Goal: Task Accomplishment & Management: Complete application form

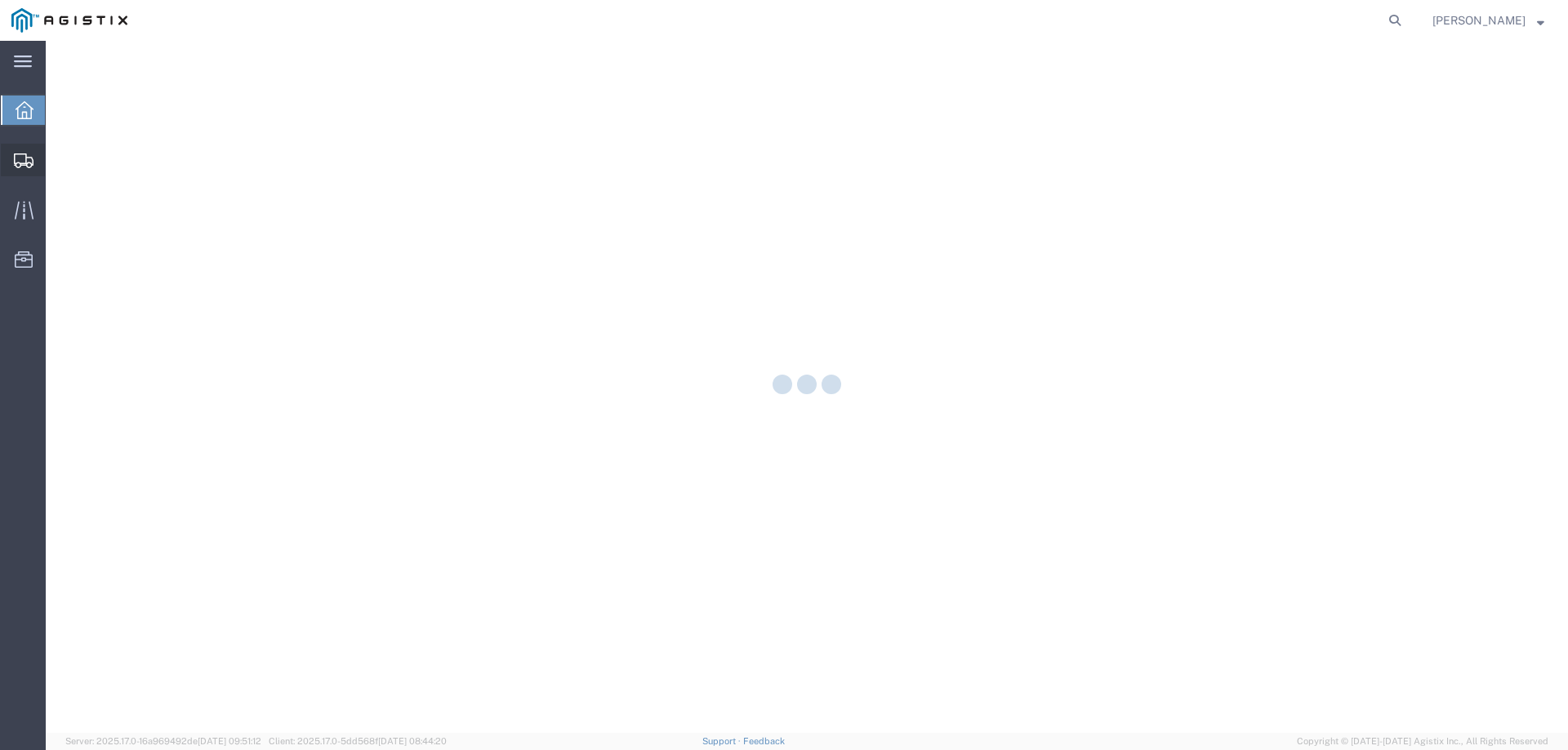
click at [36, 165] on div at bounding box center [24, 160] width 46 height 32
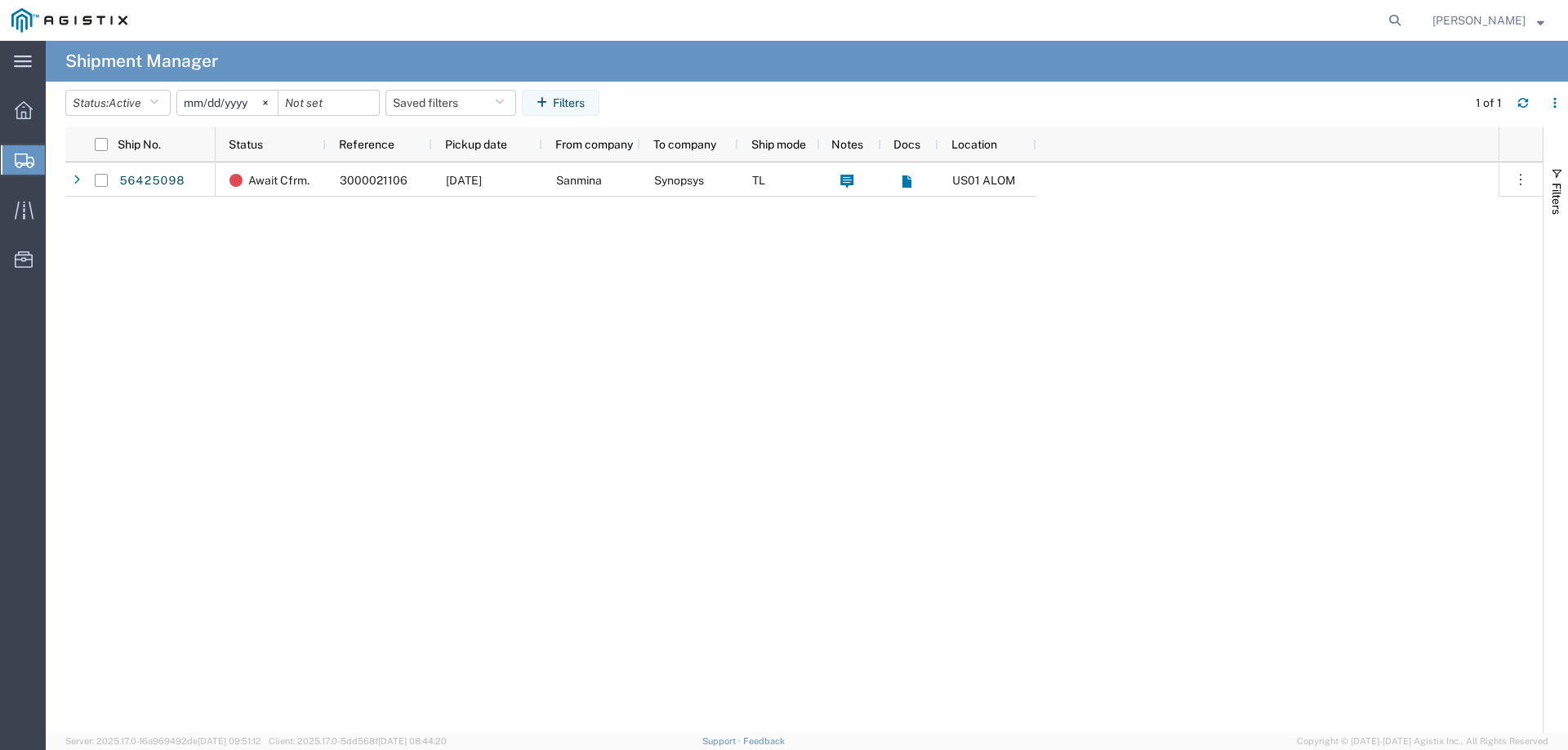
click at [0, 0] on span "Create from Template" at bounding box center [0, 0] width 0 height 0
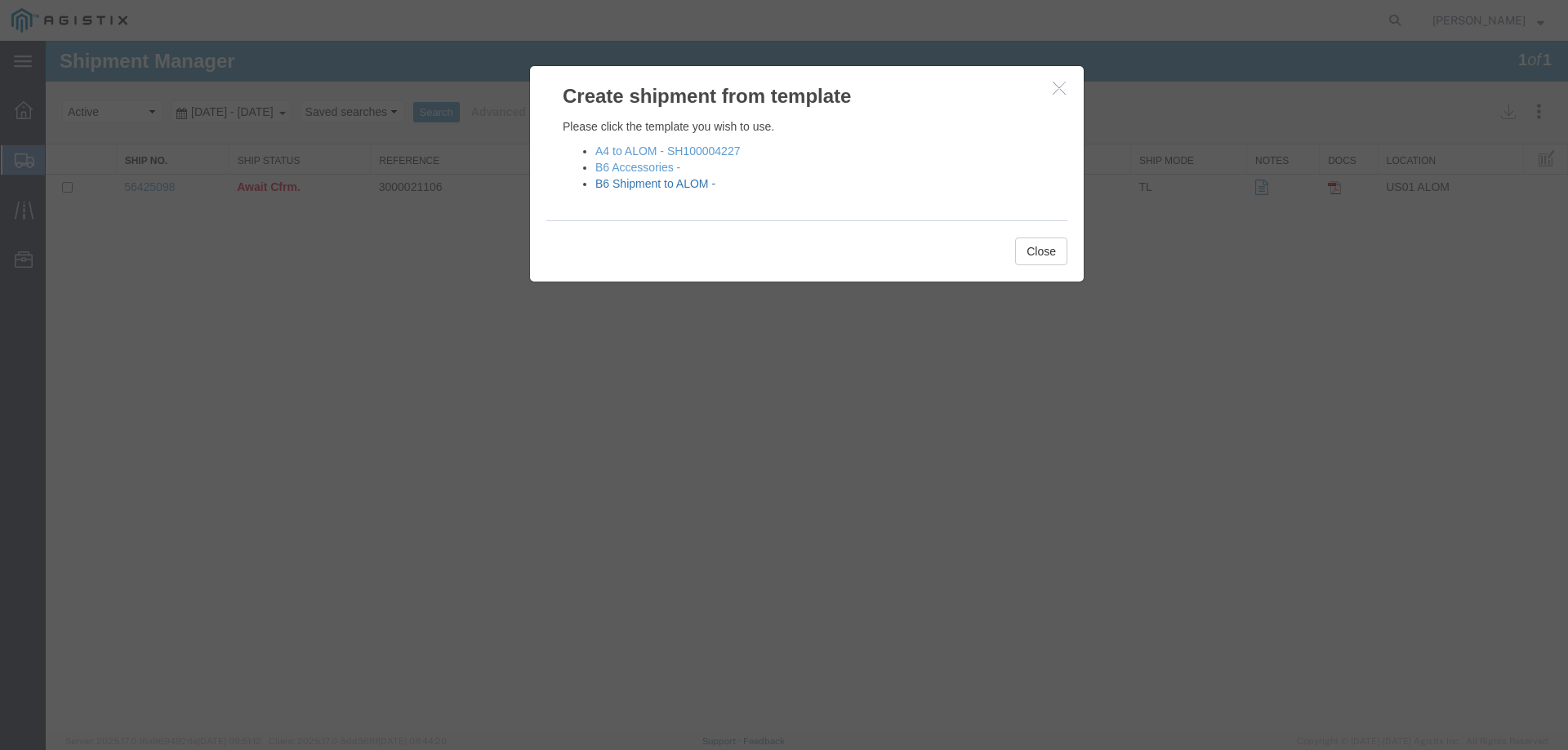
click at [649, 186] on link "B6 Shipment to ALOM -" at bounding box center [656, 184] width 120 height 13
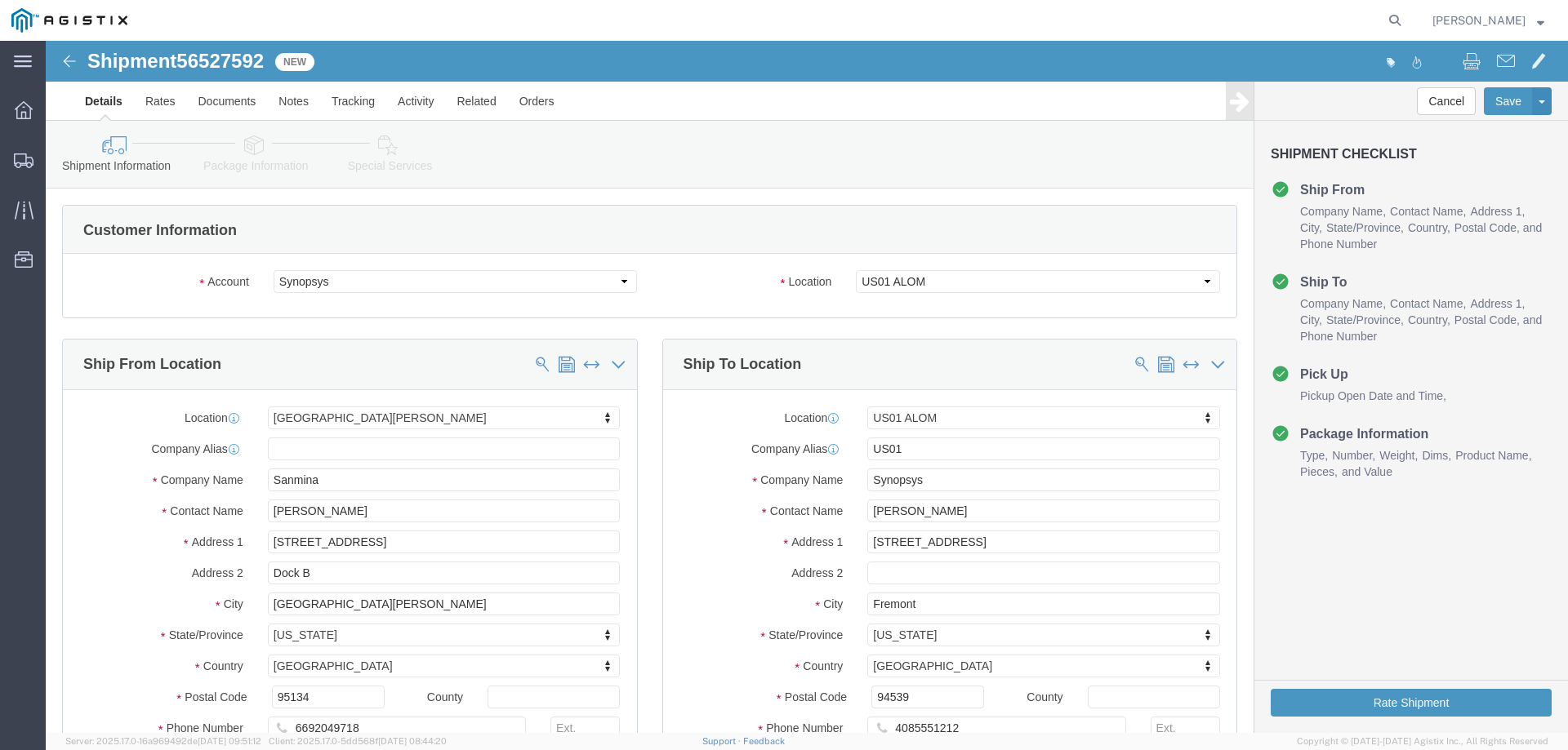
select select "65511"
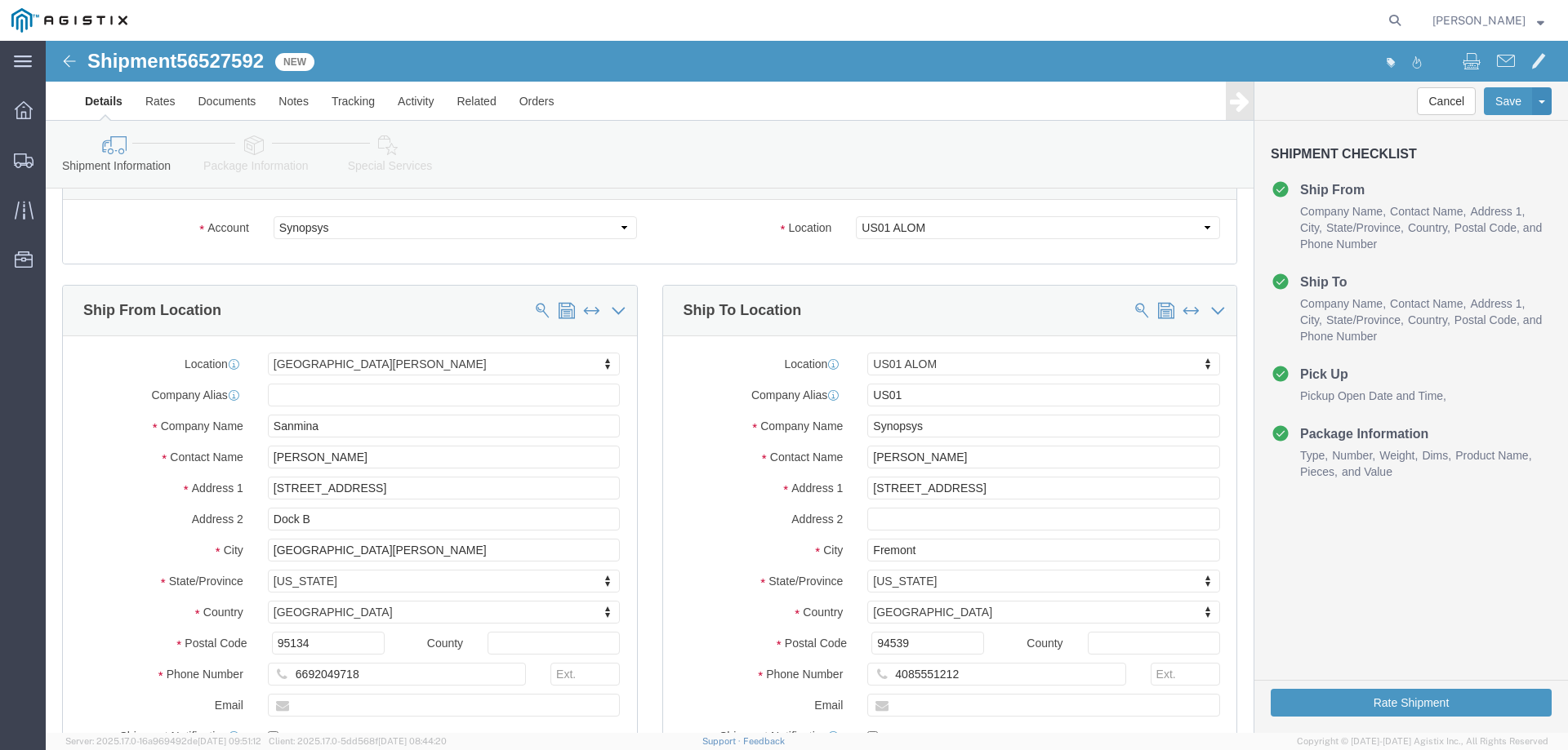
scroll to position [54, 0]
click input "[PERSON_NAME]"
type input "b"
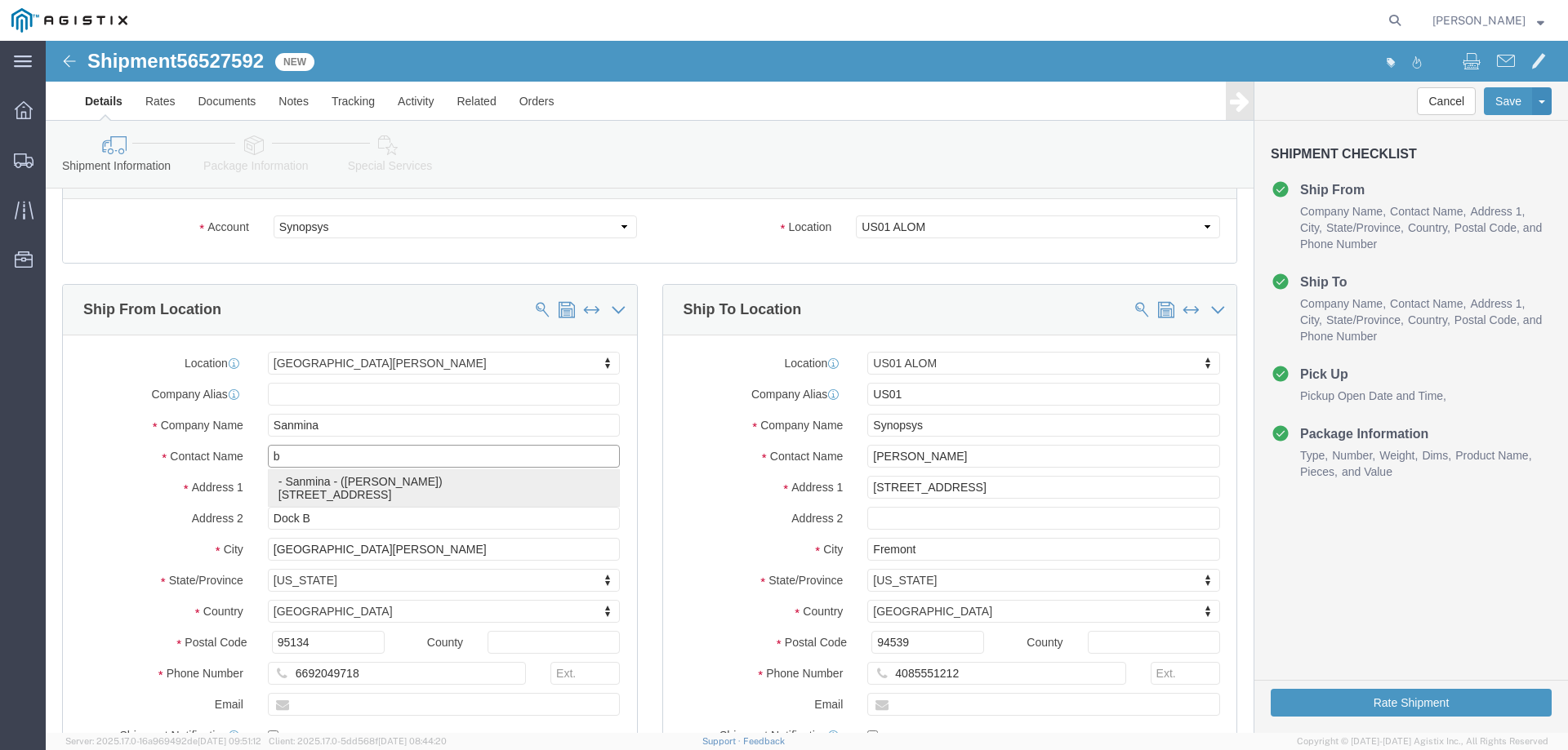
click p "- Sanmina - ([PERSON_NAME]) [STREET_ADDRESS]"
select select
type input "[PERSON_NAME]"
select select "CA"
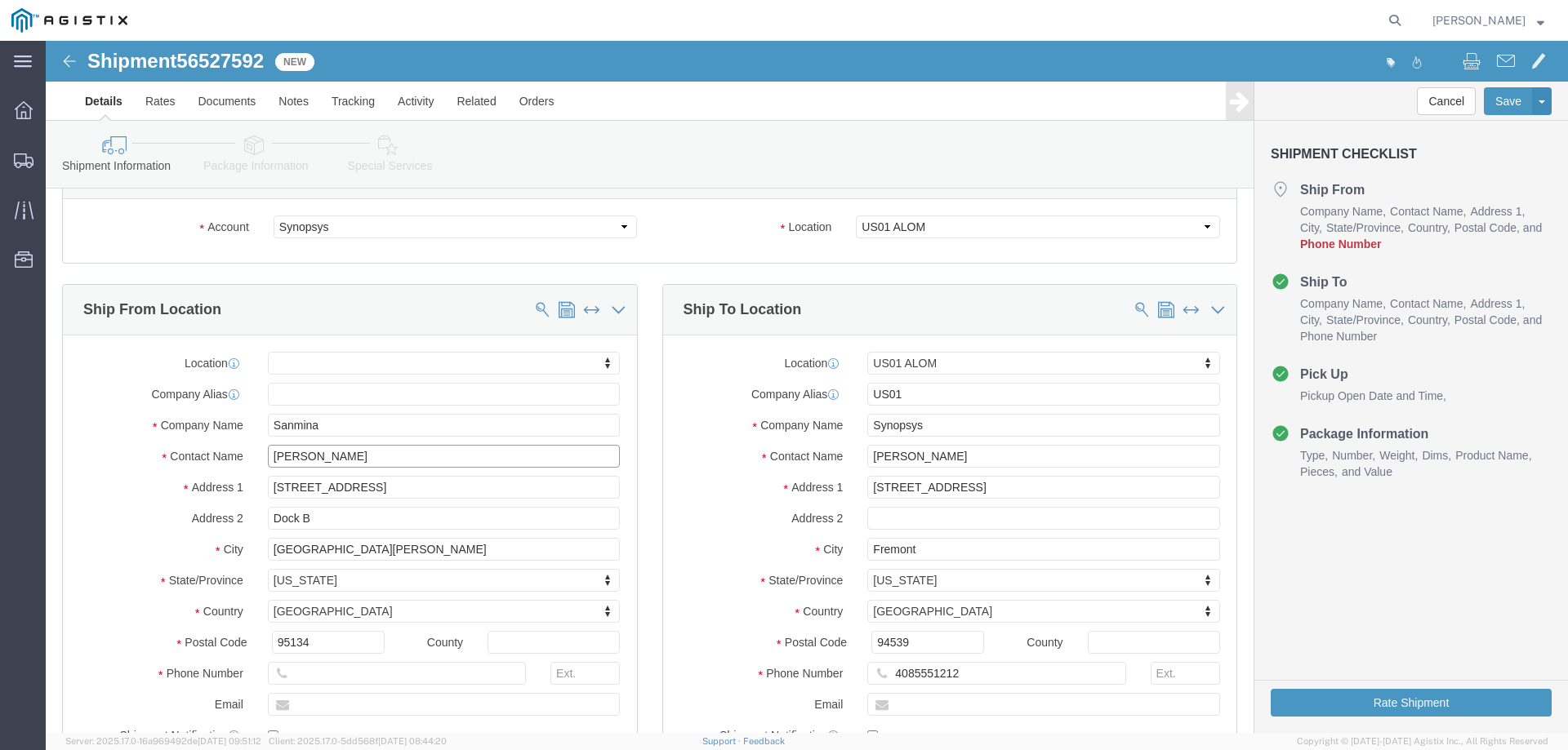
type input "[PERSON_NAME]"
click input "[PERSON_NAME]"
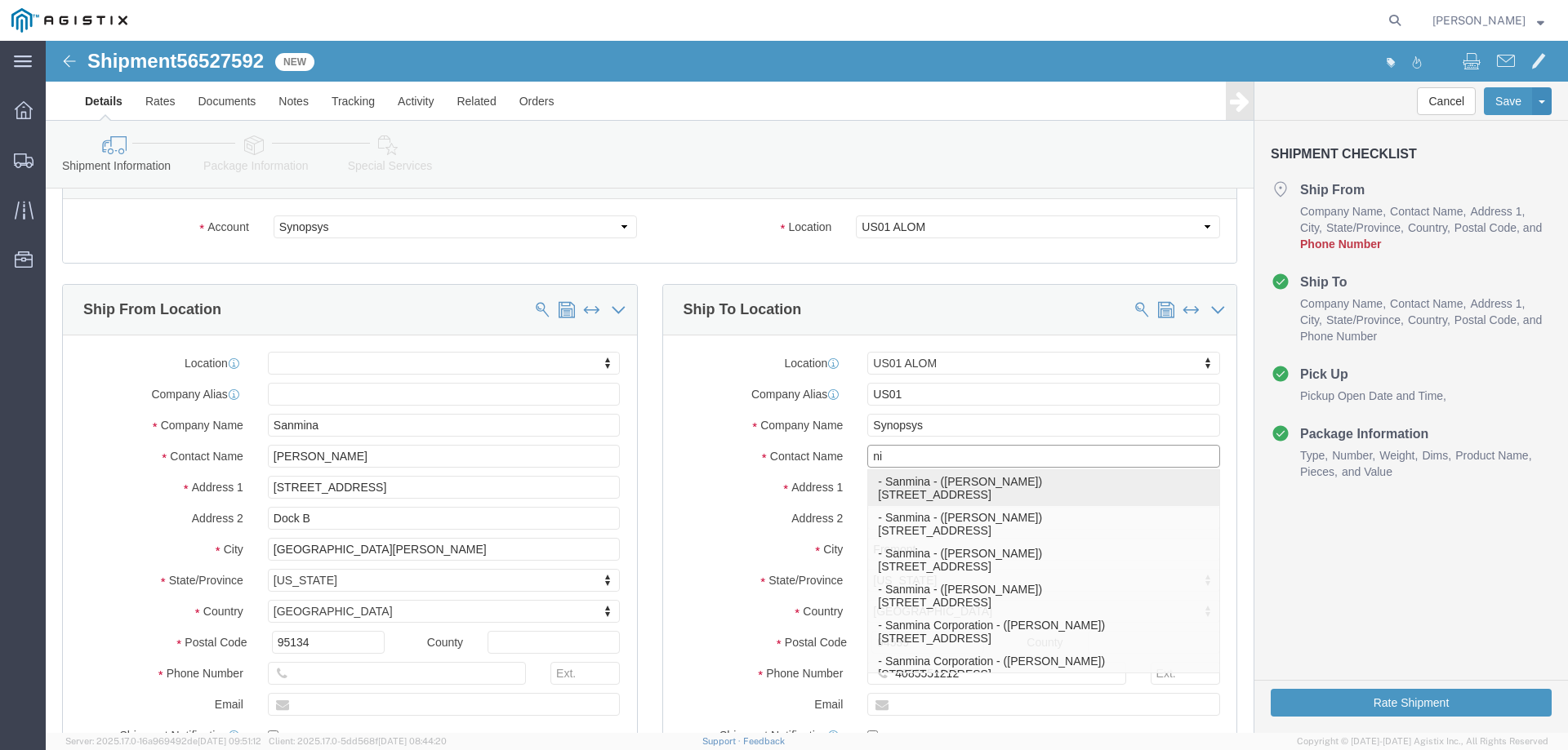
type input "nir"
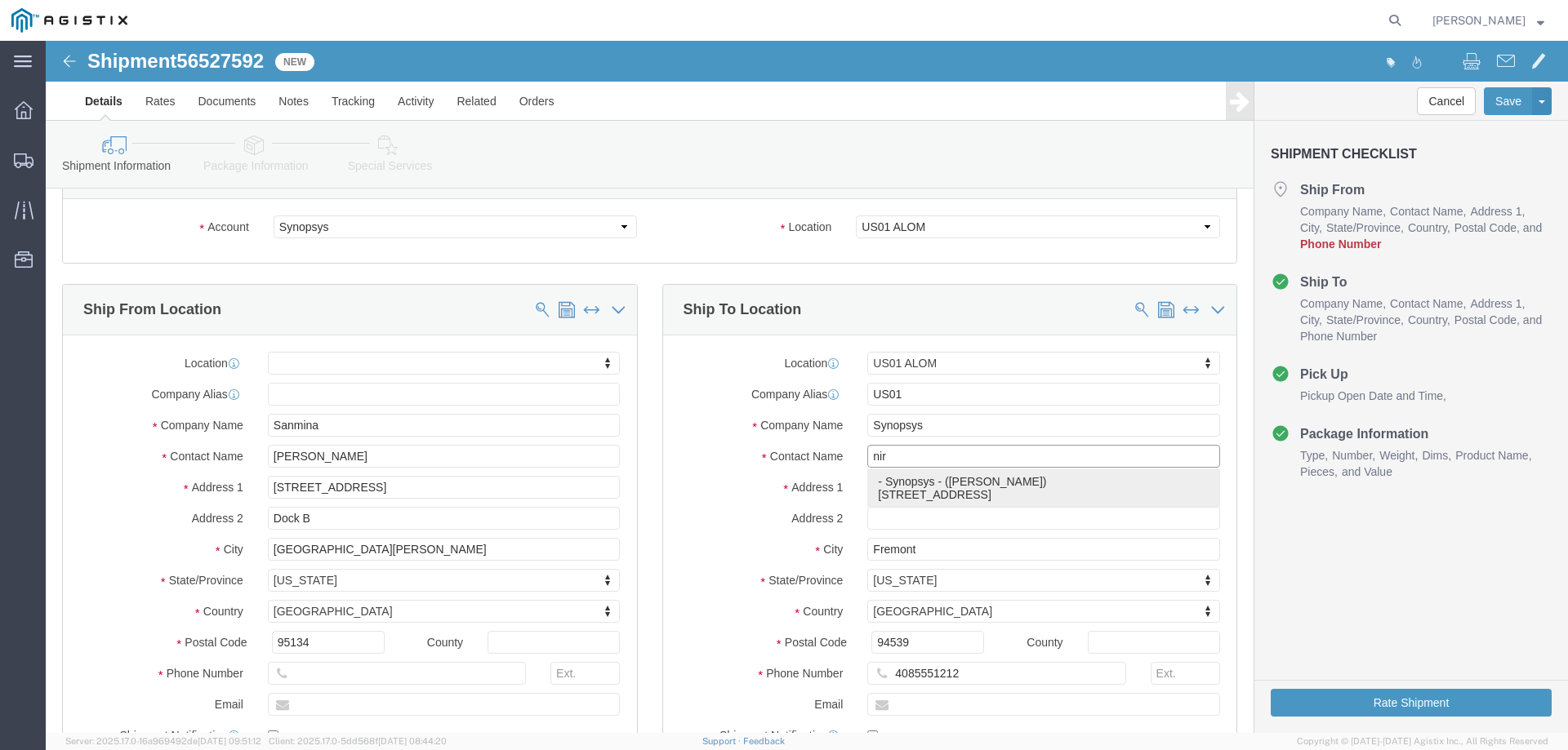
click p "- Synopsys - ([PERSON_NAME]) [STREET_ADDRESS]"
select select
type input "[PERSON_NAME]"
type input "[PHONE_NUMBER]"
type input "[EMAIL_ADDRESS][DOMAIN_NAME]"
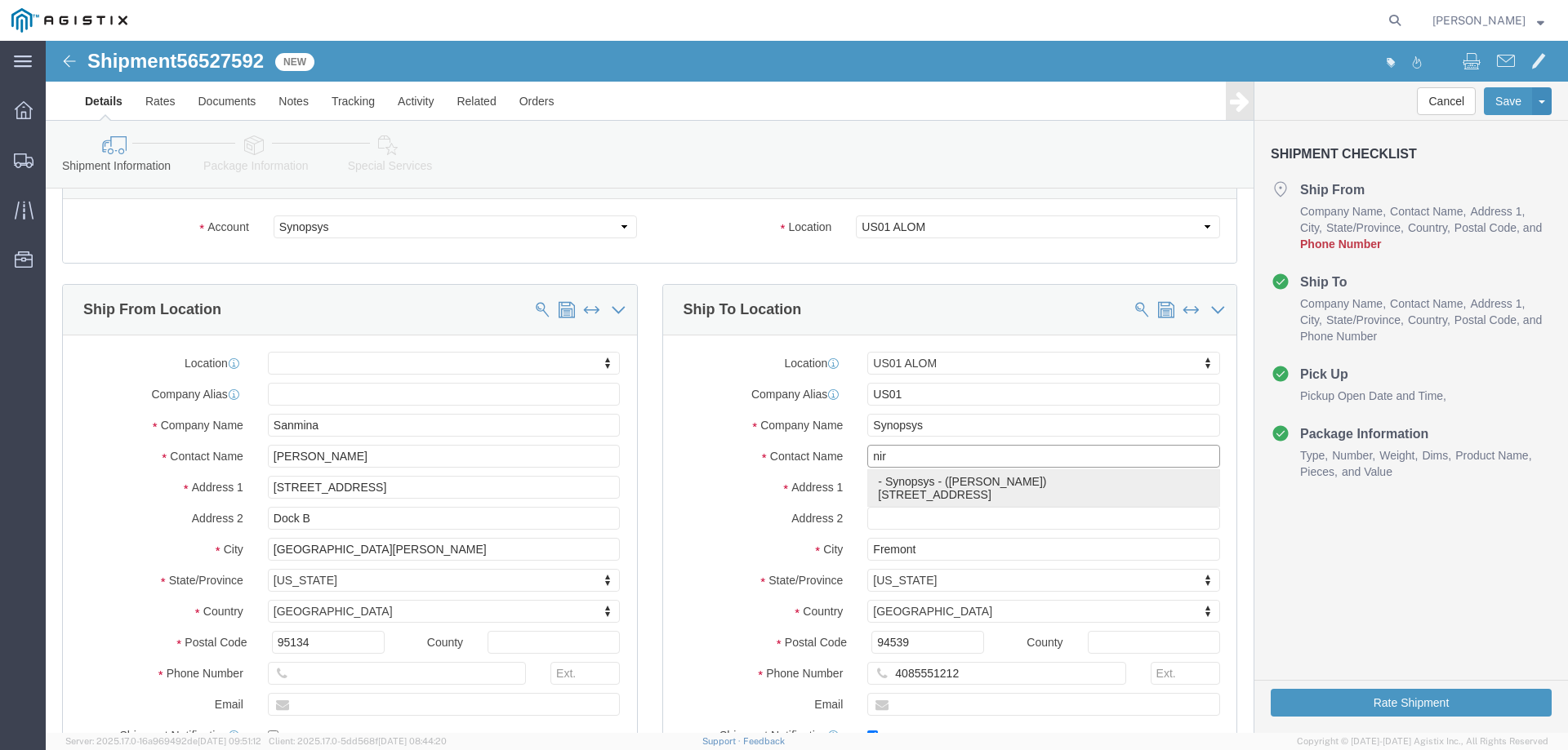
checkbox input "true"
select select "CA"
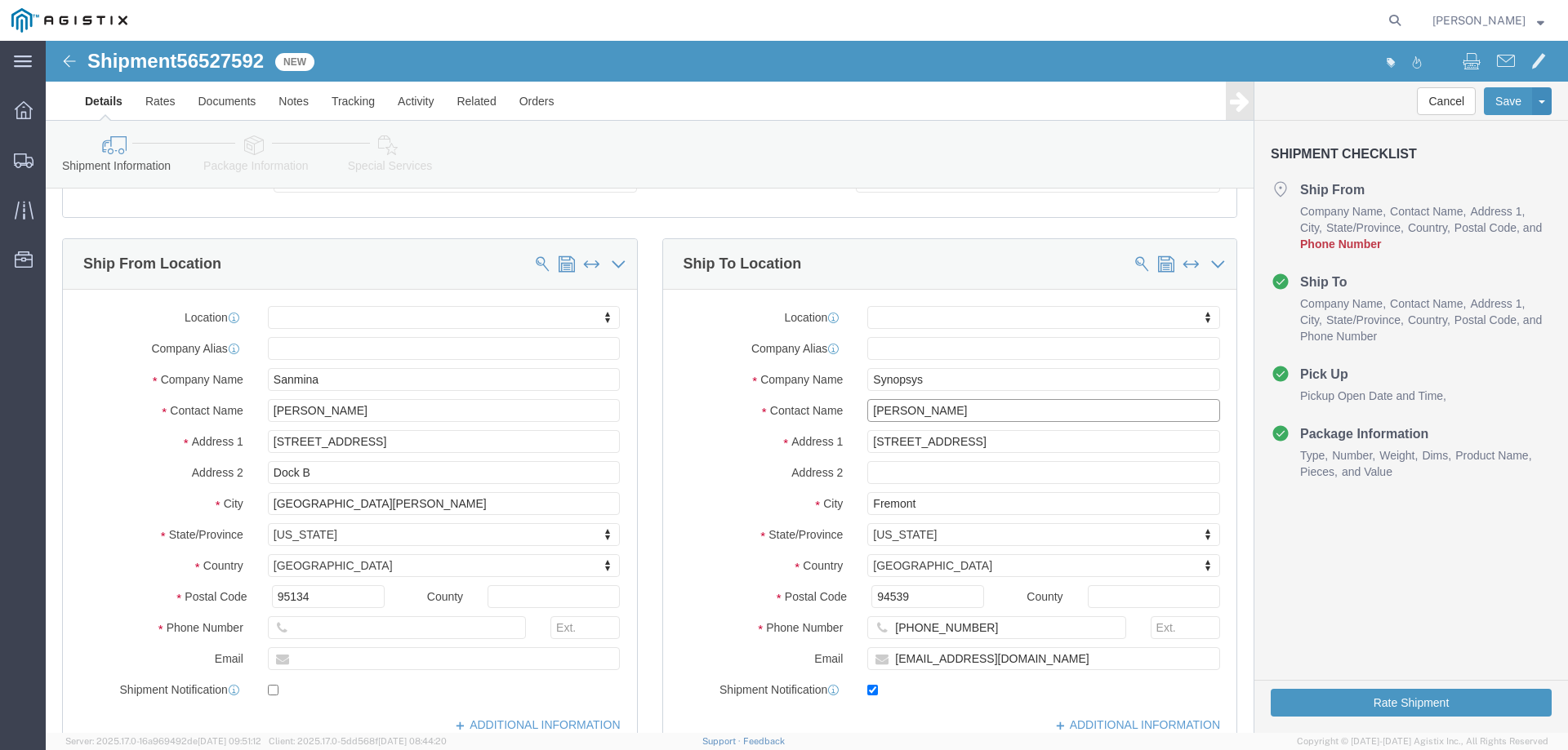
scroll to position [163, 0]
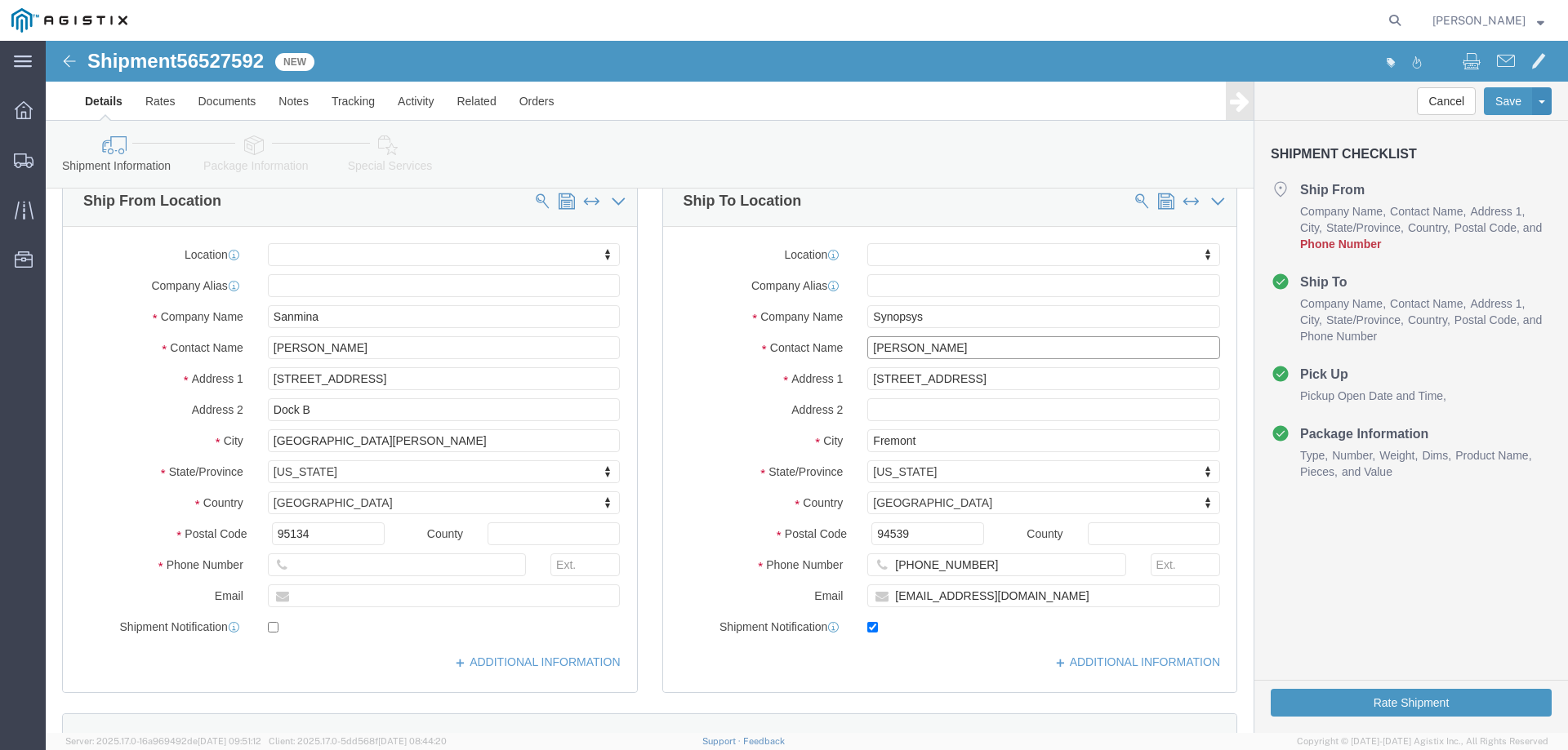
type input "[PERSON_NAME]"
click input "text"
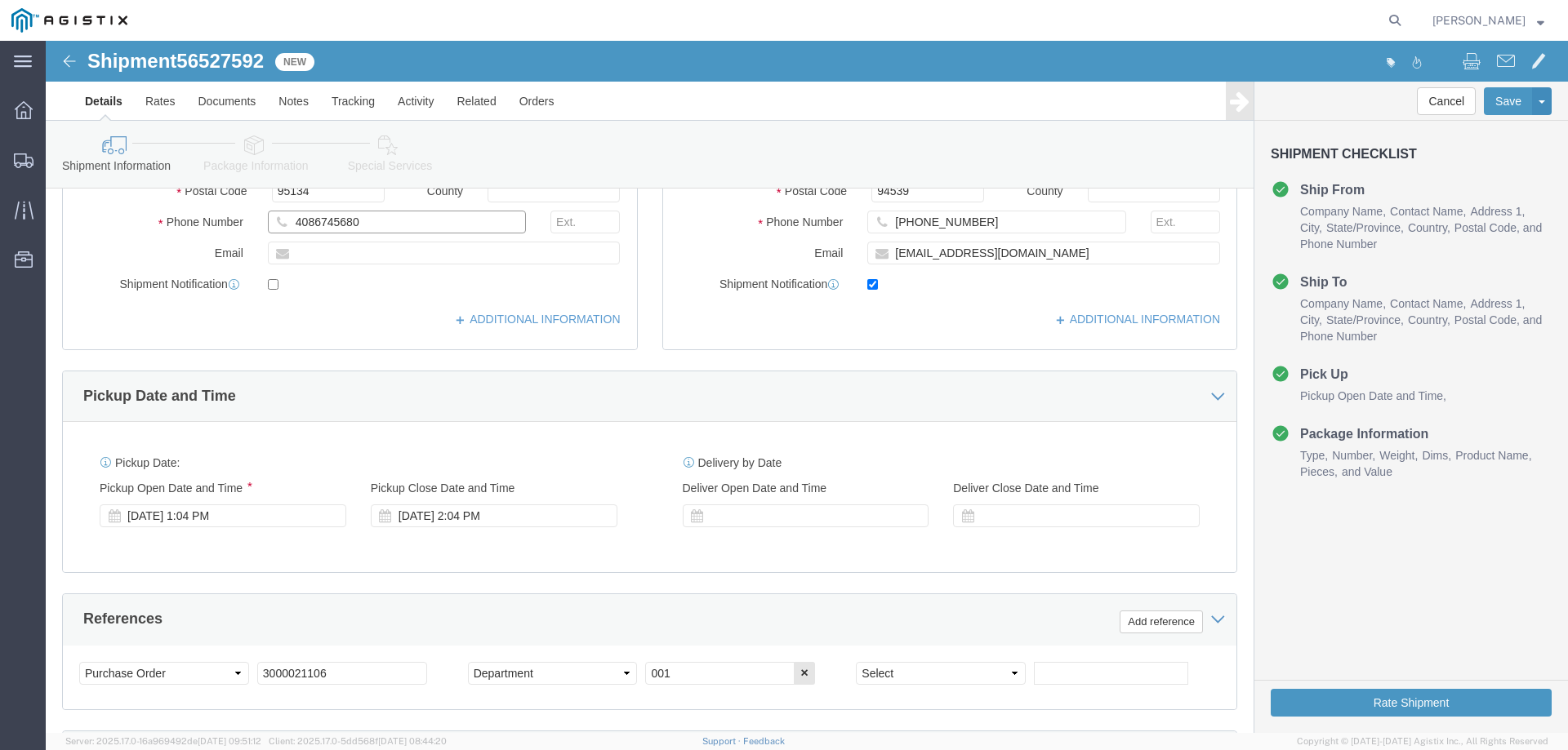
scroll to position [598, 0]
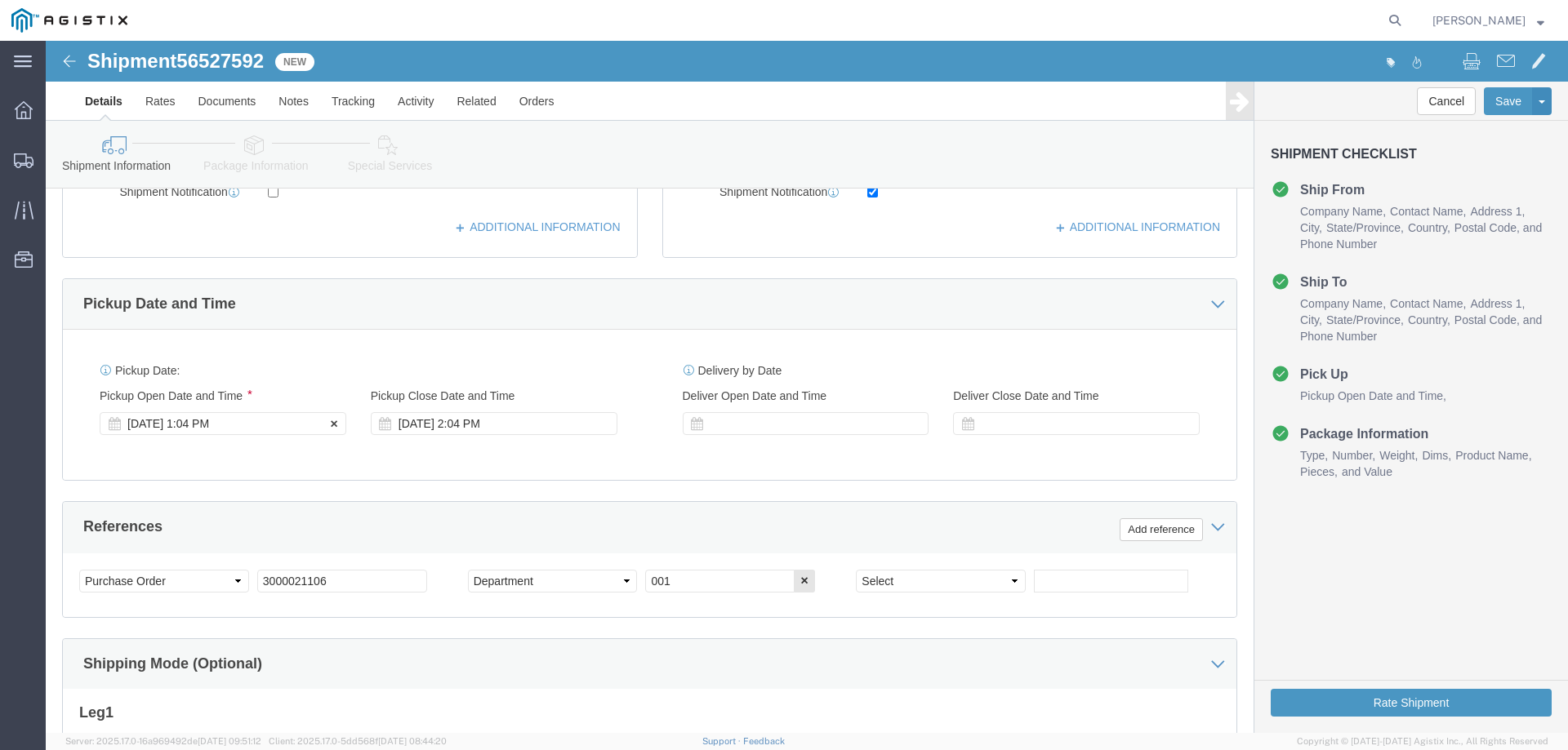
type input "4086745680"
click div "[DATE] 1:04 PM"
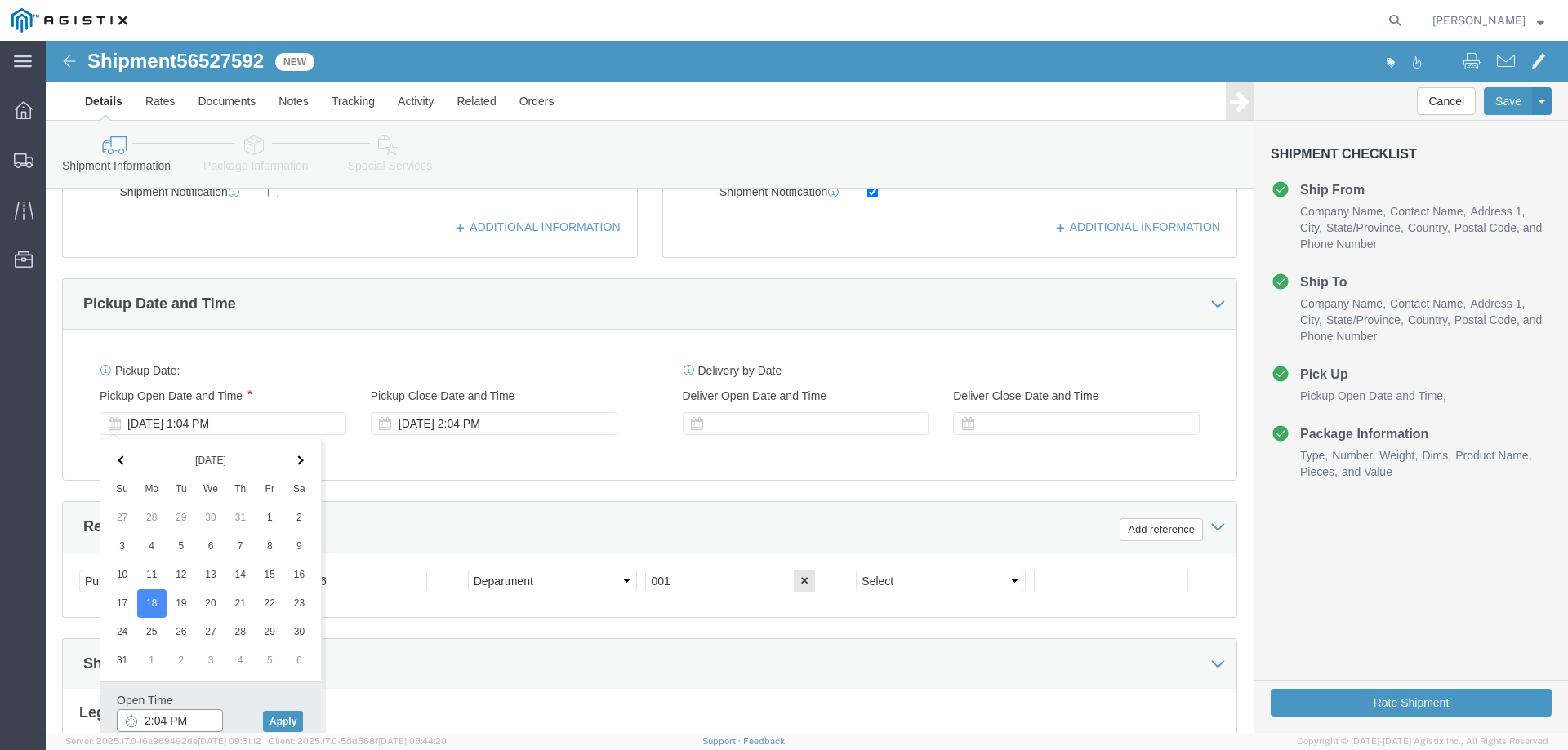
click input "2:04 PM"
type input "2:30 PM"
click button "Apply"
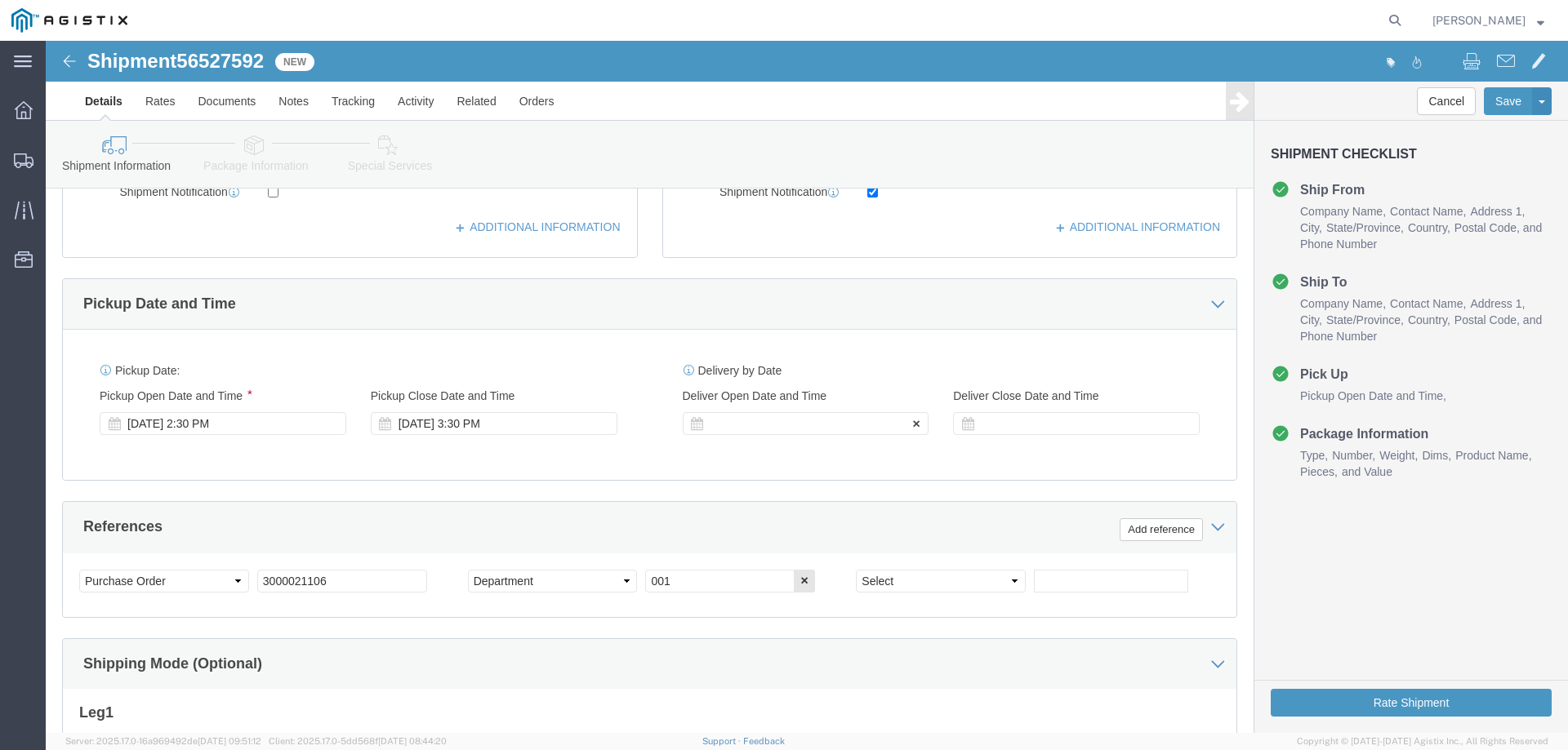
click div
click button "Apply"
click div "Deliver Close Date Deliver Close Time Deliver Close Date and Time"
click div
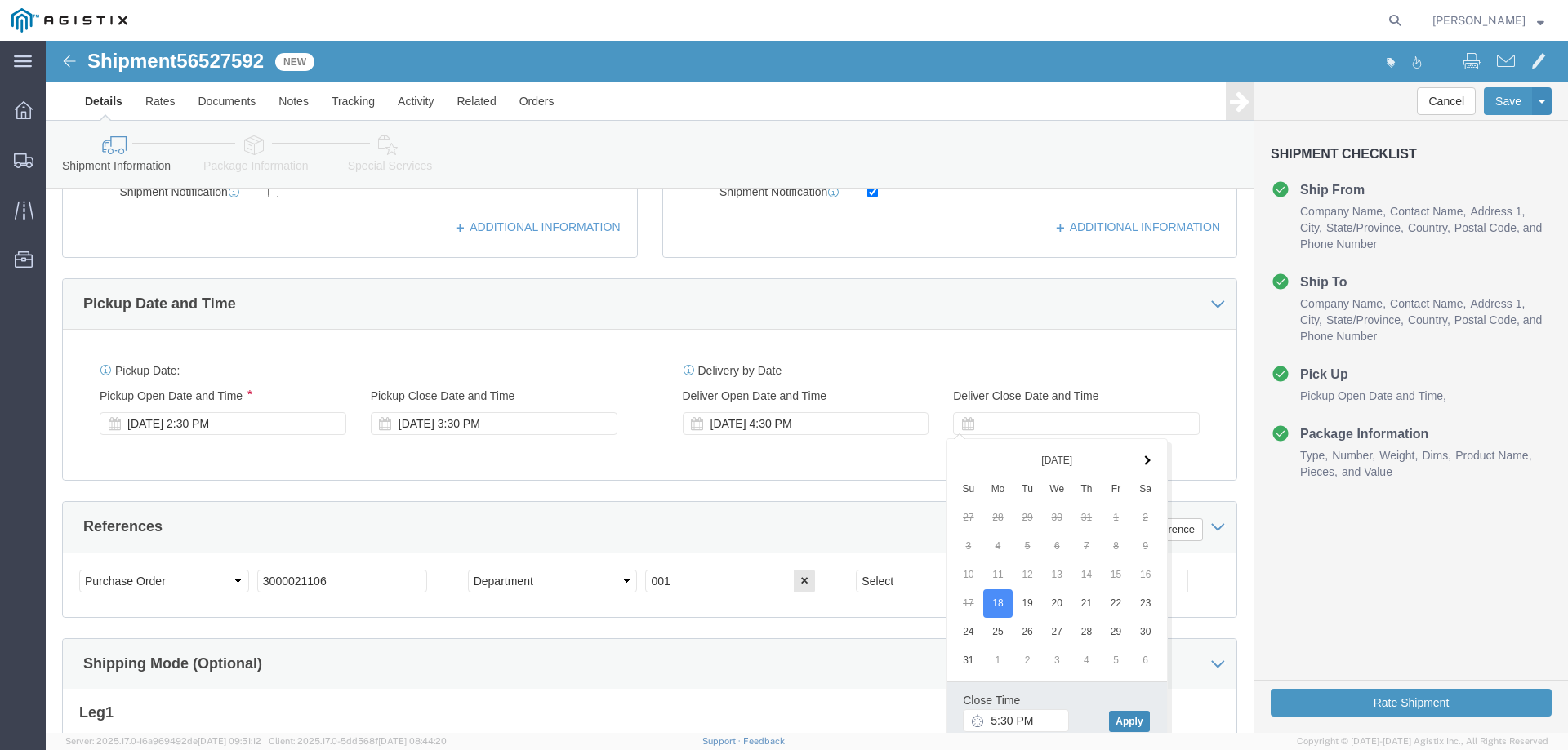
click button "Apply"
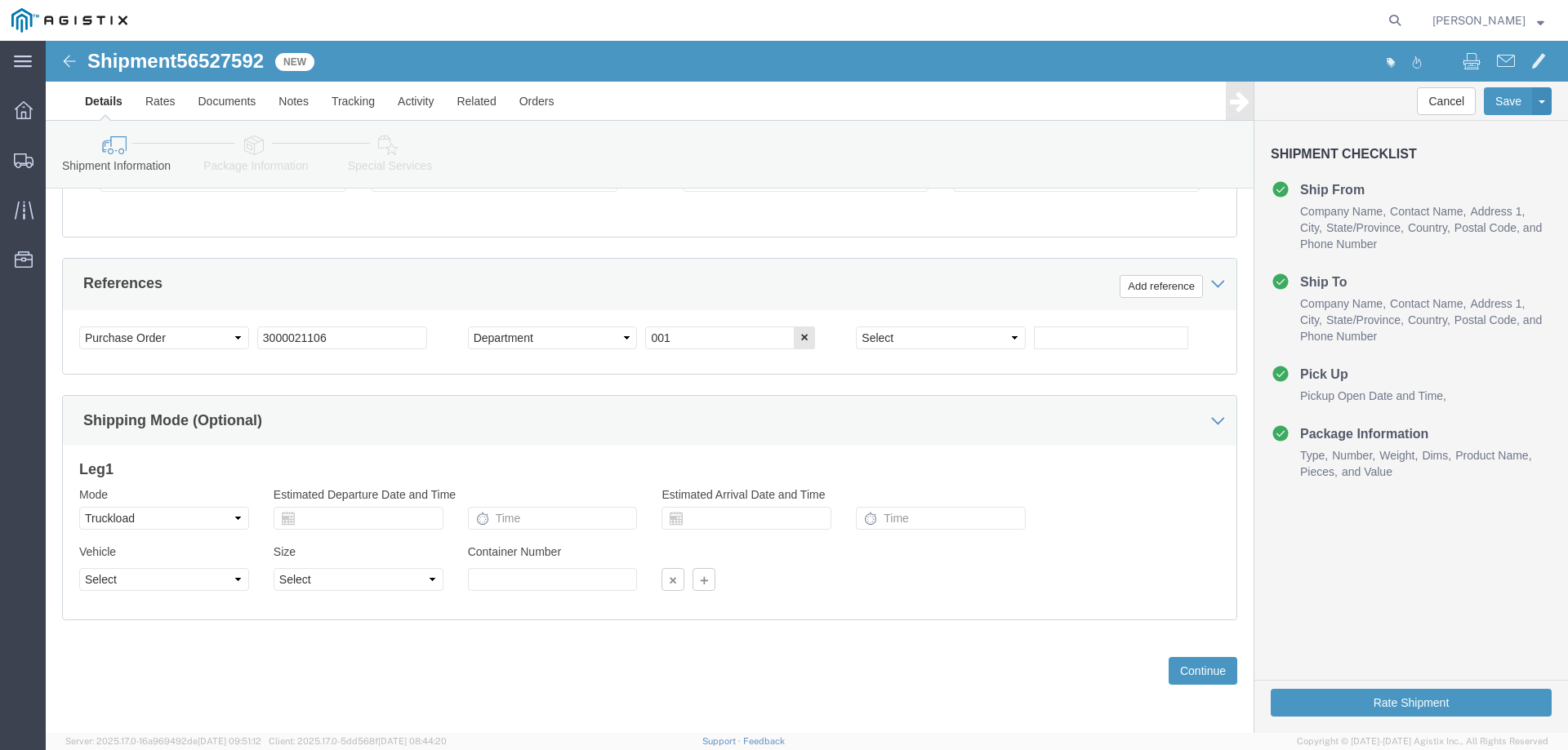
scroll to position [844, 0]
click input "3000021106"
paste input "253"
type input "3000021253"
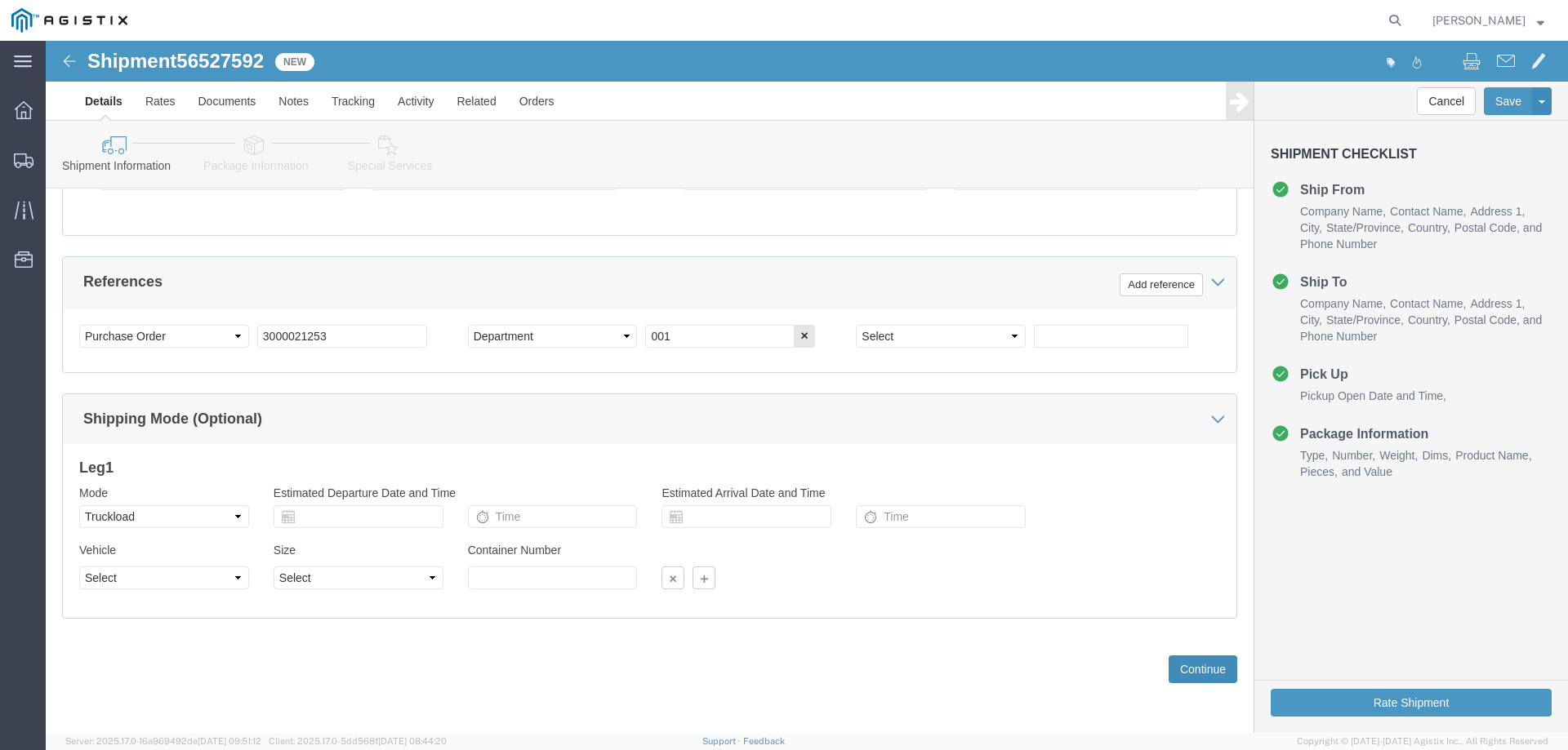
click button "Continue"
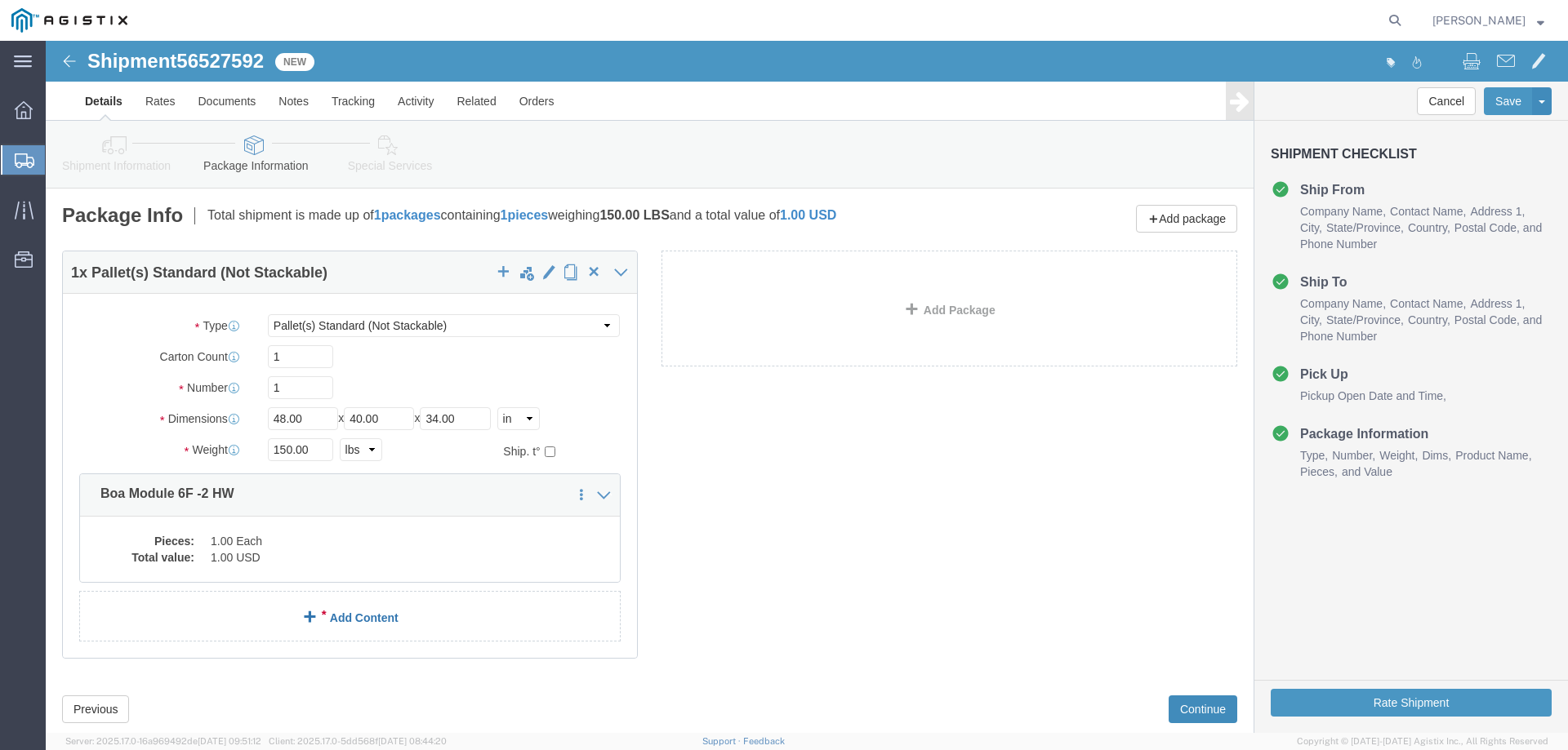
scroll to position [40, 0]
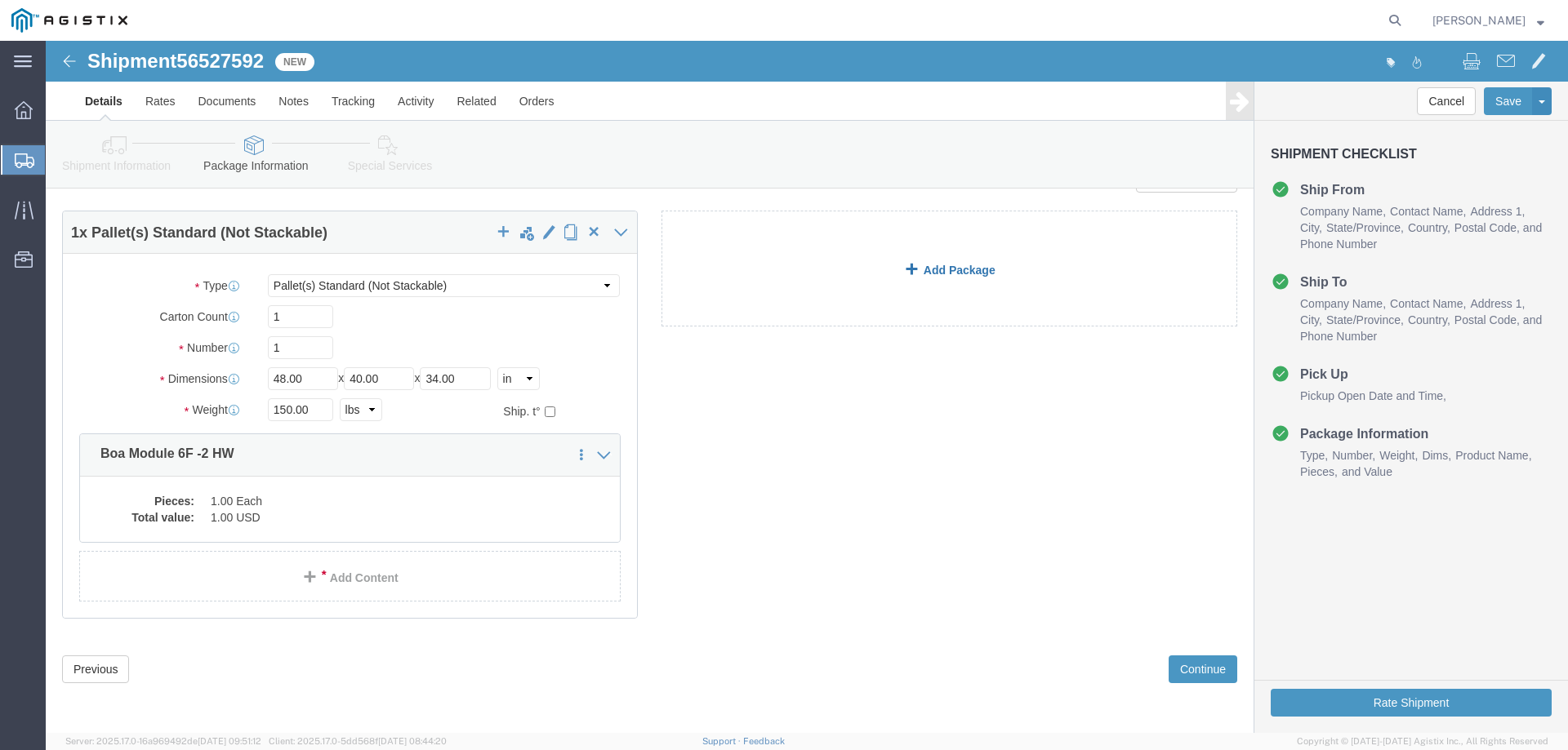
click link "Add Package"
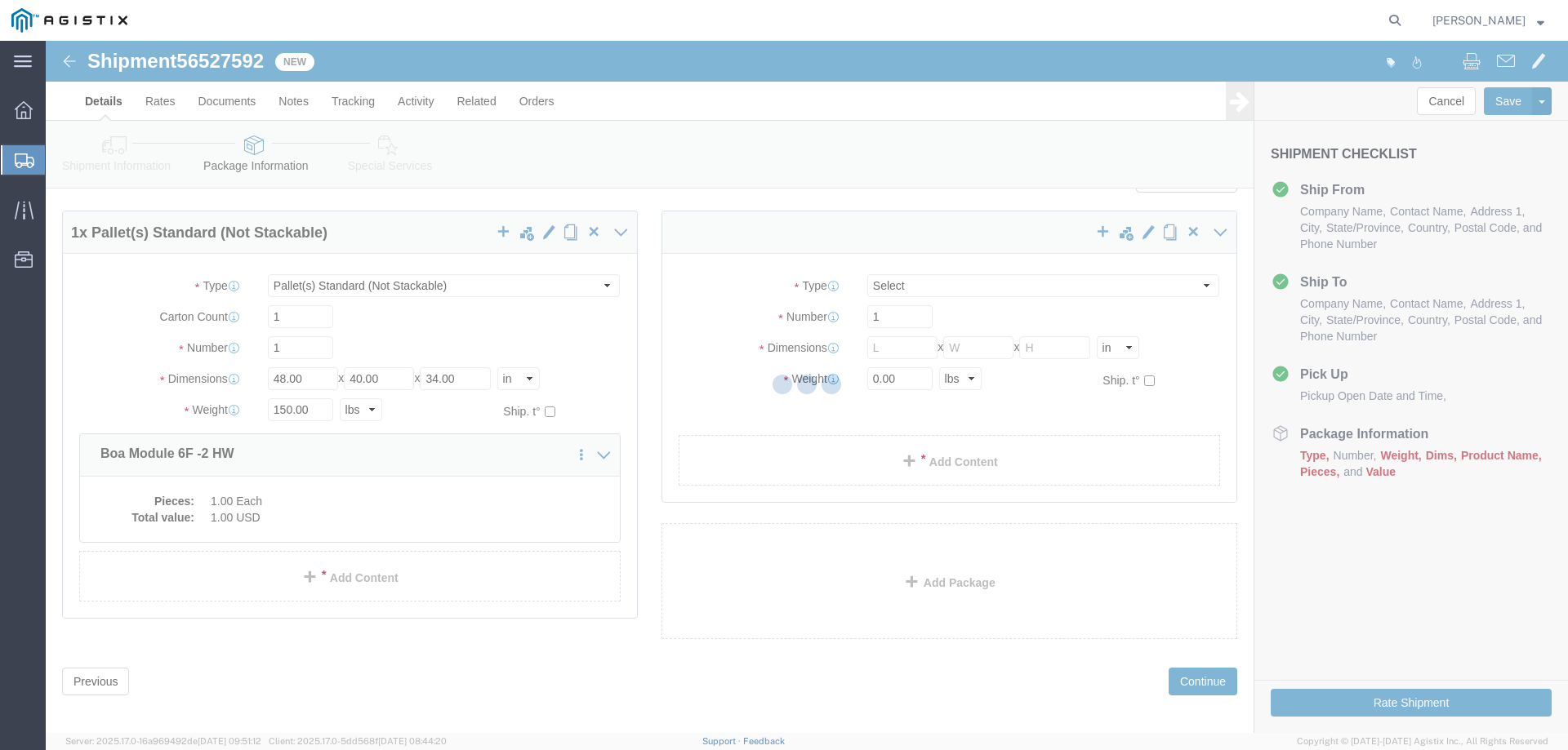
scroll to position [0, 0]
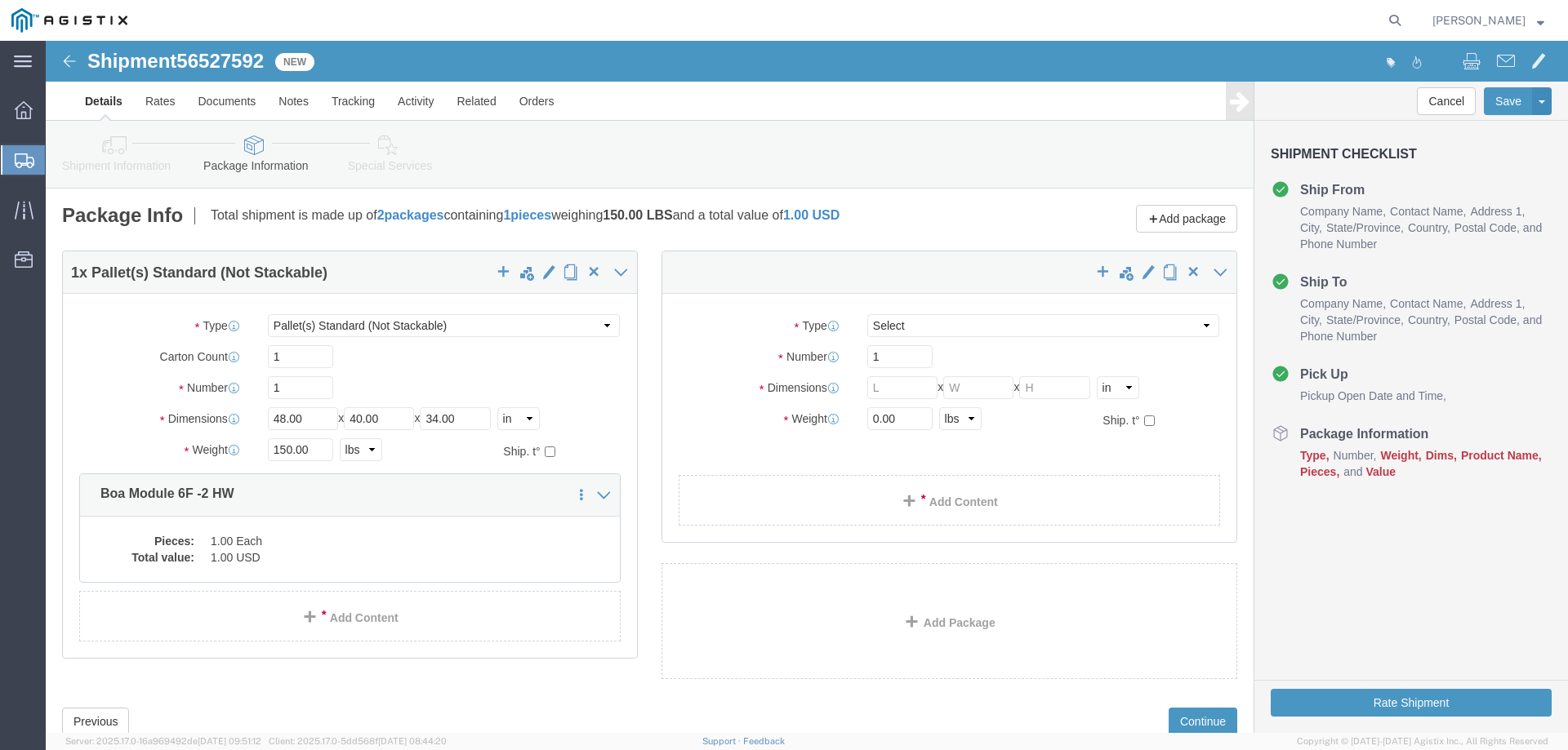
select select "PSNS"
select select "CBOX"
click span "button"
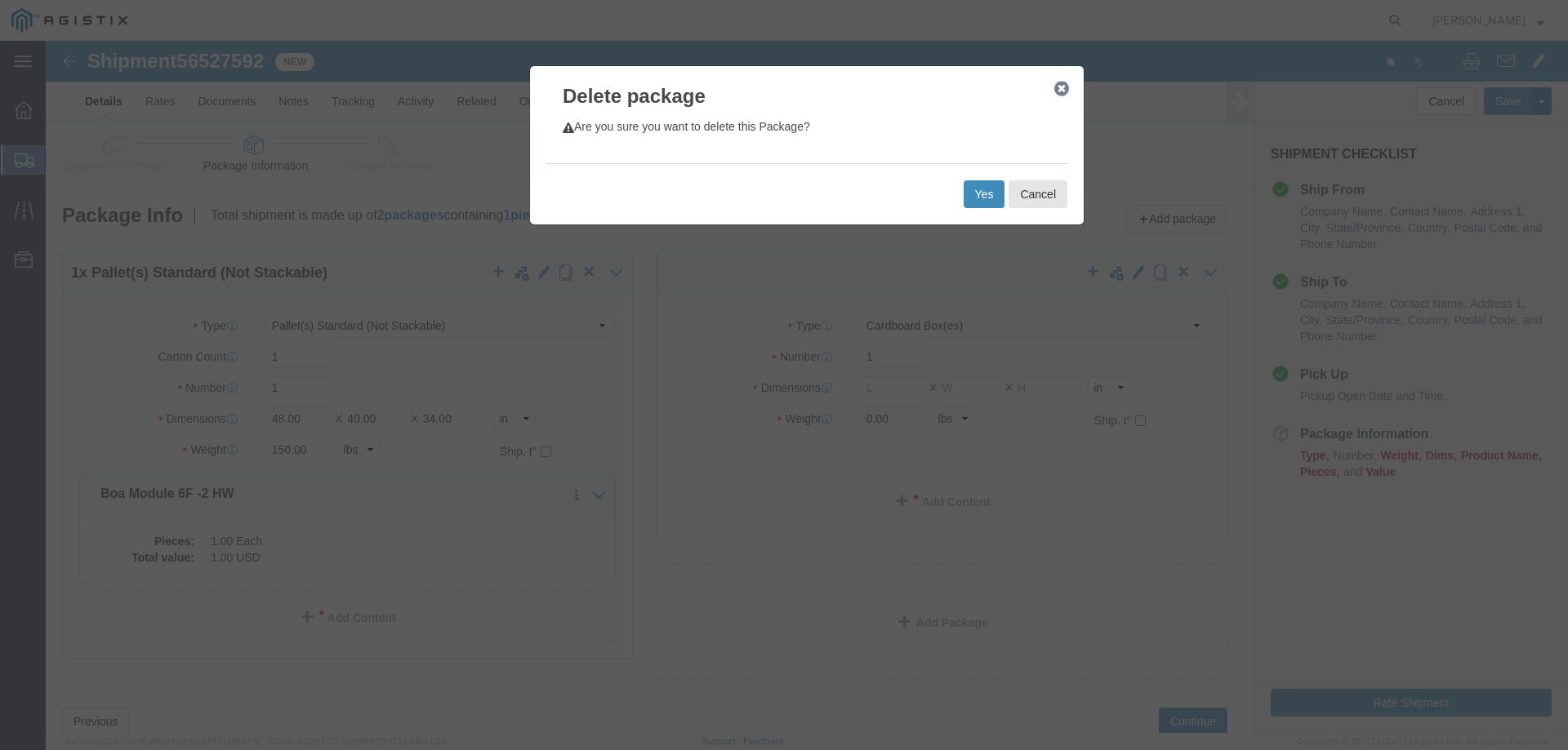
click button "Yes"
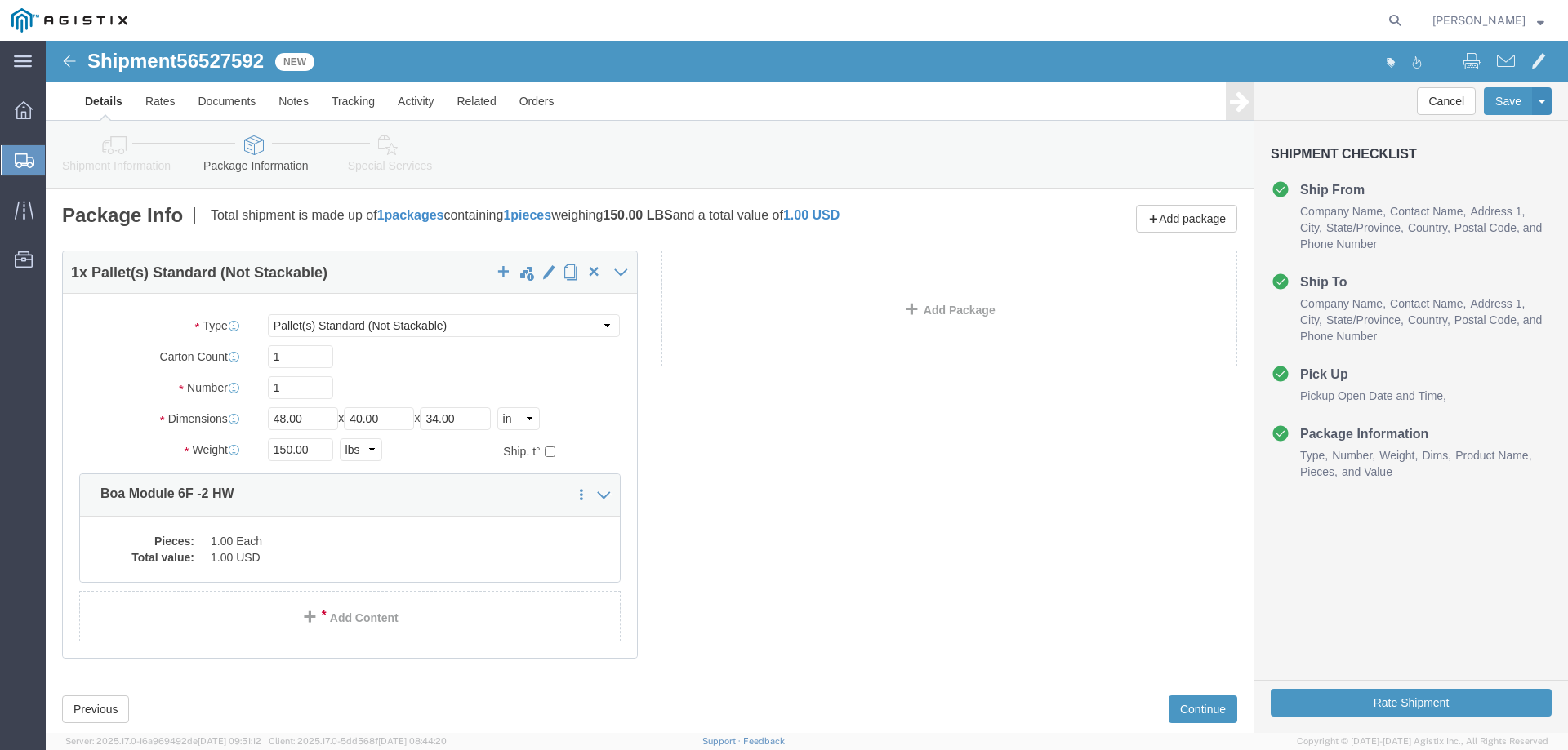
select select "PSNS"
click span "button"
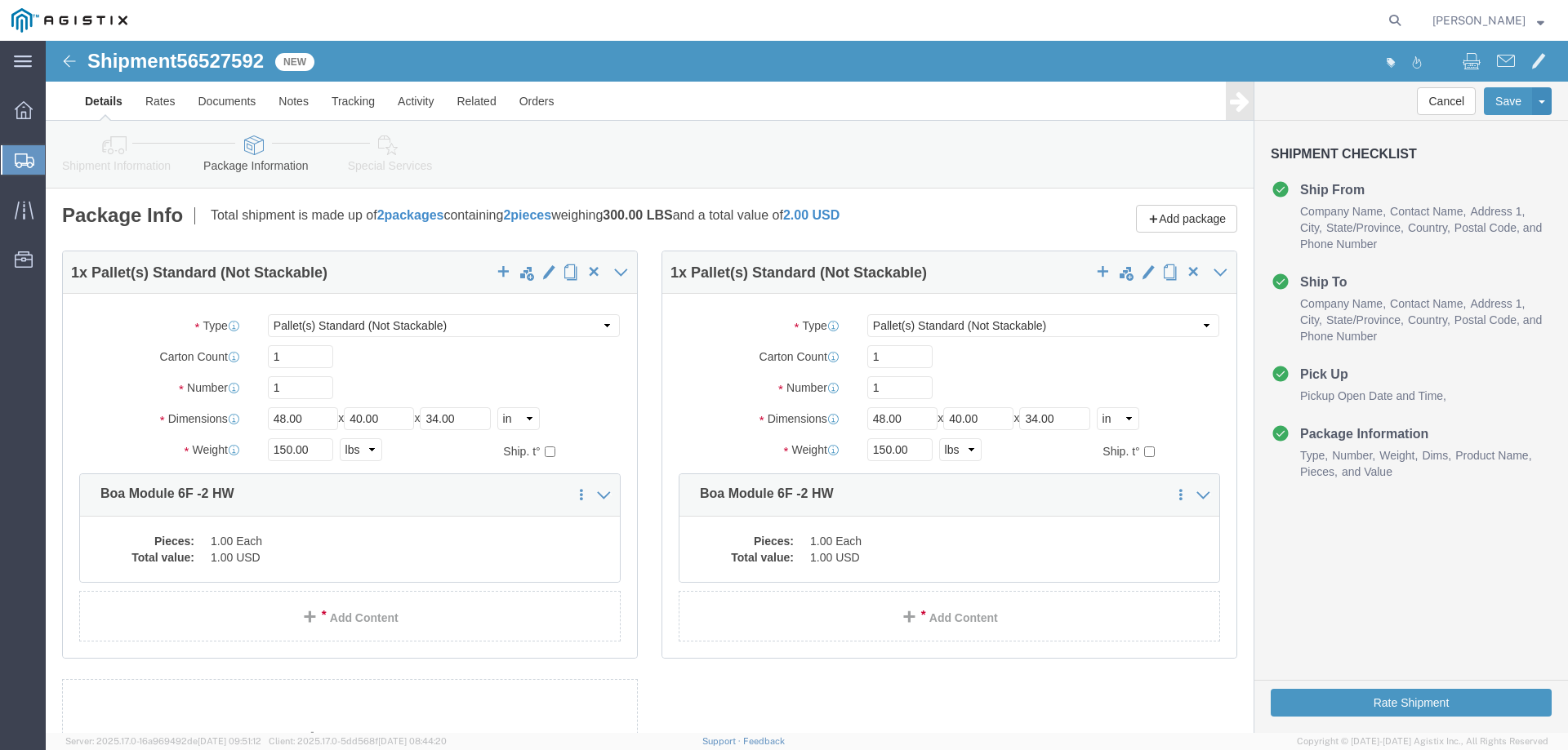
select select "PSNS"
click span "button"
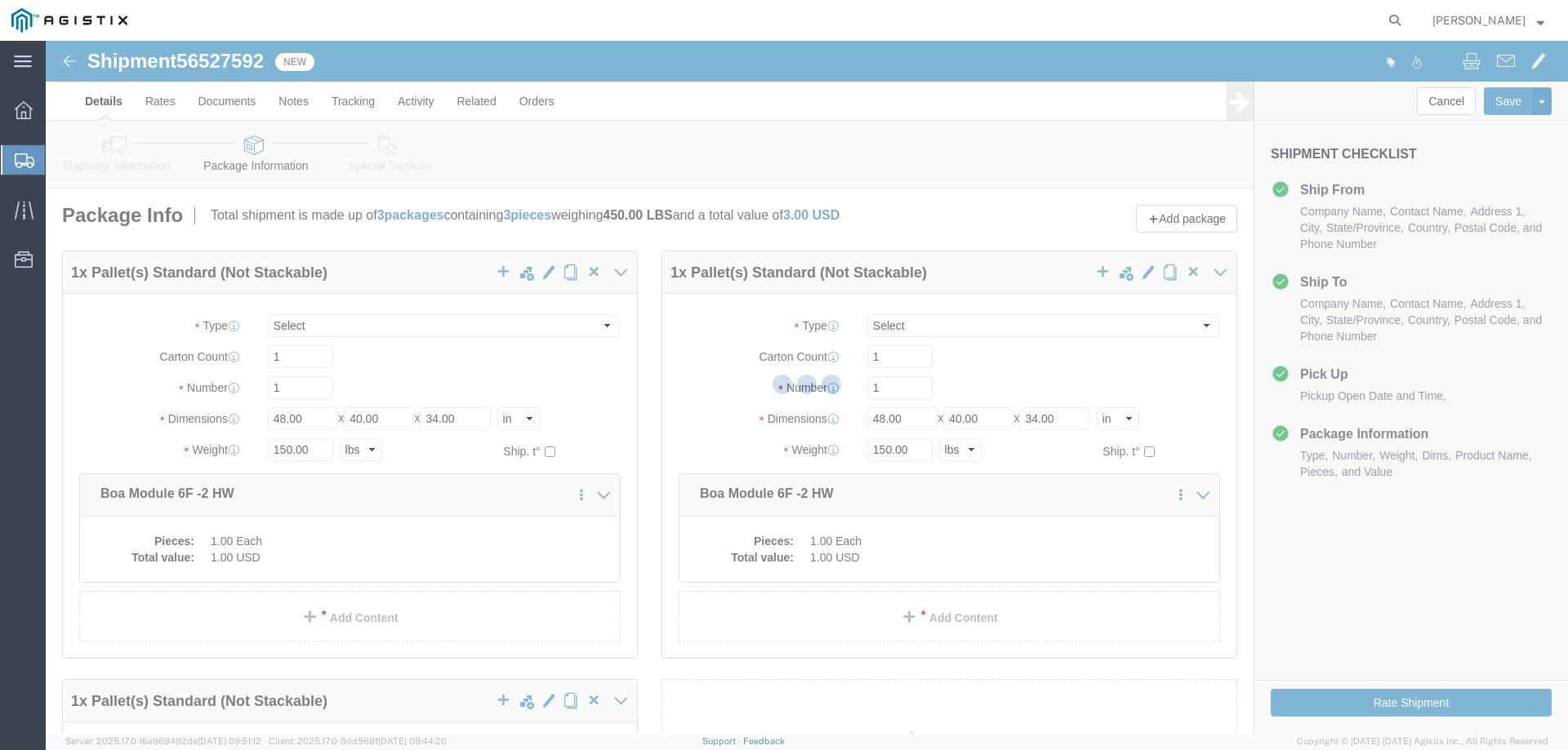
select select "PSNS"
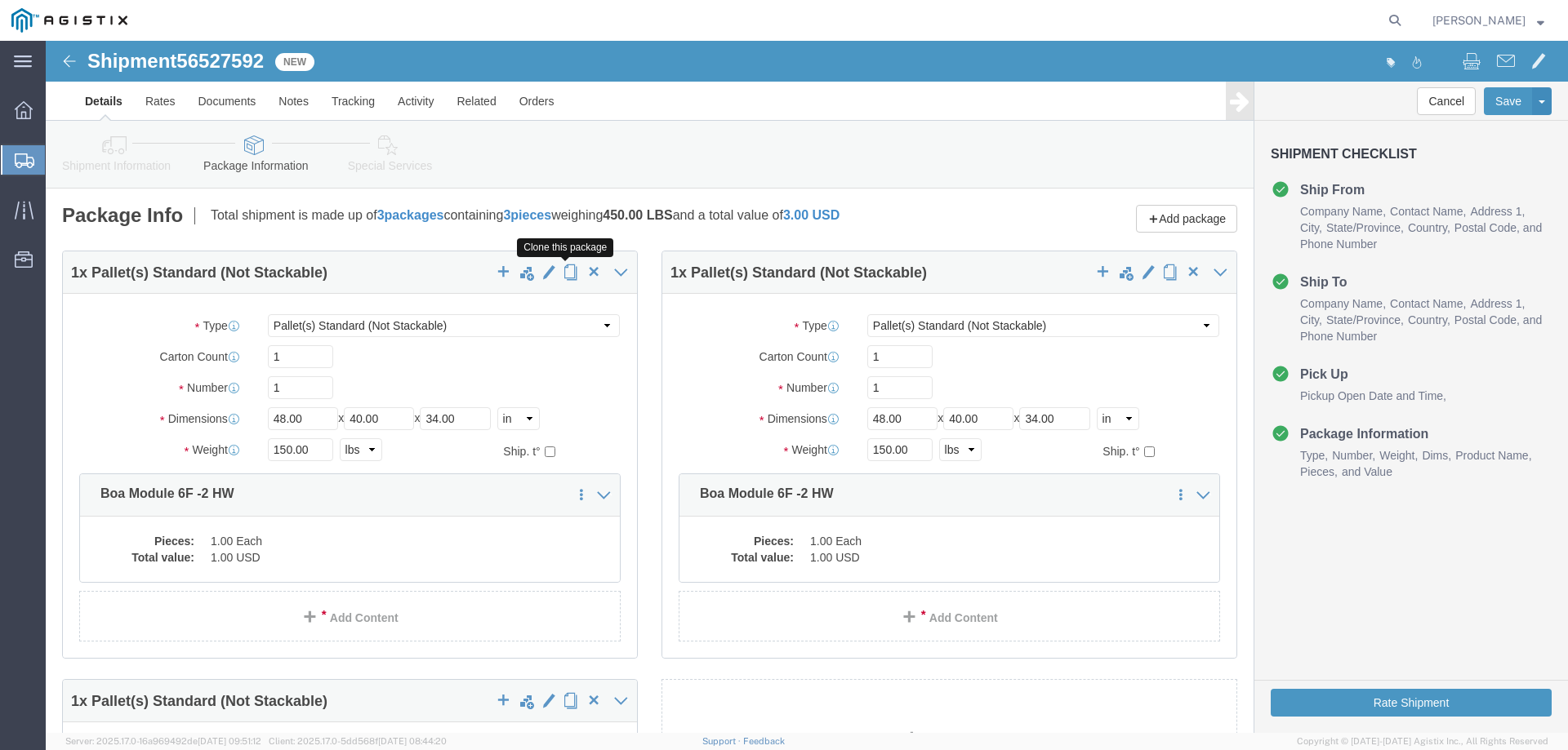
click span "button"
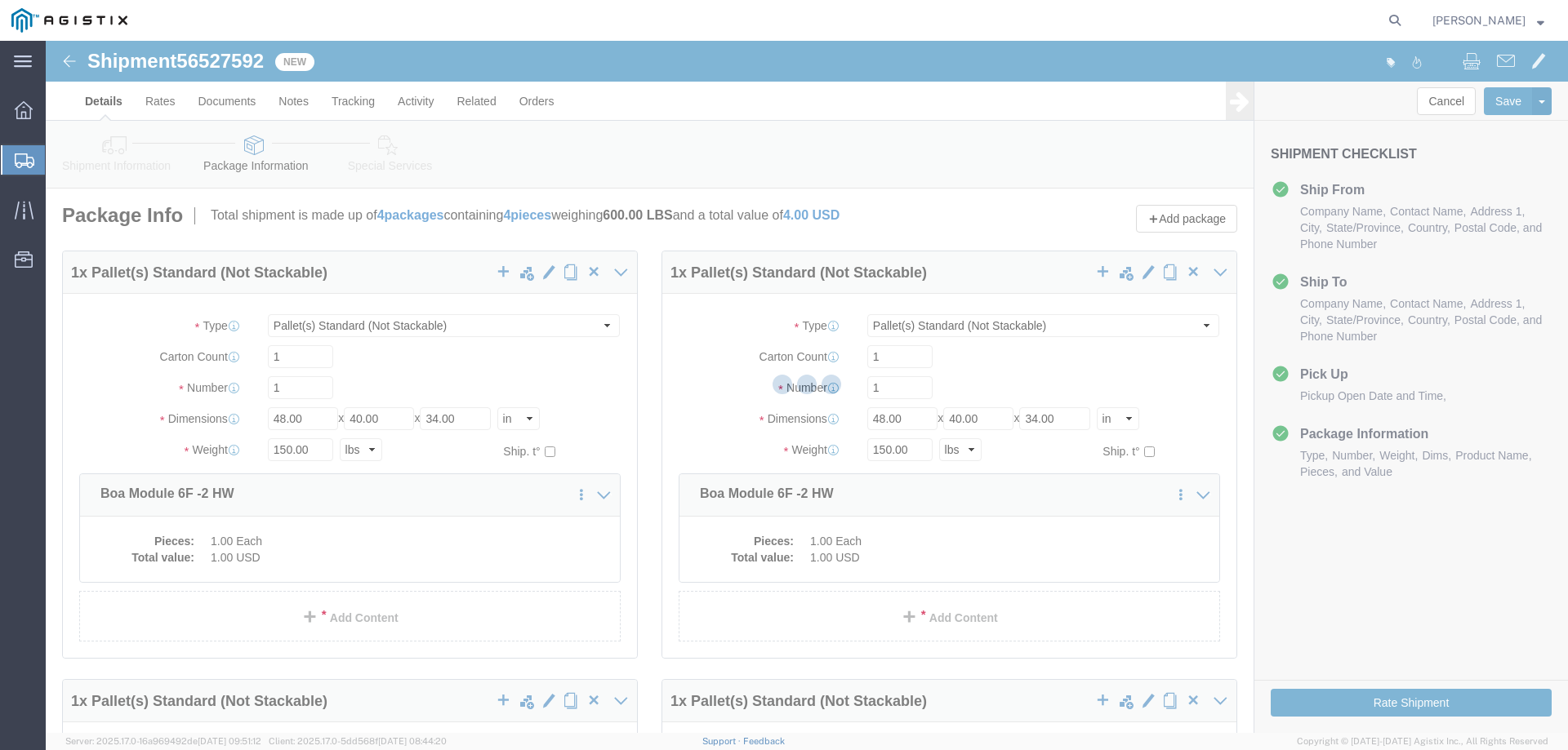
select select "PSNS"
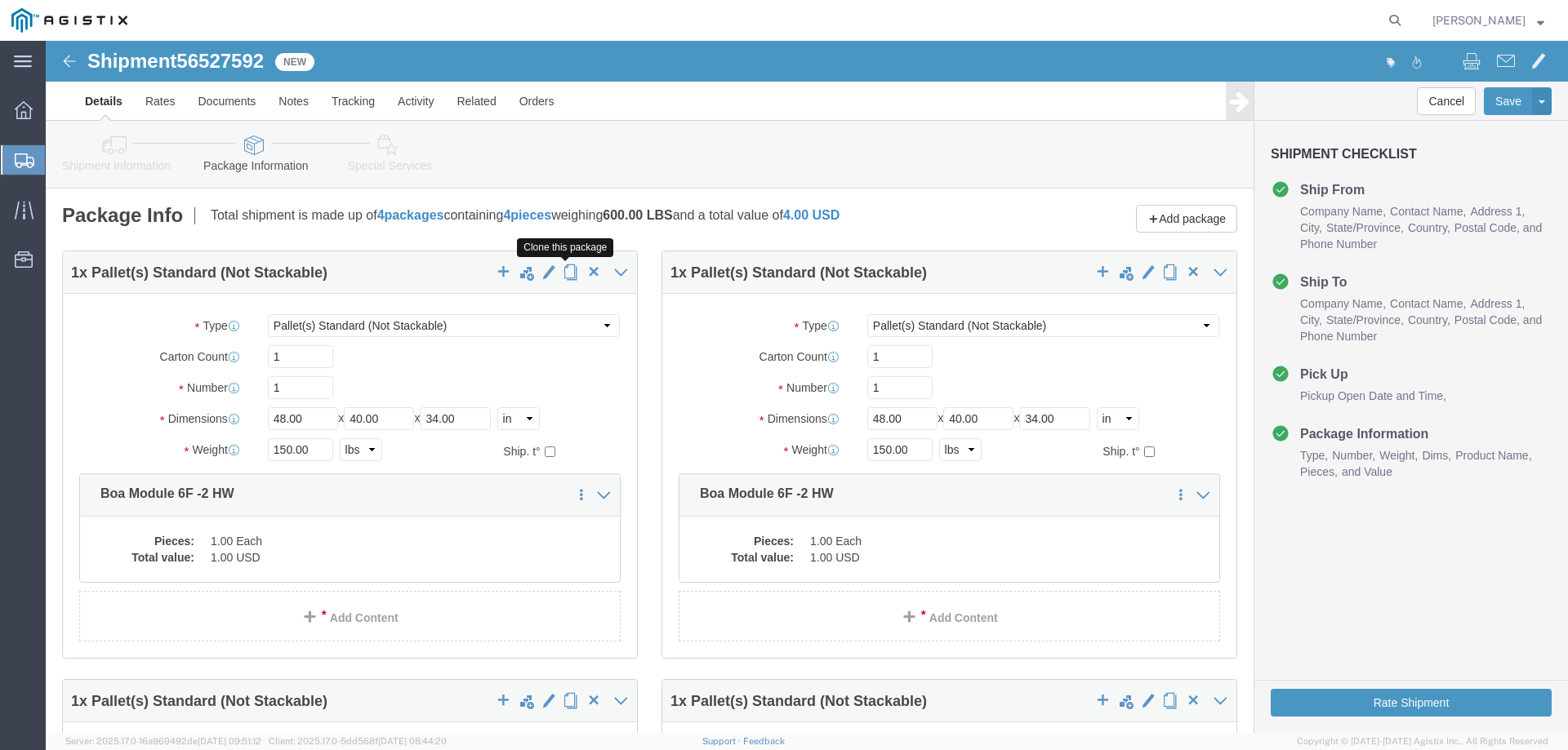
click span "button"
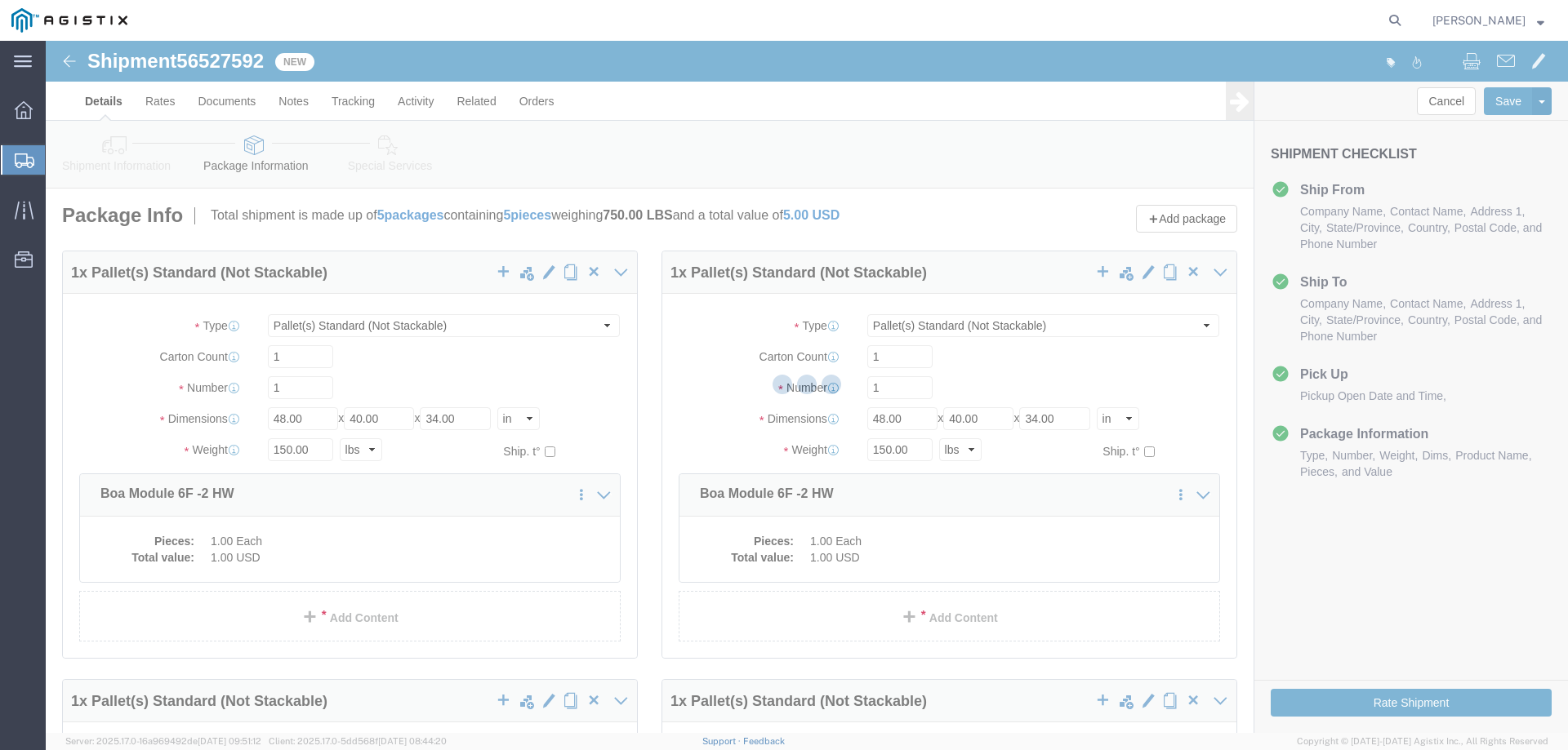
select select "PSNS"
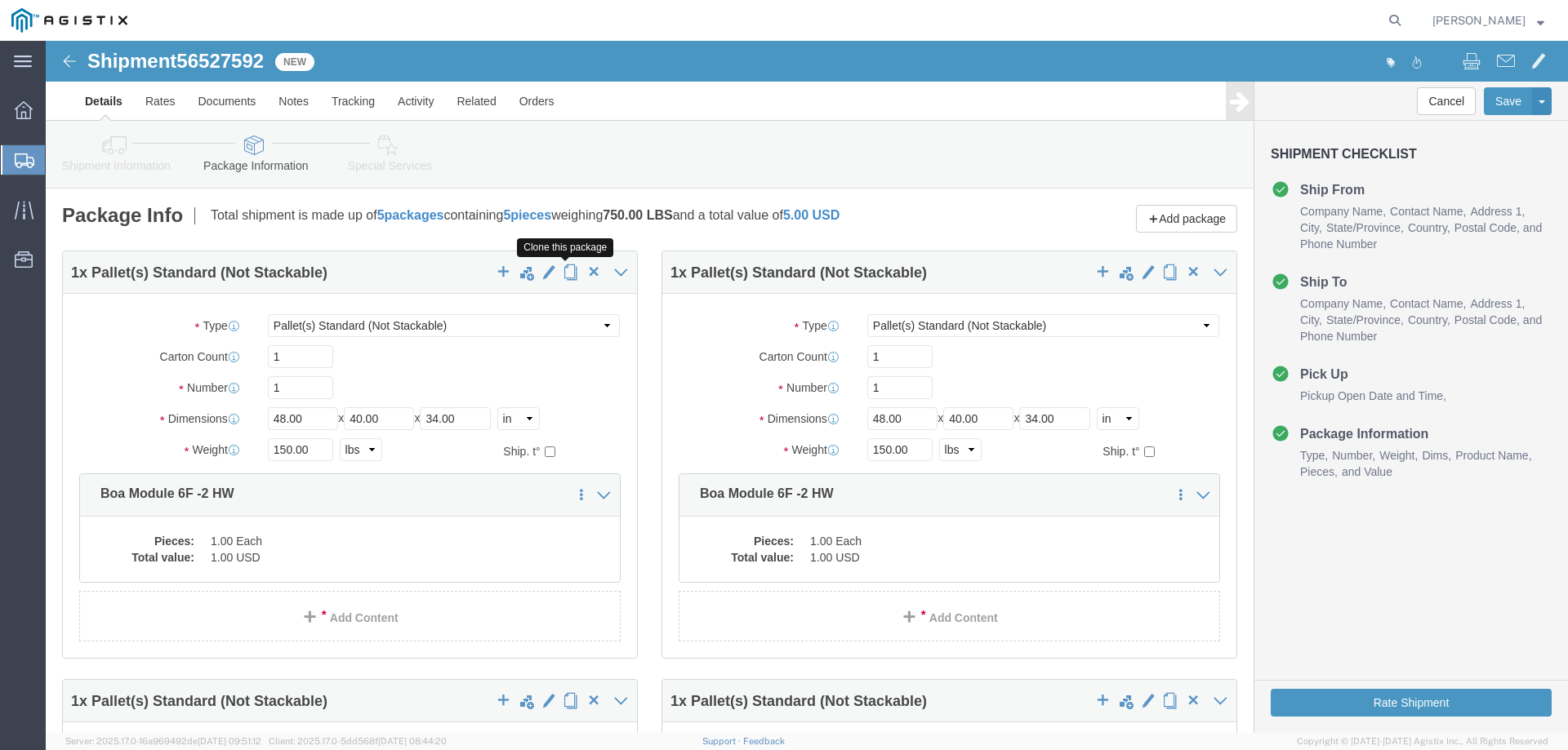
click span "button"
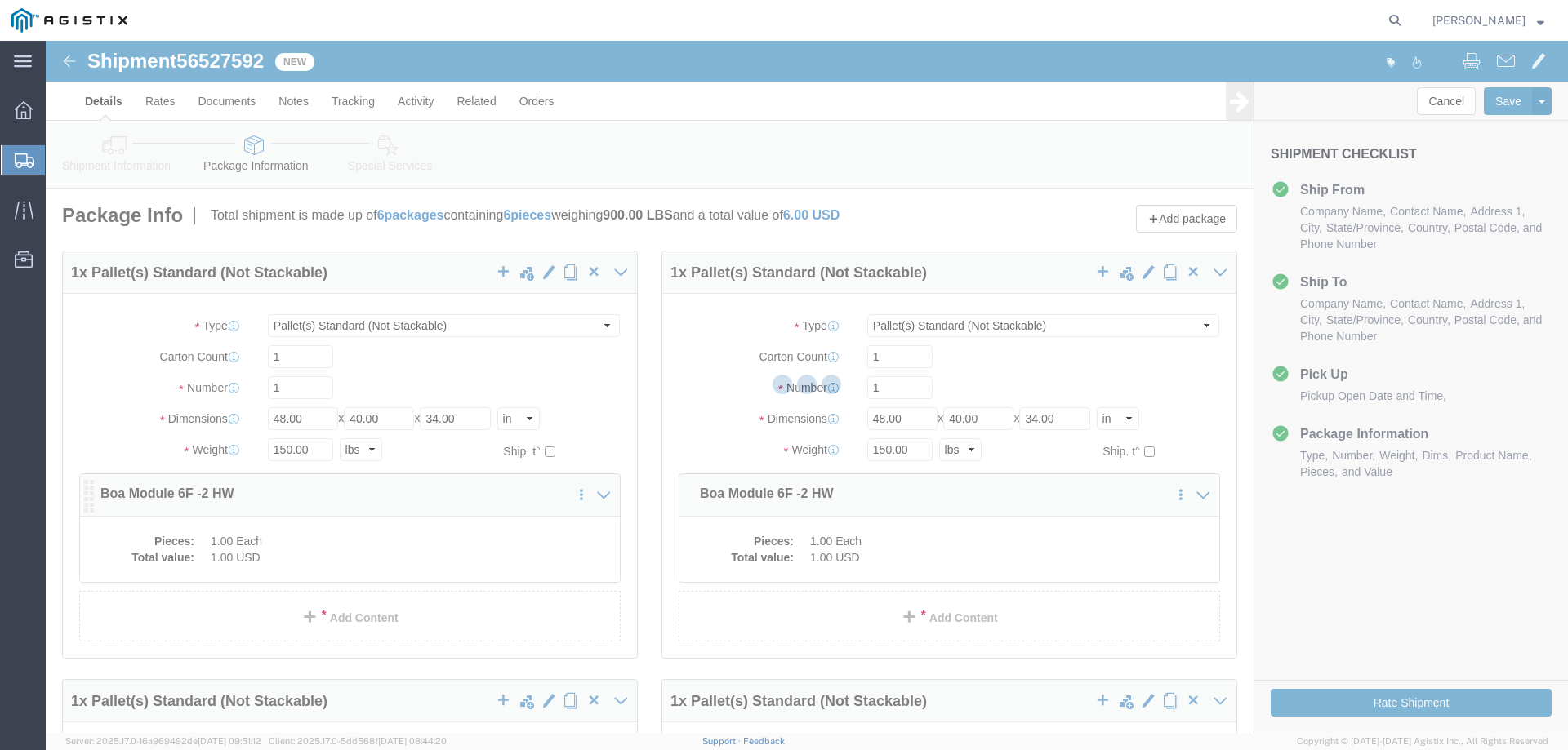
select select "PSNS"
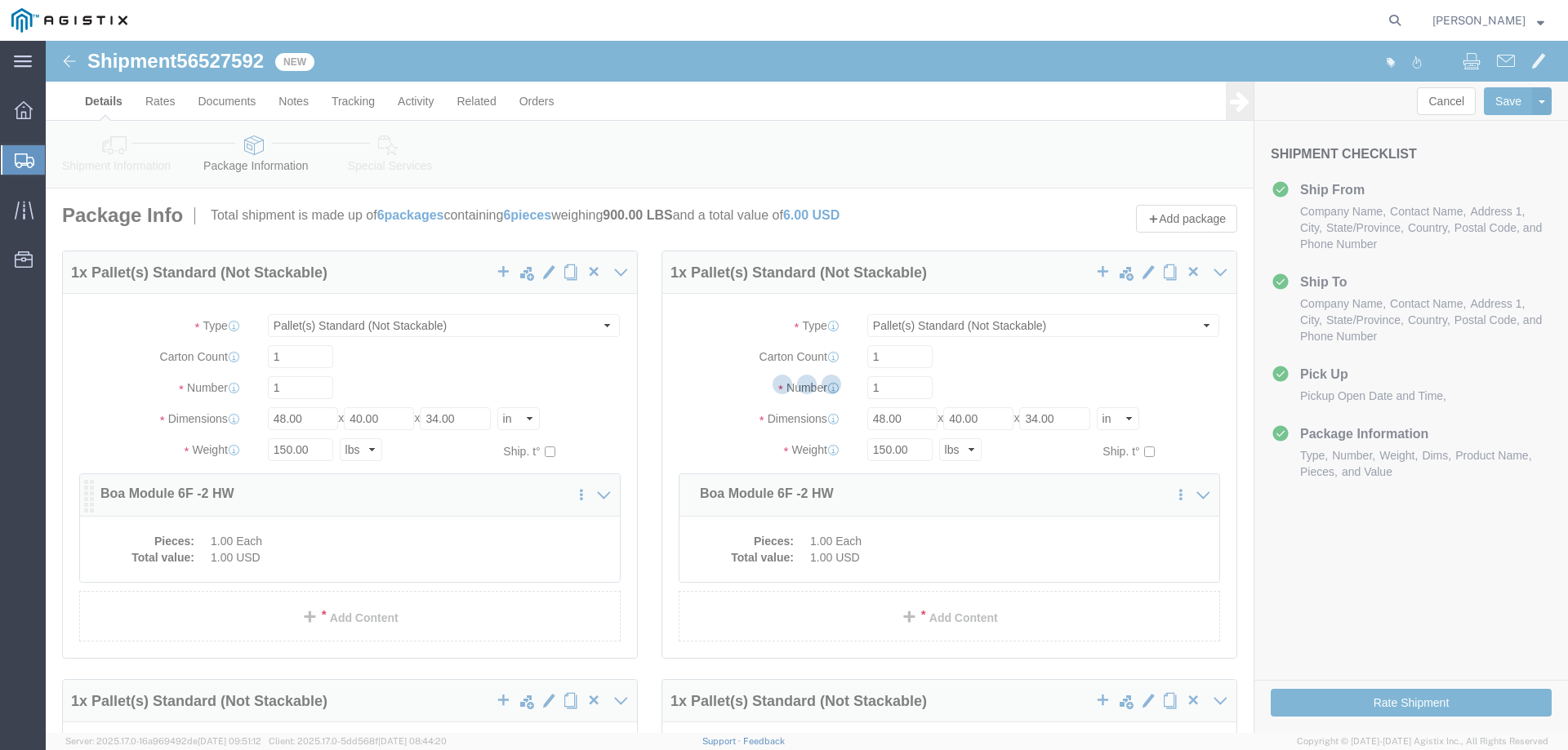
select select "PSNS"
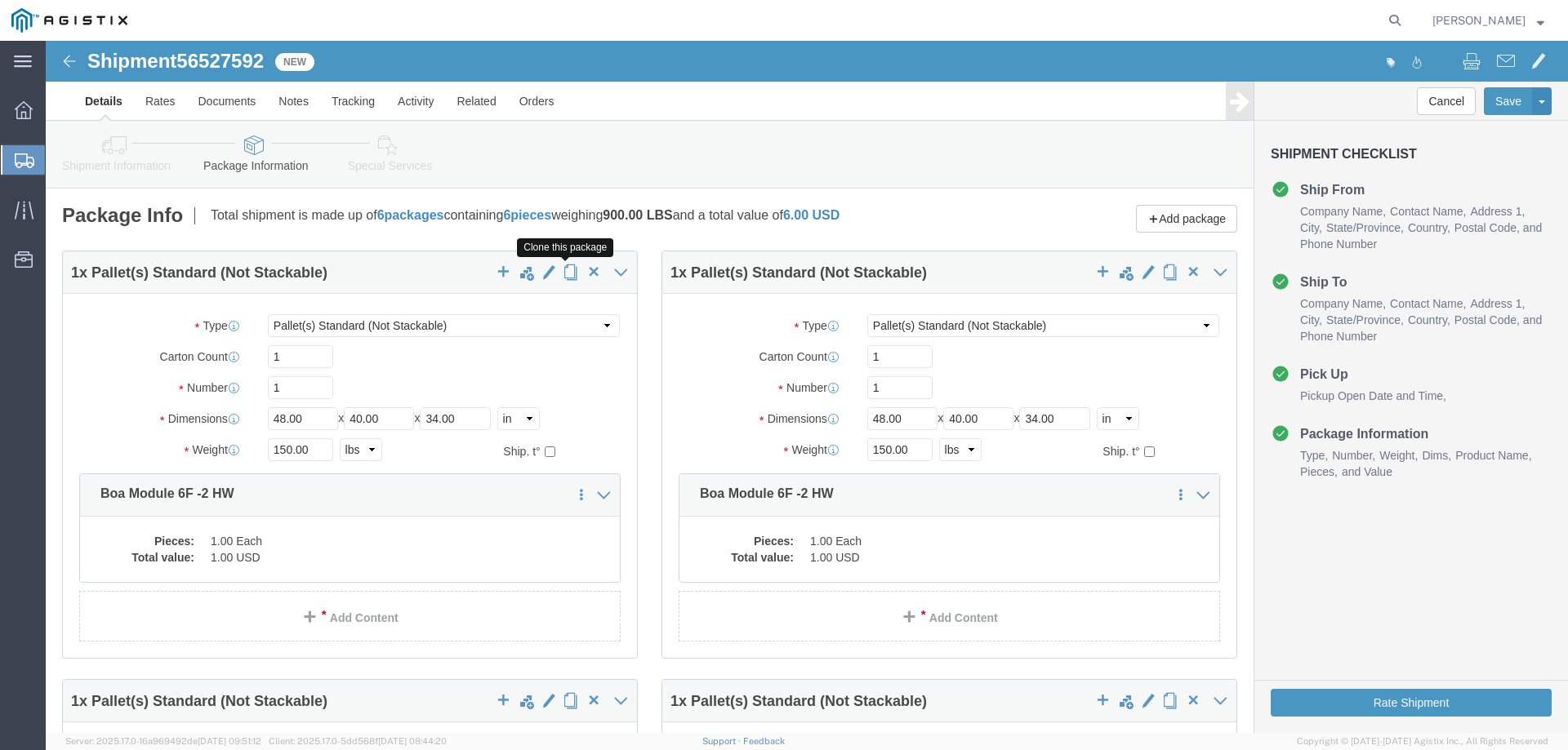
click button "button"
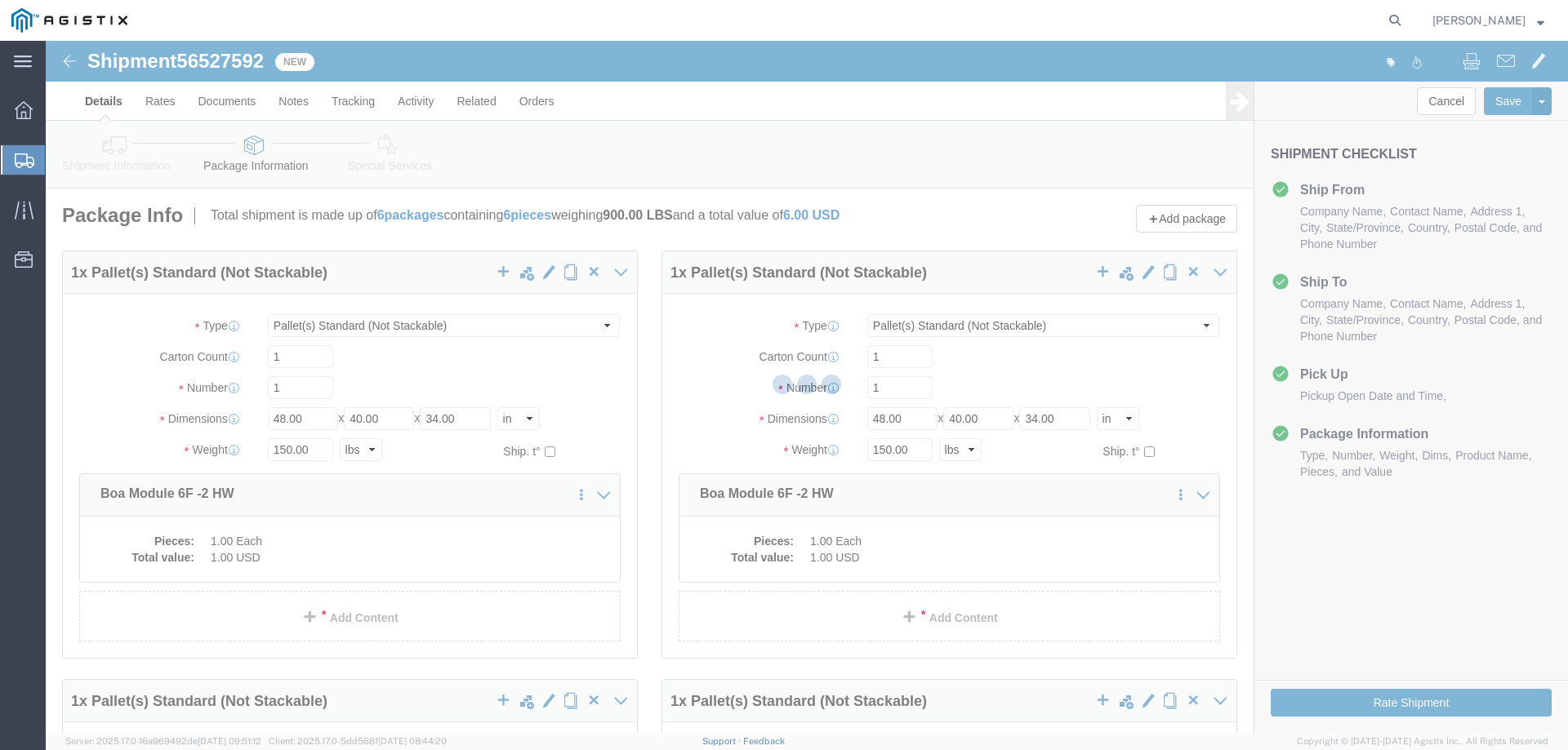
click at [354, 526] on div at bounding box center [806, 387] width 1522 height 693
select select "PSNS"
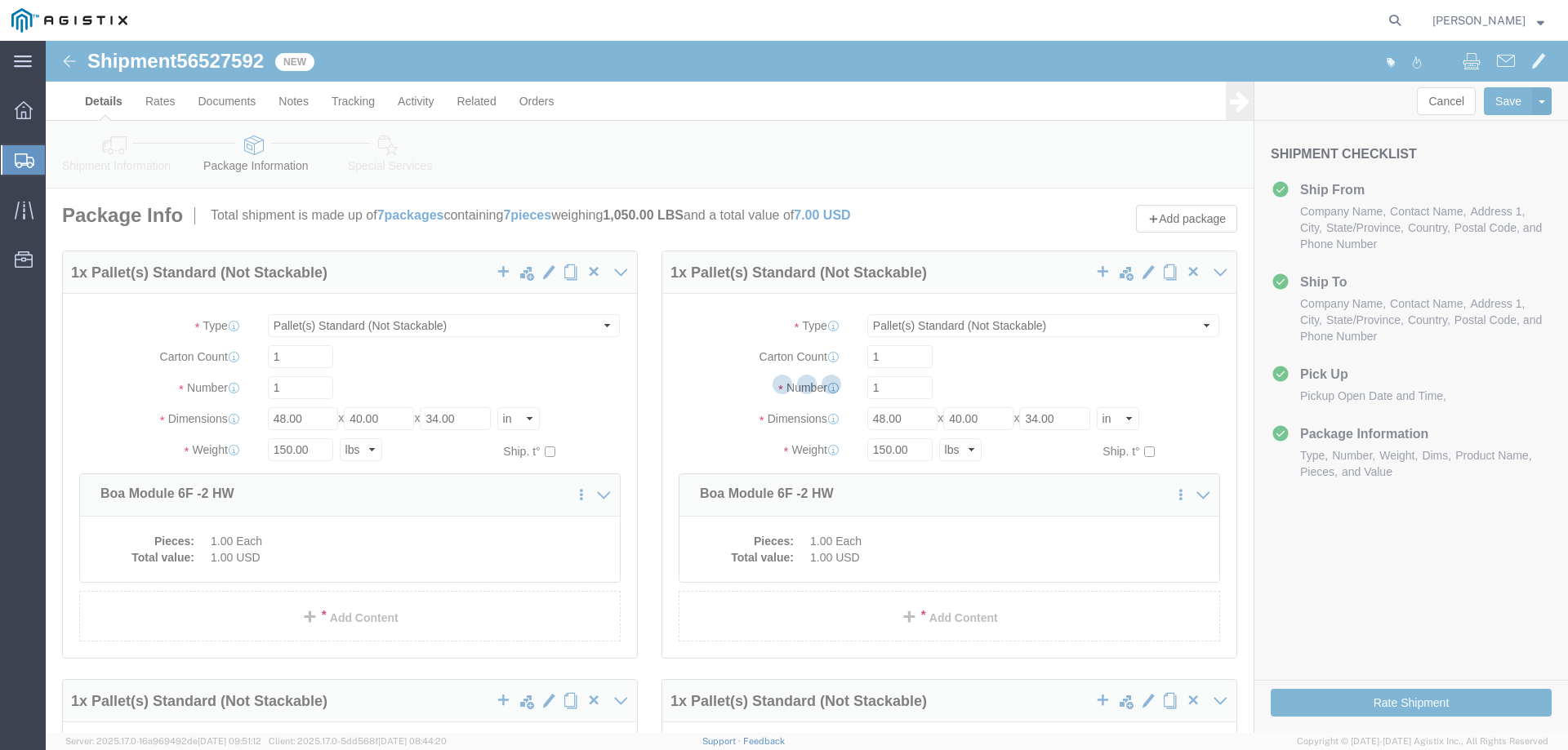
select select "PSNS"
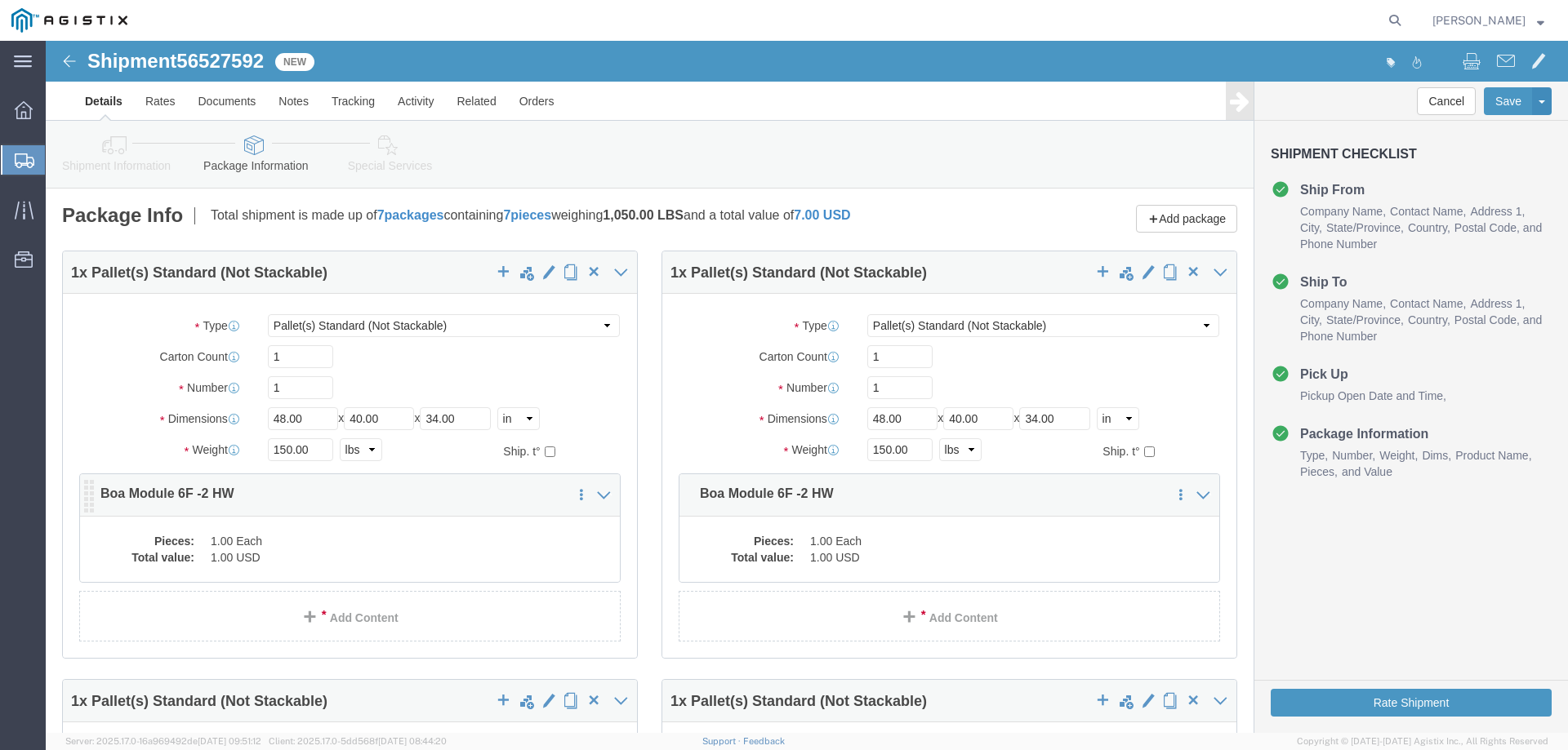
click p "Boa Module 6F -2 HW"
click dd "1.00 Each"
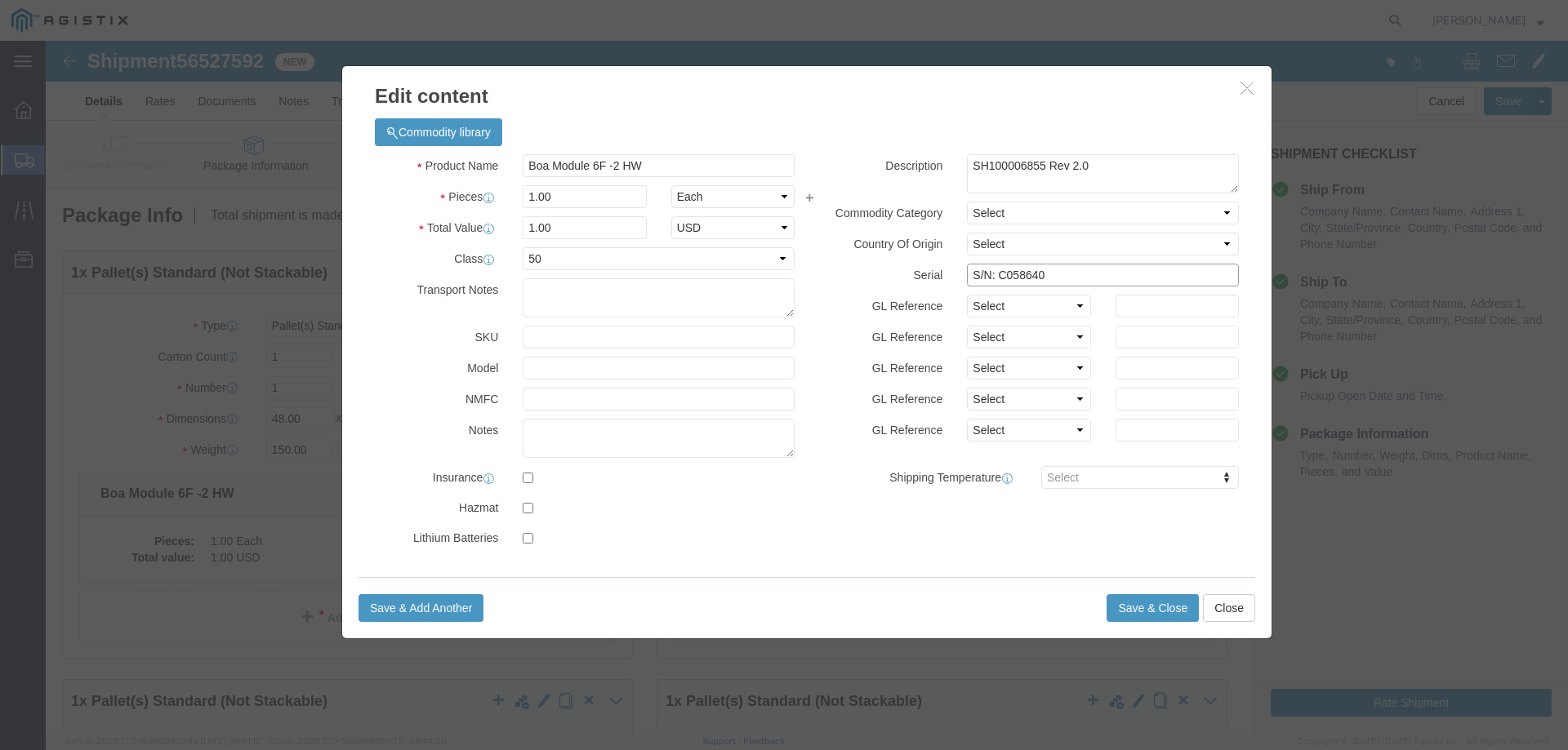
drag, startPoint x: 1011, startPoint y: 235, endPoint x: 865, endPoint y: 249, distance: 146.7
click div "Description SH100006855 Rev 2.0 Commodity Category Select Country Of Origin Sel…"
click button "Save & Close"
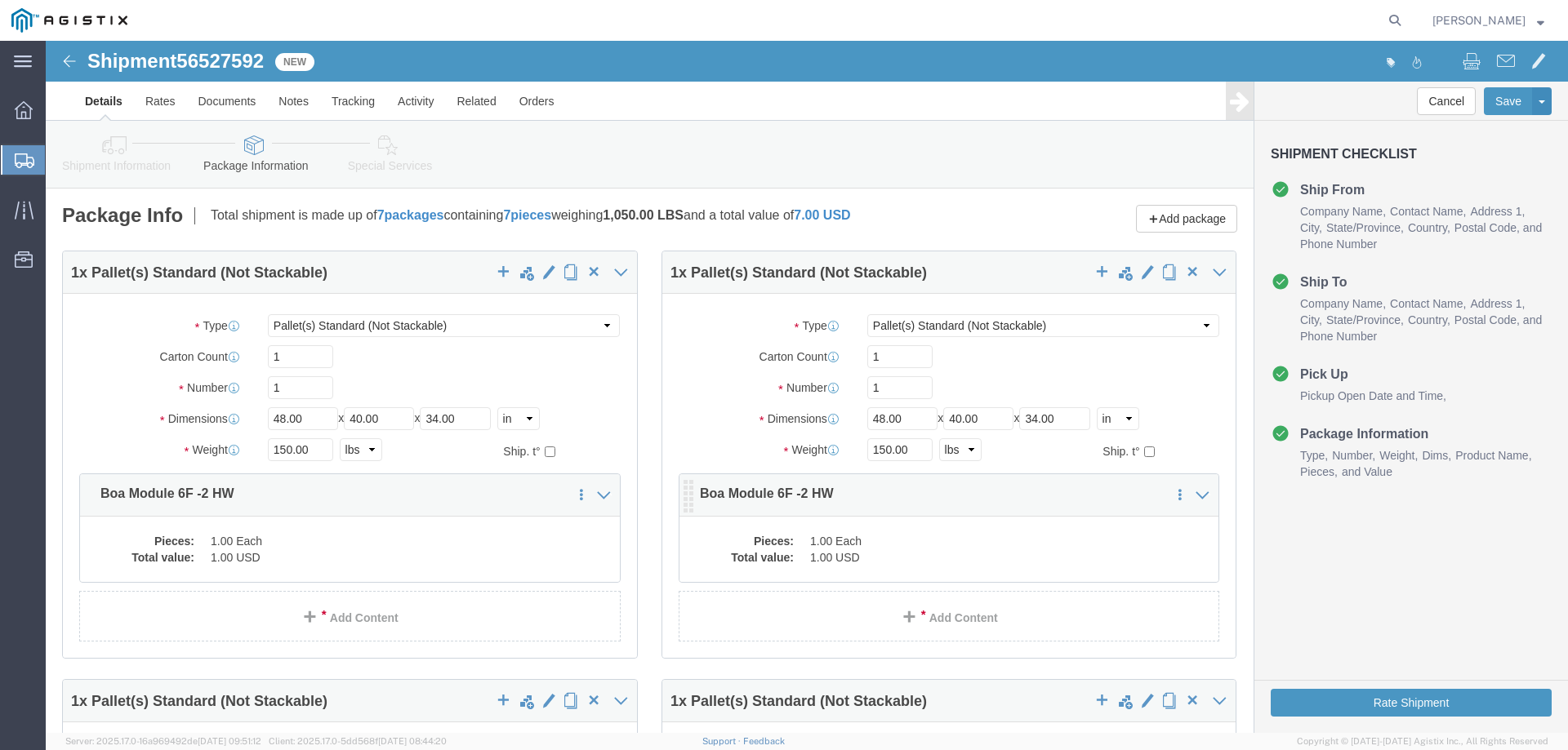
click dd "1.00 USD"
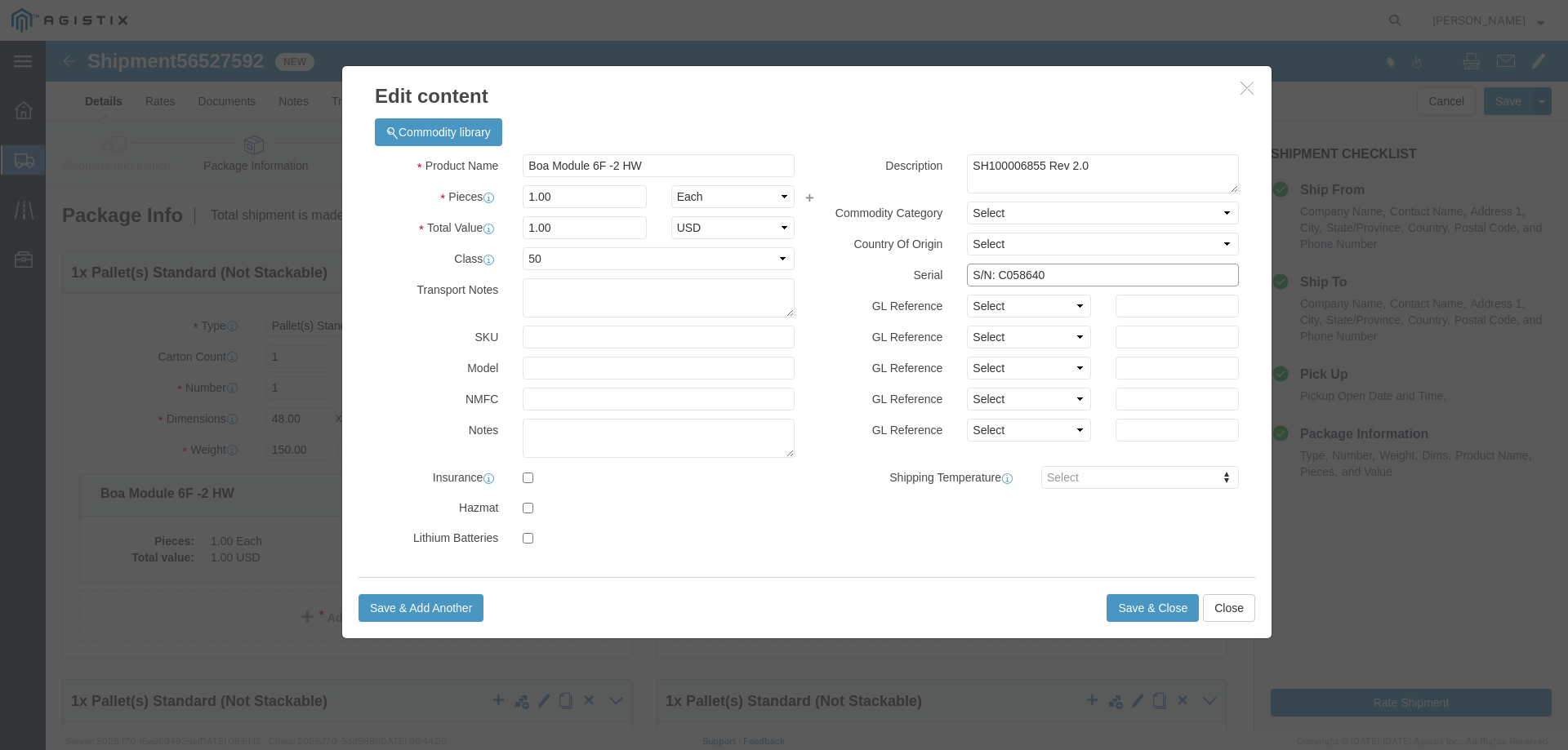
drag, startPoint x: 989, startPoint y: 235, endPoint x: 806, endPoint y: 231, distance: 183.0
click div "Serial S/N: C058640"
click button "Save & Close"
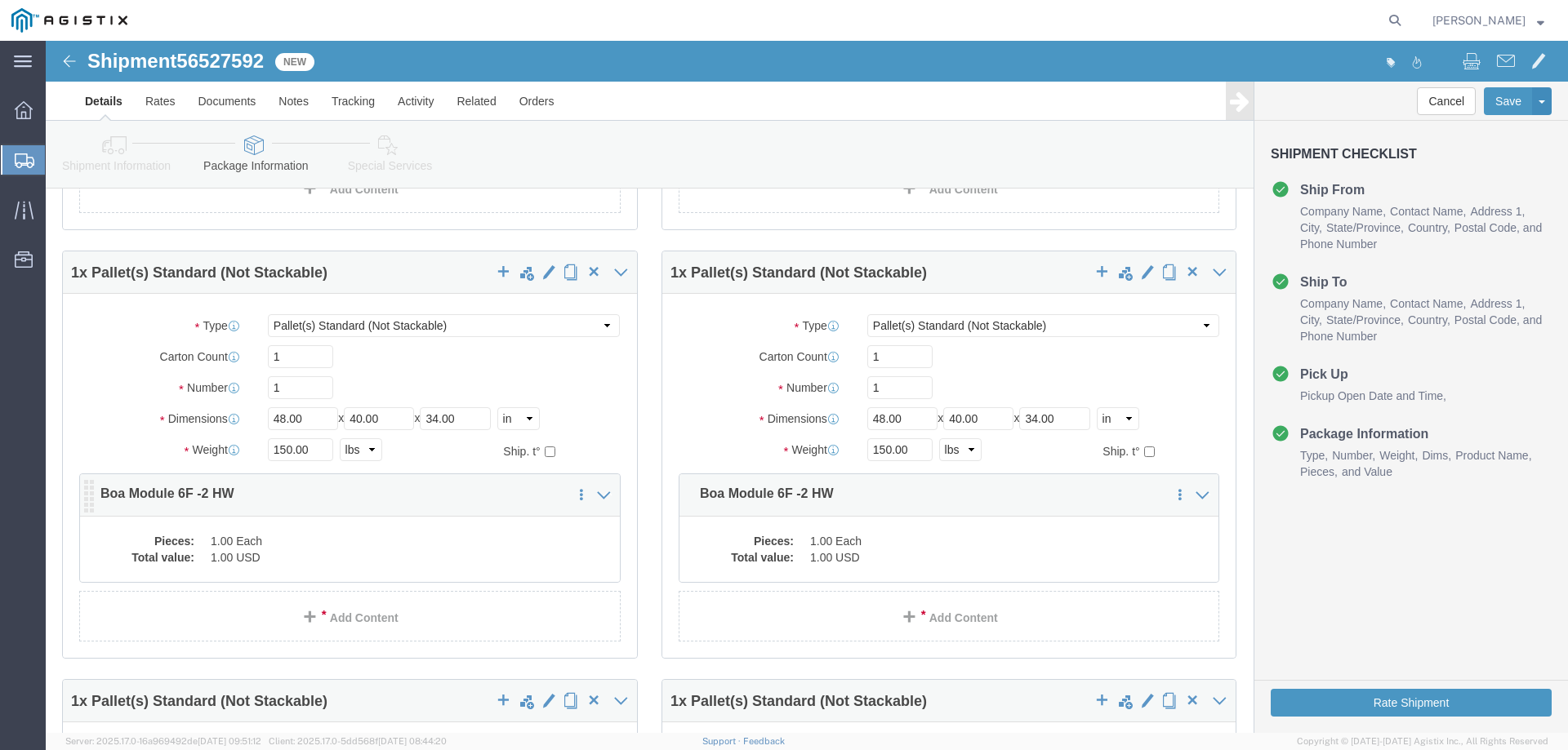
scroll to position [435, 0]
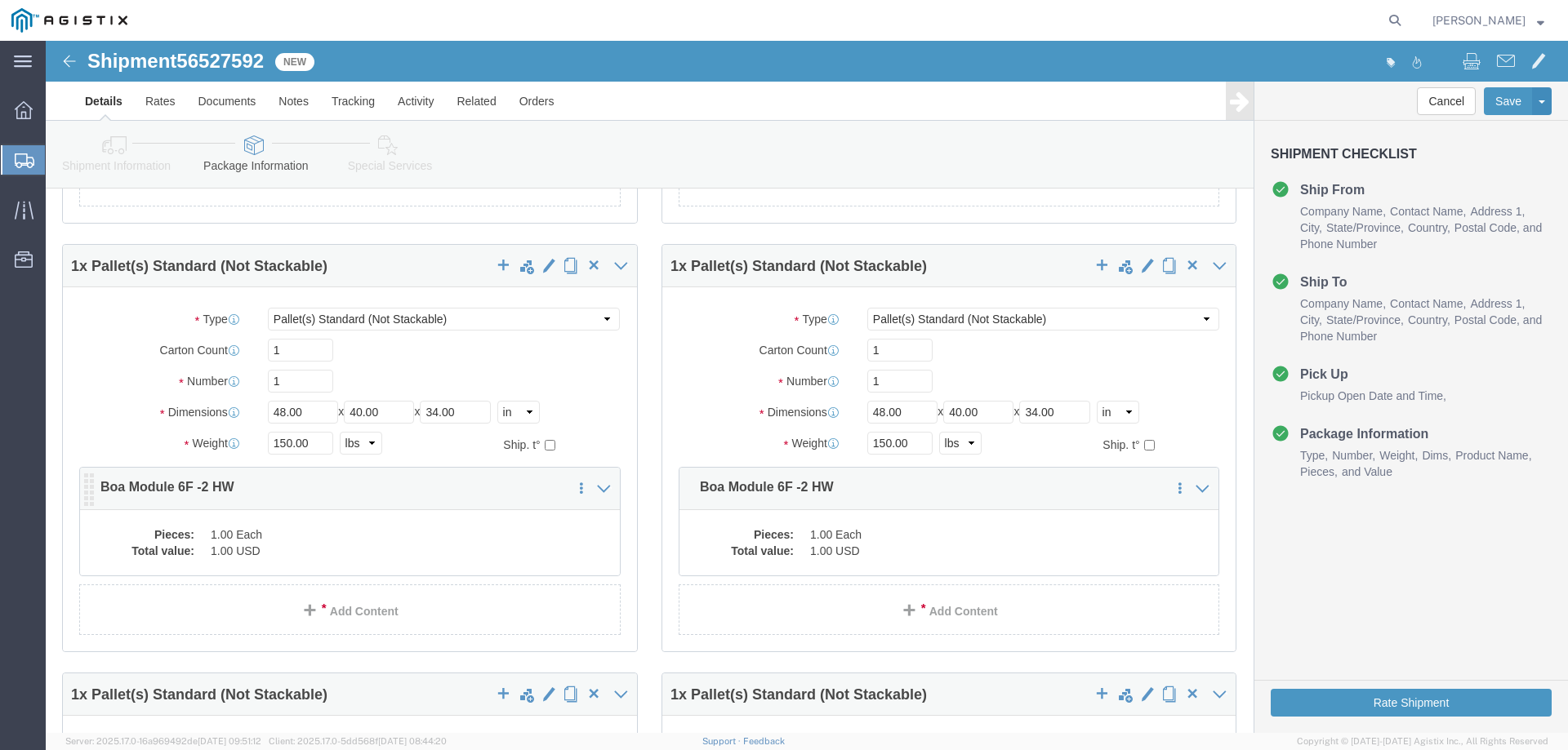
click dd "1.00 Each"
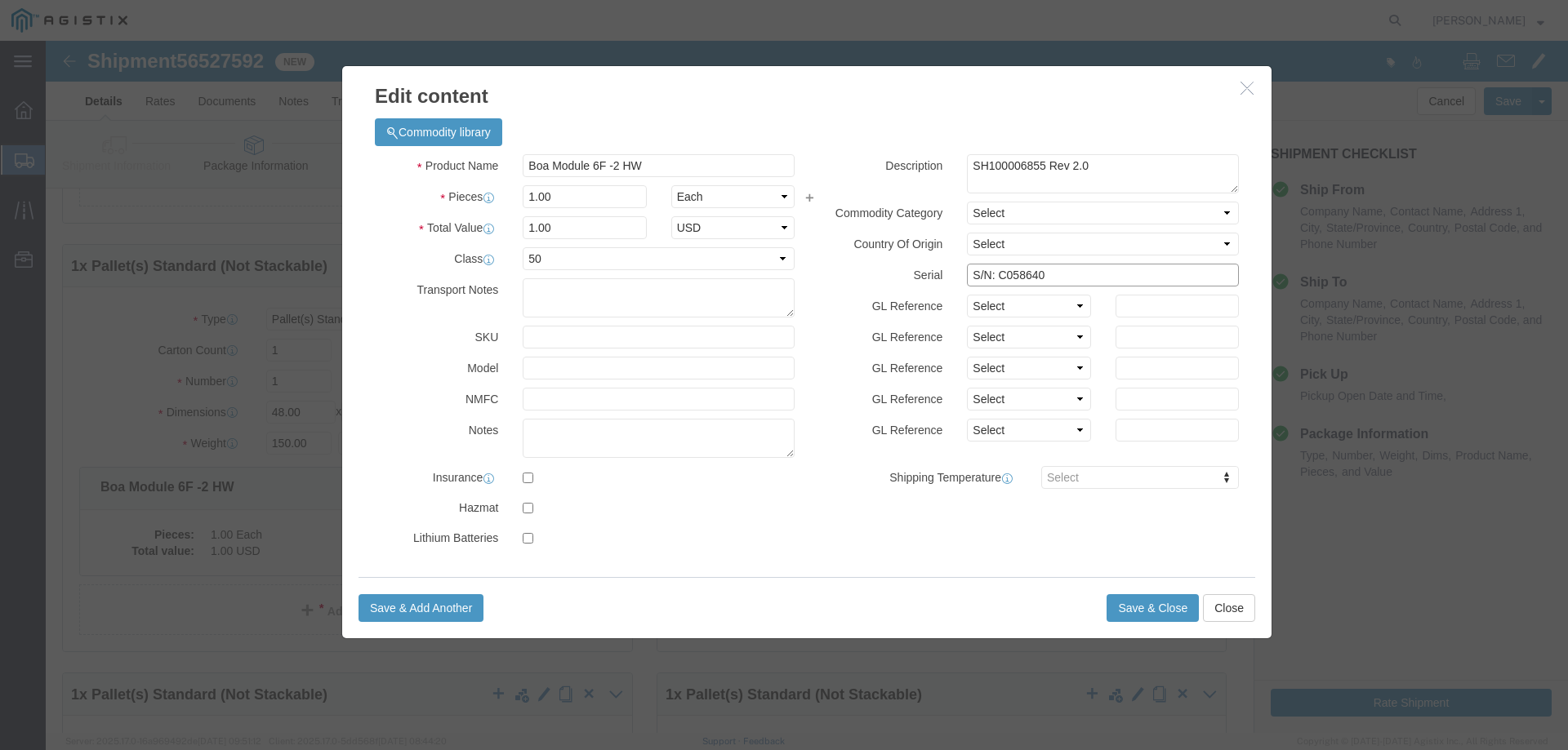
drag, startPoint x: 1005, startPoint y: 233, endPoint x: 918, endPoint y: 229, distance: 87.1
click input "S/N: C058640"
click div "Save & Add Another Save & Close Close"
click button "Save & Close"
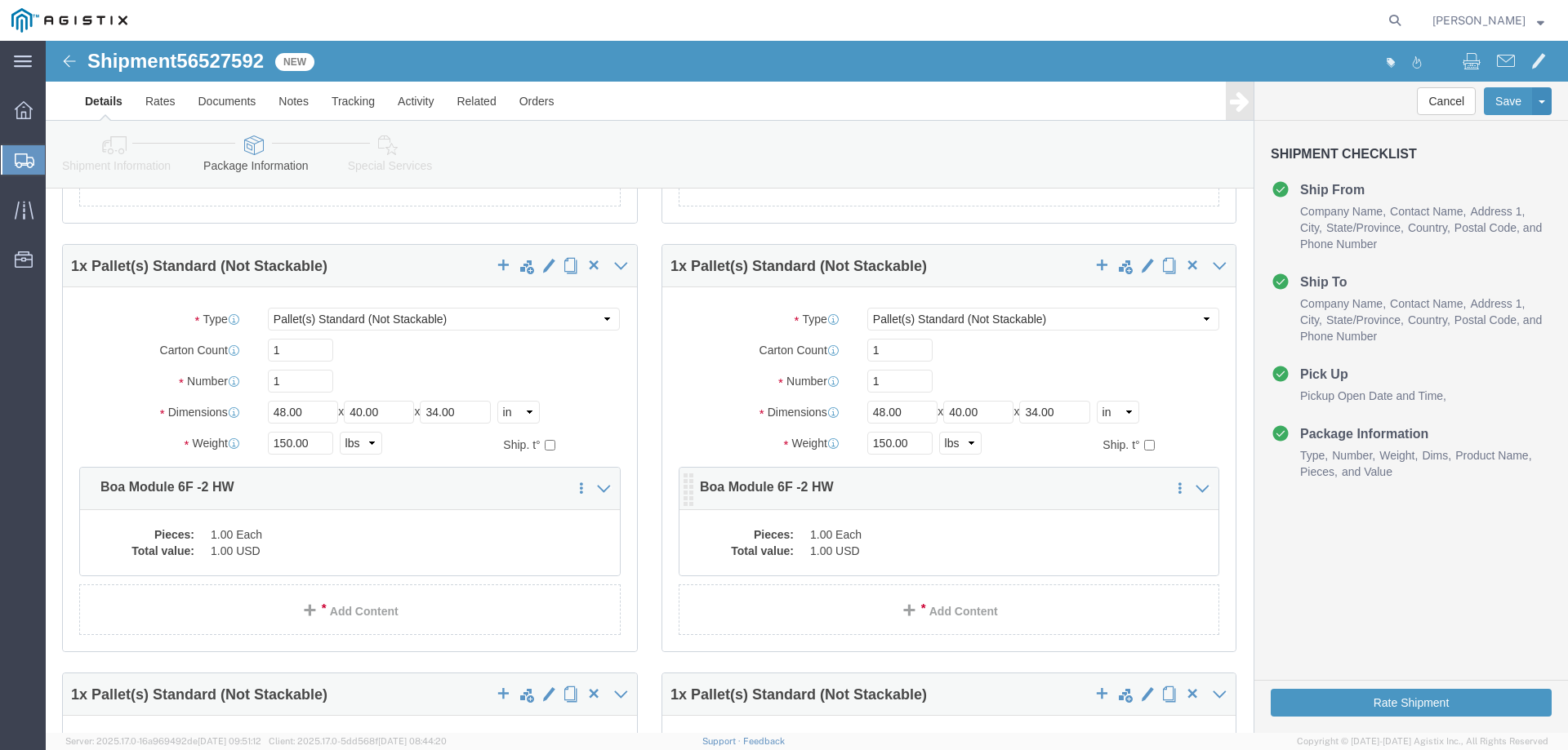
click div "Pieces: 1.00 Each Total value: 1.00 USD"
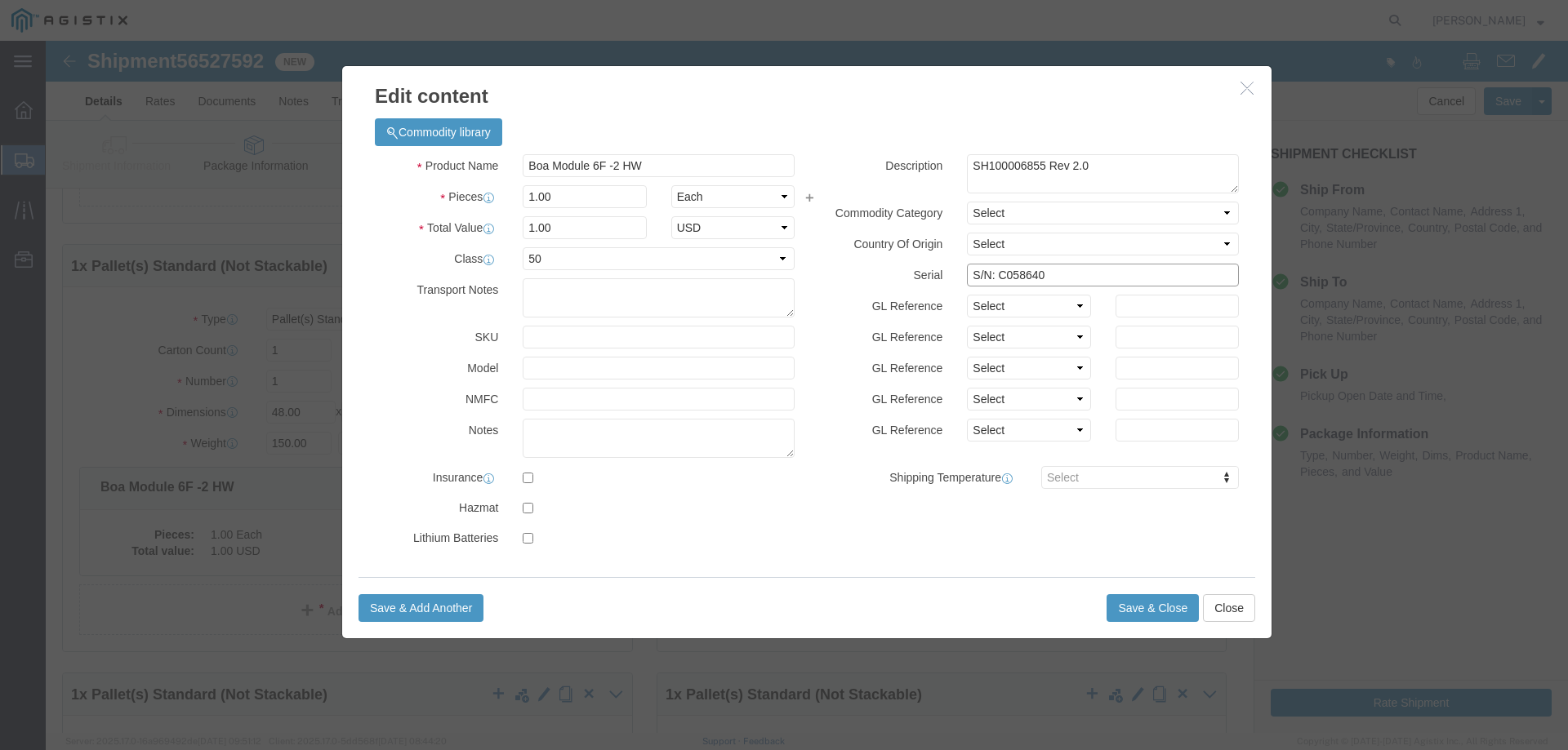
drag, startPoint x: 914, startPoint y: 237, endPoint x: 859, endPoint y: 235, distance: 55.0
click div "Serial S/N: C058640"
click button "Save & Close"
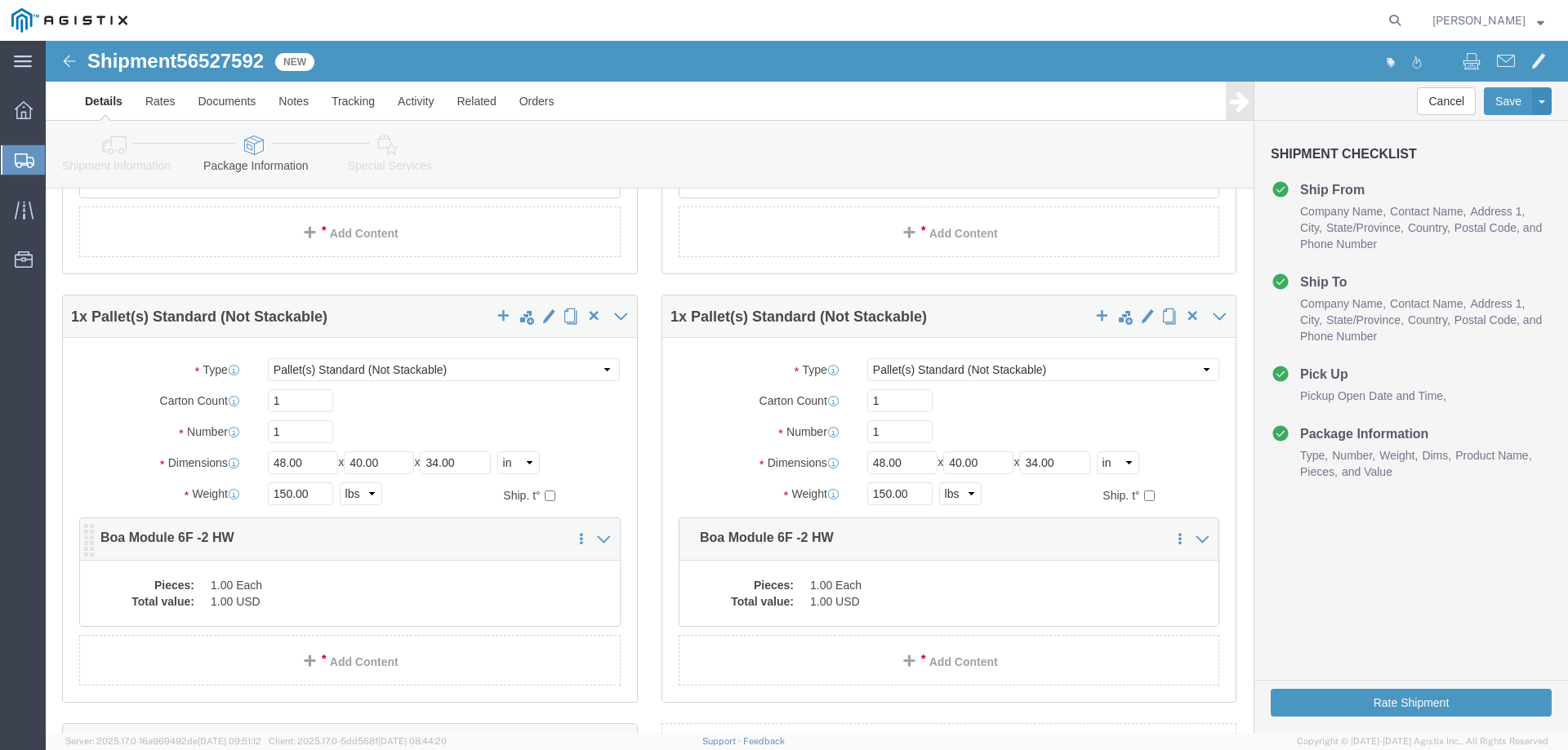
scroll to position [817, 0]
click div "Pieces: 1.00 Each Total value: 1.00 USD"
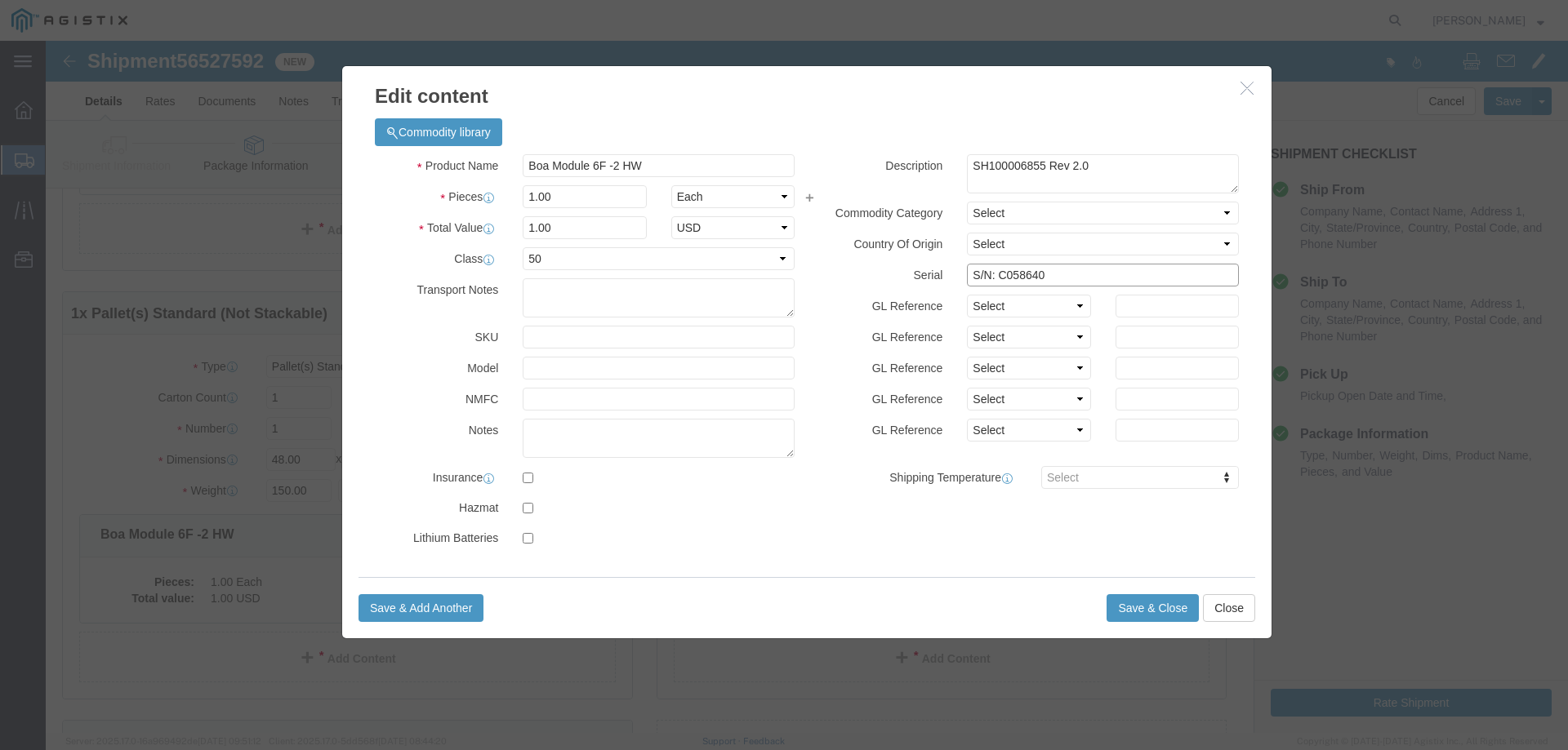
drag, startPoint x: 998, startPoint y: 232, endPoint x: 907, endPoint y: 243, distance: 91.7
click div "S/N: C058640"
click button "Save & Close"
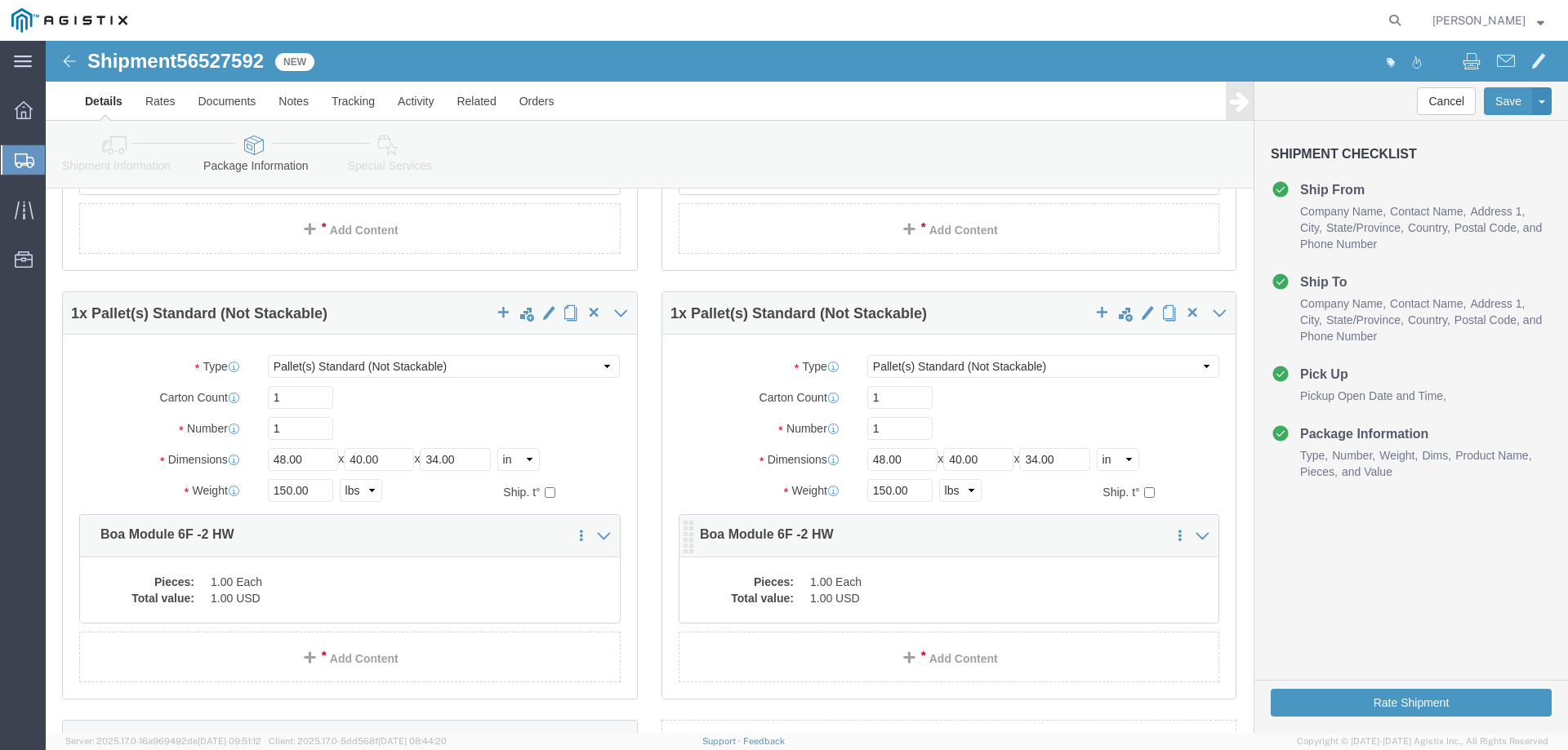
click div "Pieces: 1.00 Each Total value: 1.00 USD"
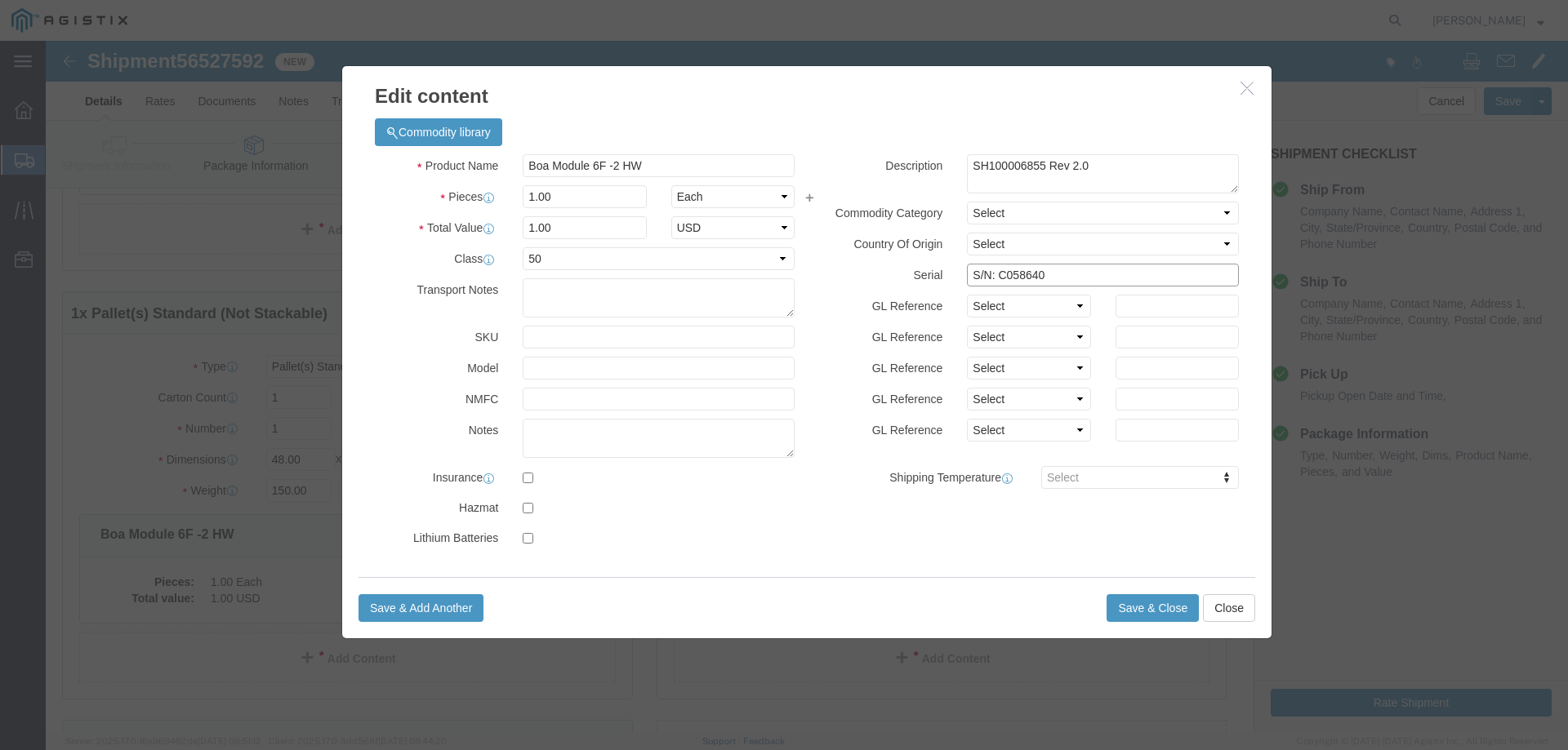
drag, startPoint x: 1034, startPoint y: 229, endPoint x: 882, endPoint y: 236, distance: 152.2
click div "Serial S/N: C058640"
click button "Save & Close"
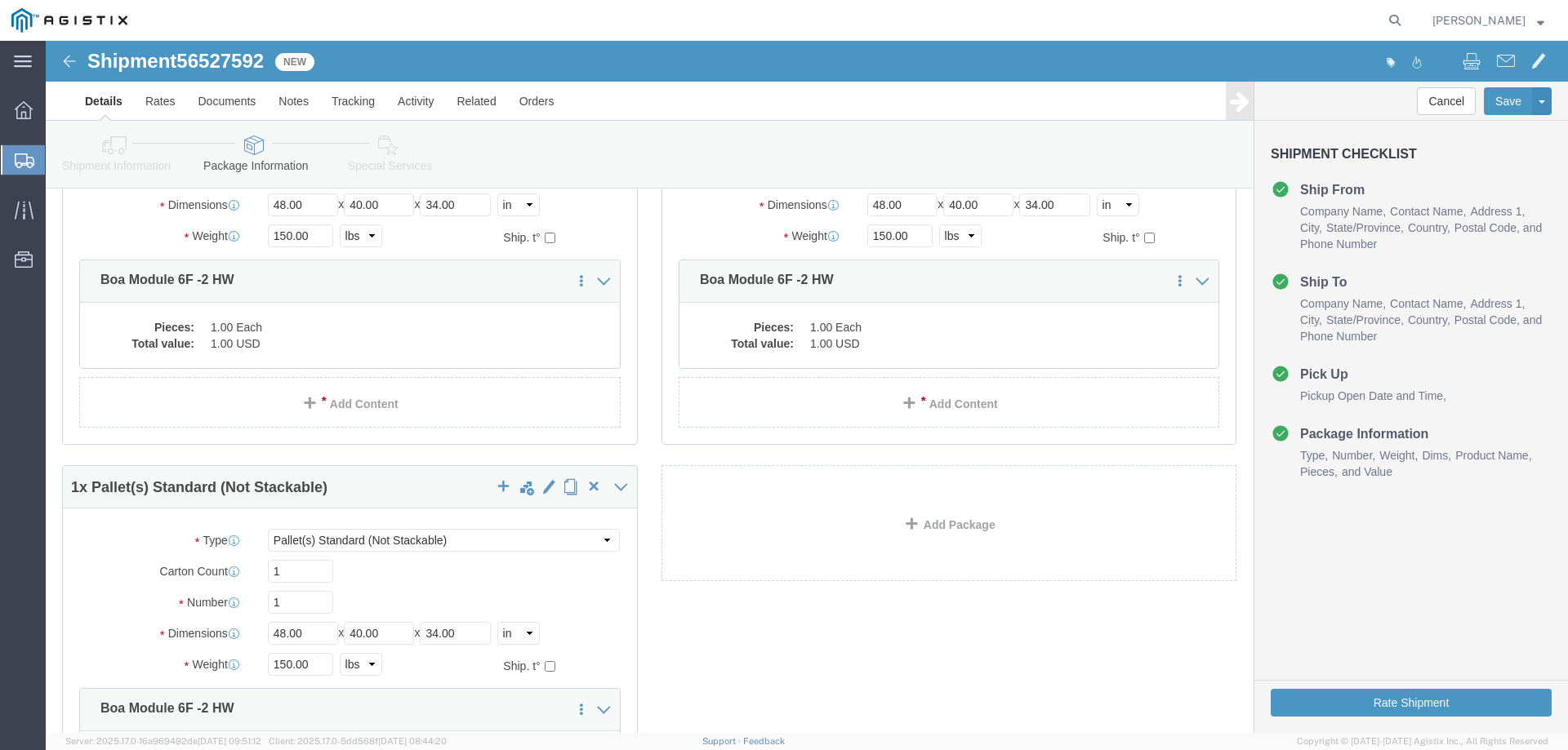
scroll to position [1089, 0]
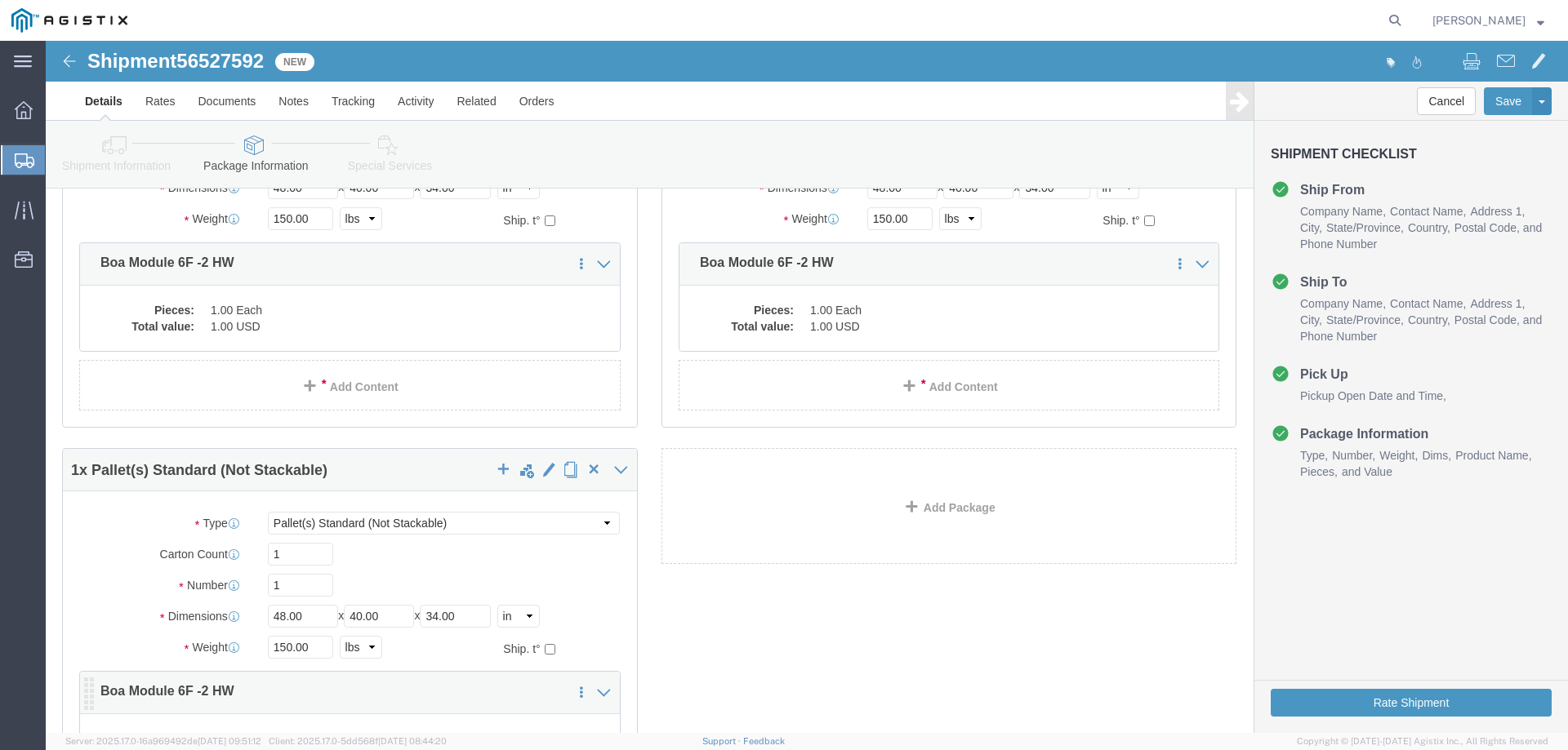
click div "1 x Pallet(s) Standard (Not Stackable) Package Type Select Bale(s) Basket(s) Bo…"
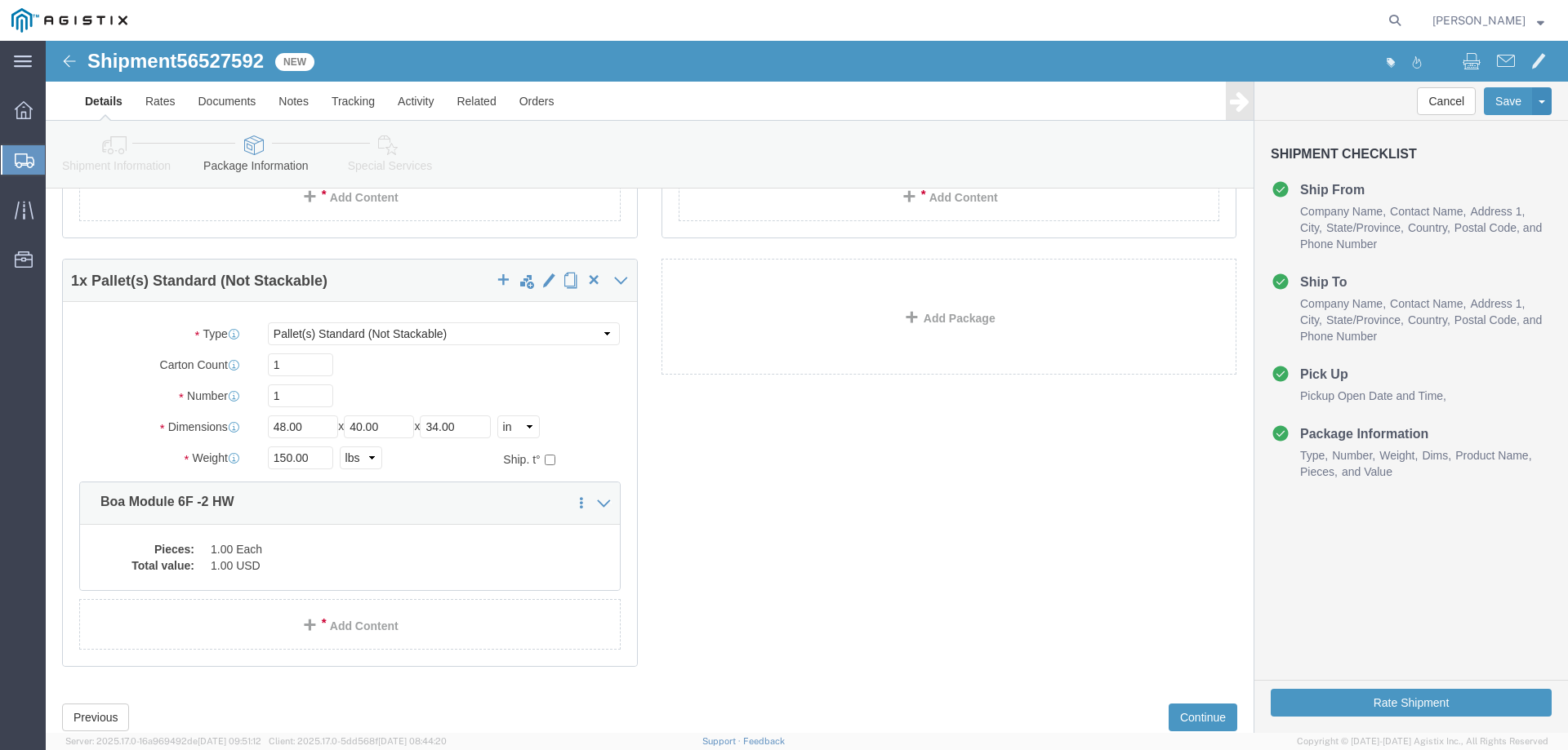
scroll to position [1271, 0]
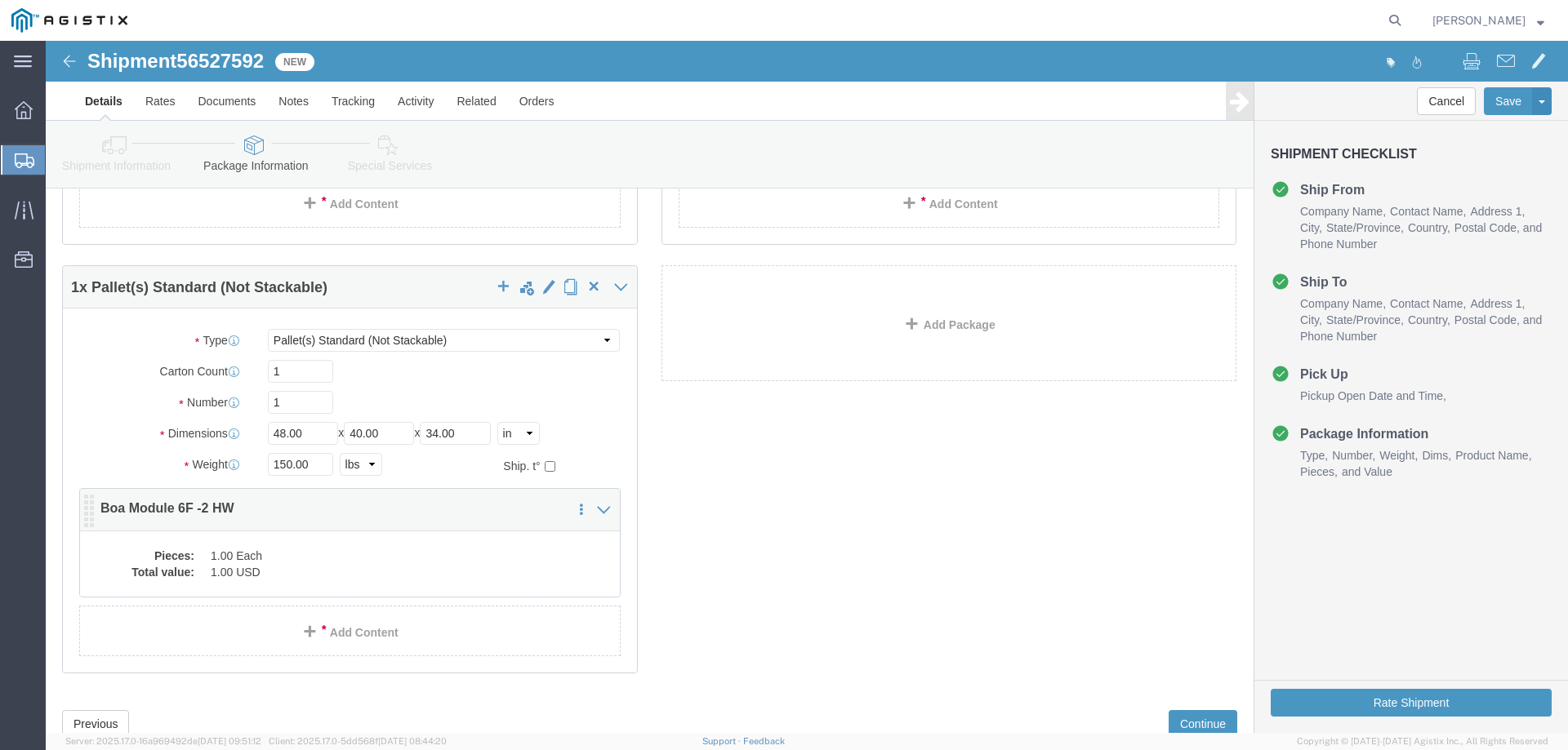
click dd "1.00 Each"
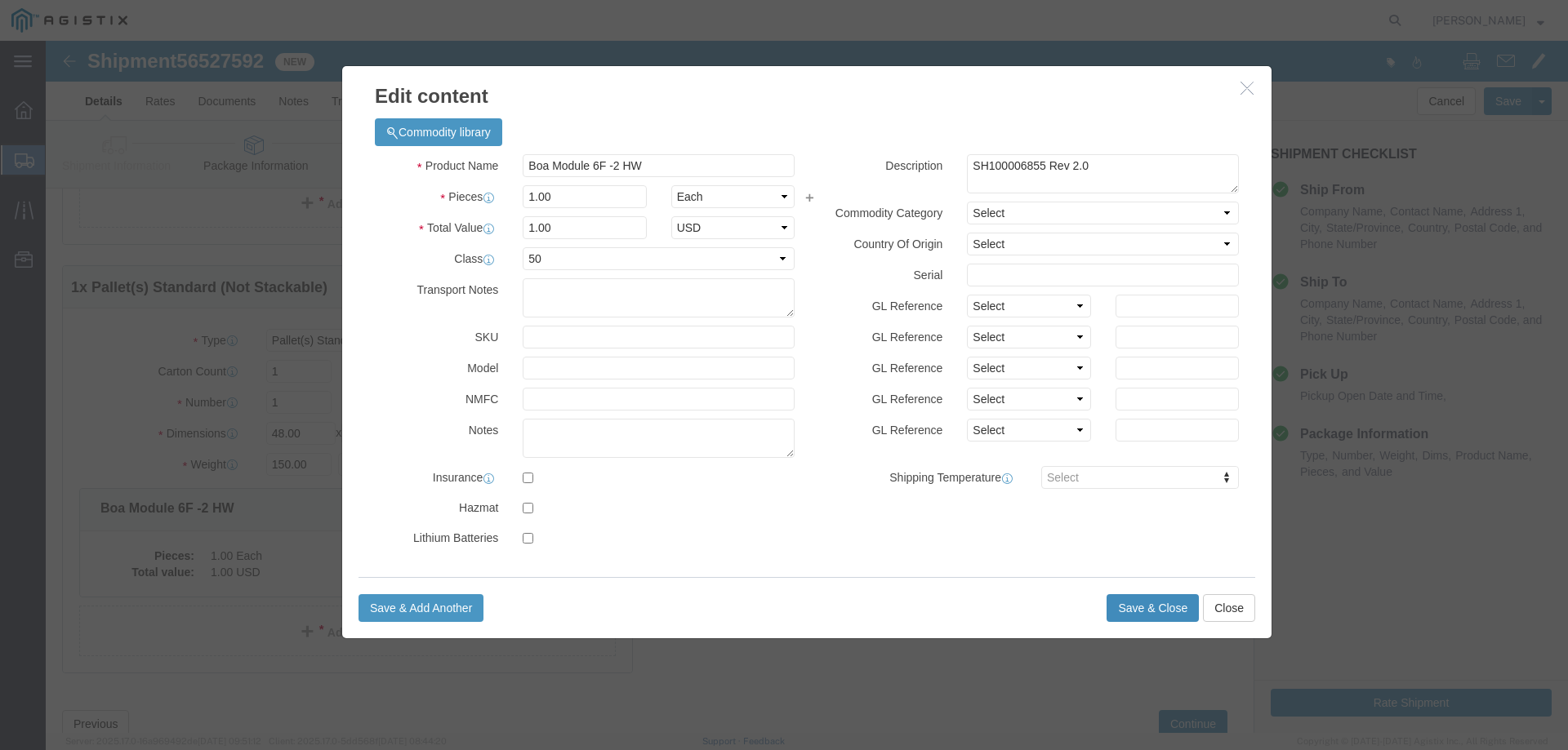
click button "Save & Close"
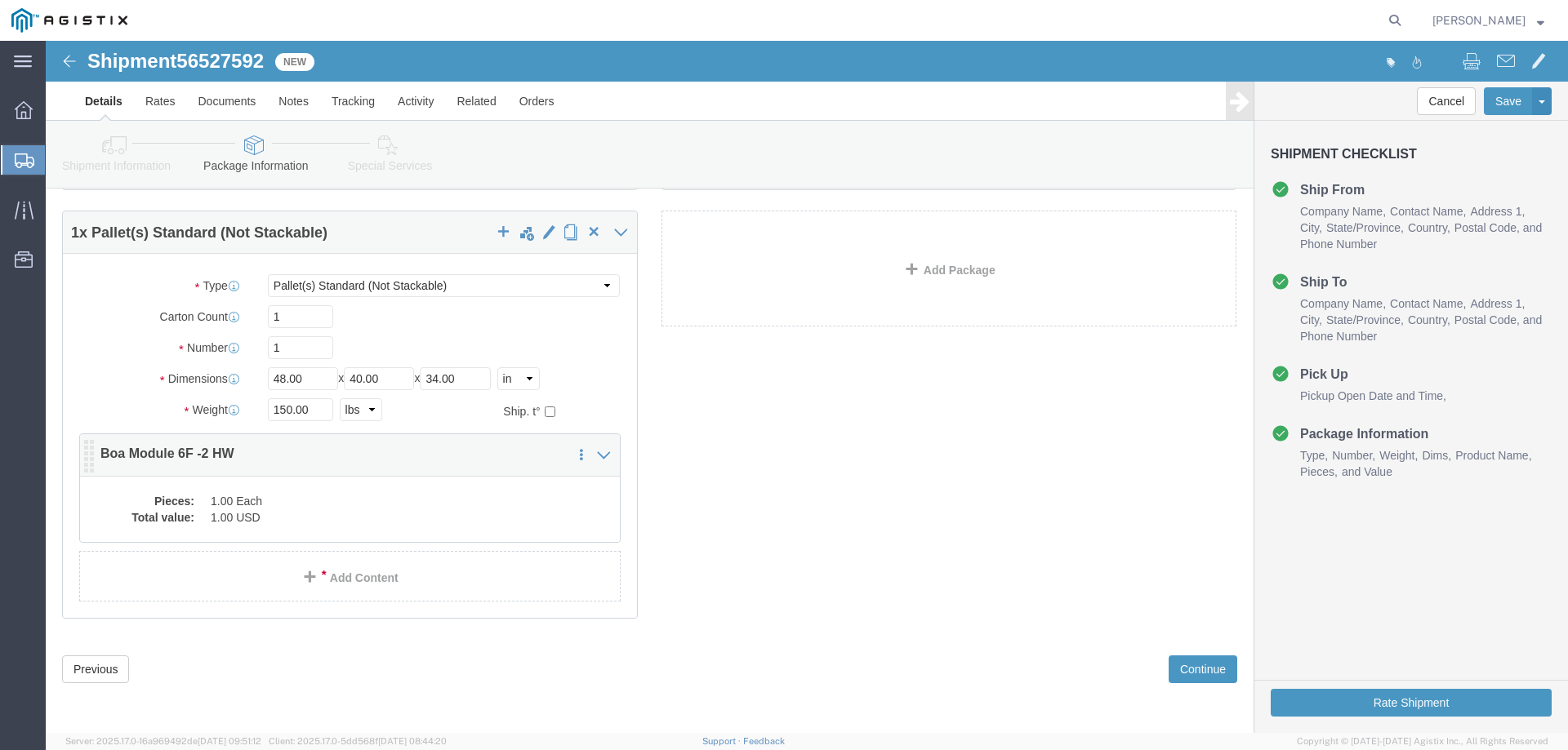
scroll to position [999, 0]
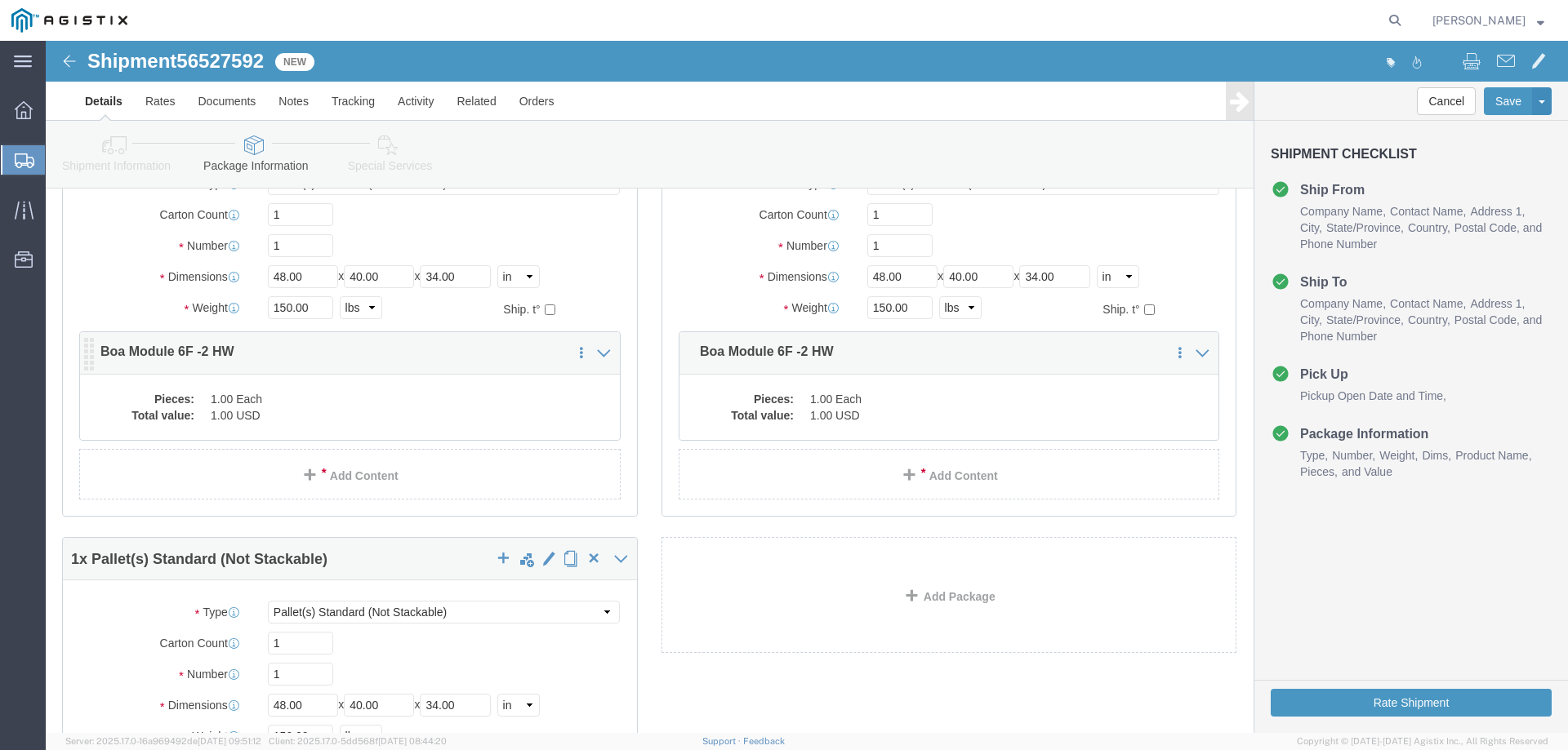
click dd "1.00 Each"
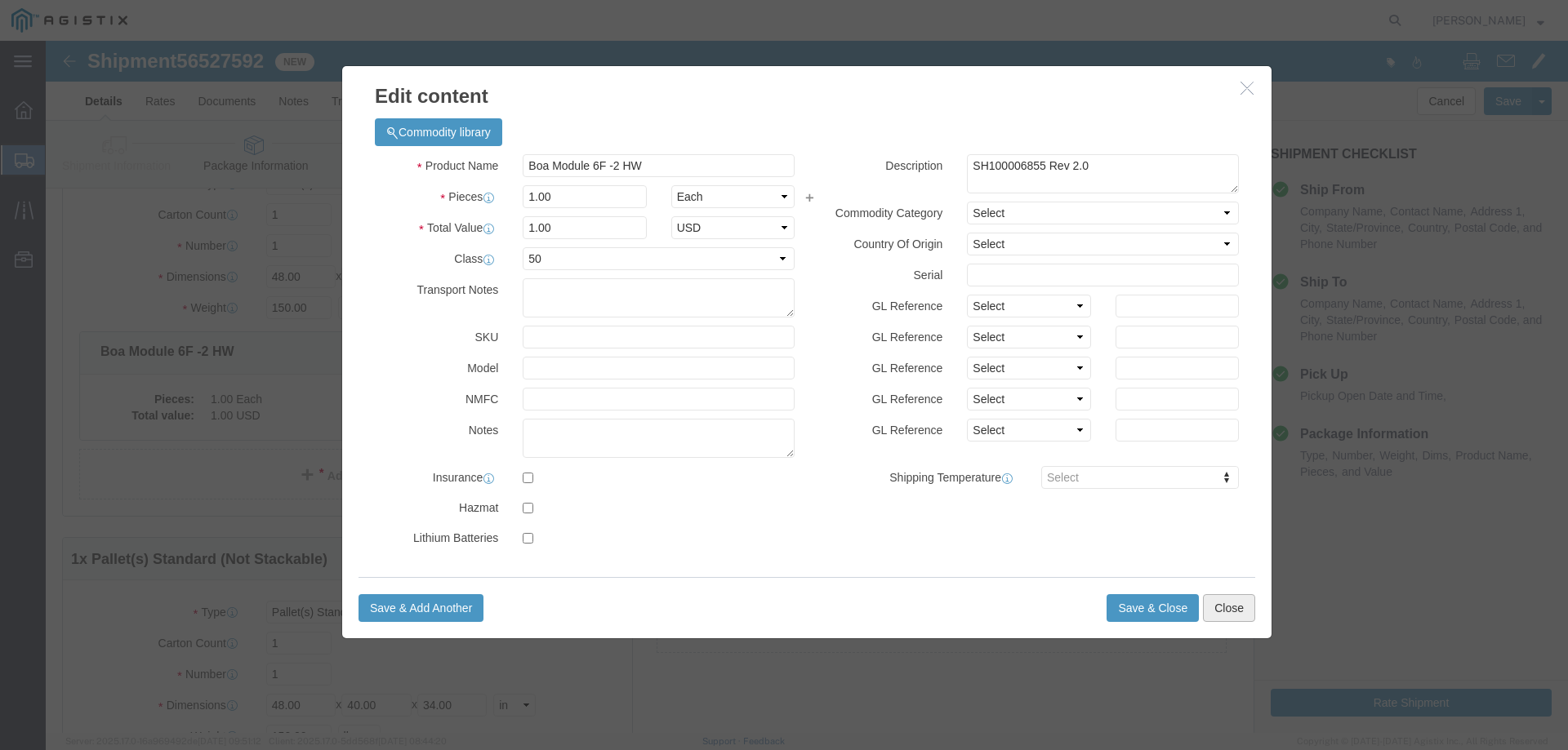
click button "Close"
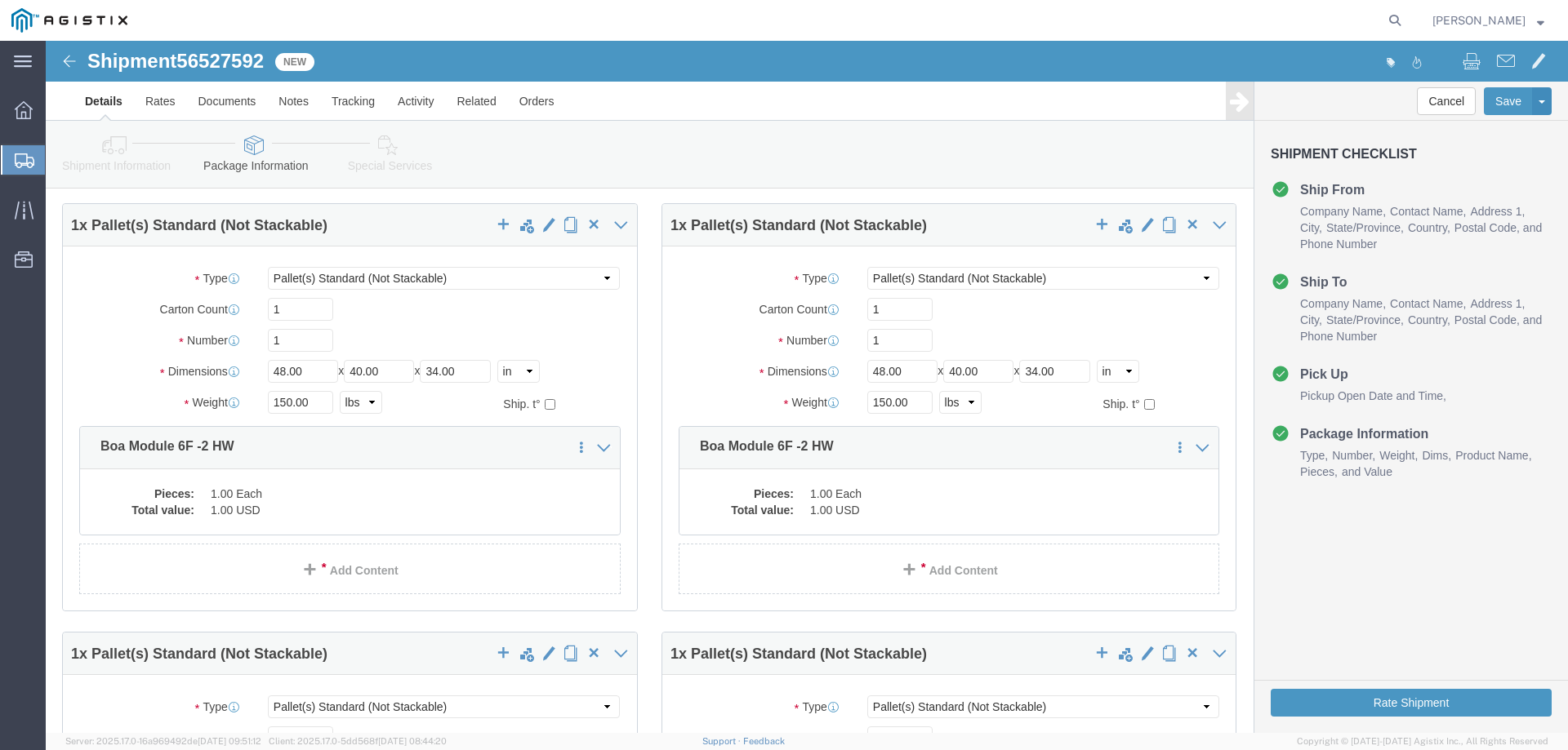
scroll to position [0, 0]
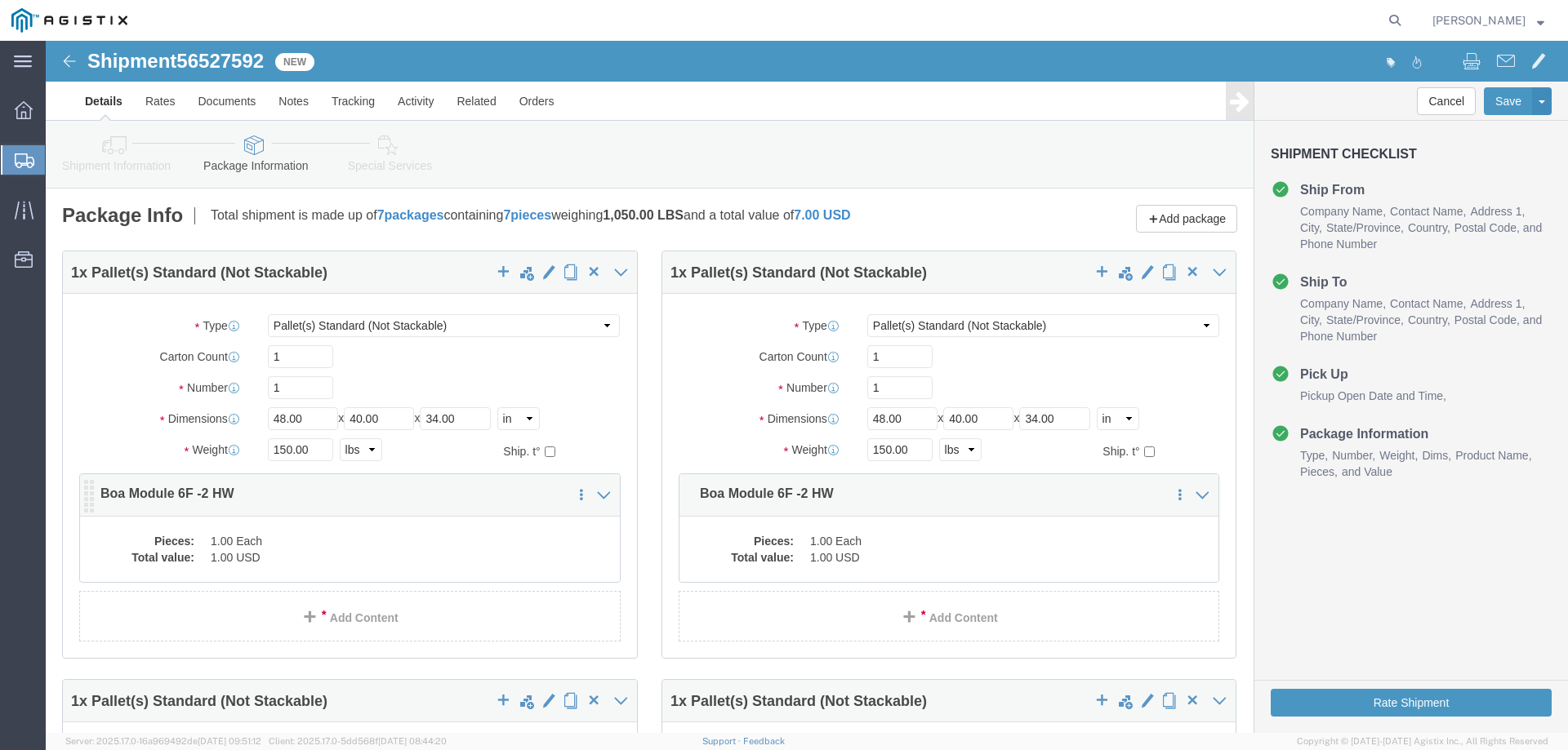
click div "Save in commodity library Clone this content Delete this content Boa Module 6F …"
click dd "1.00 Each"
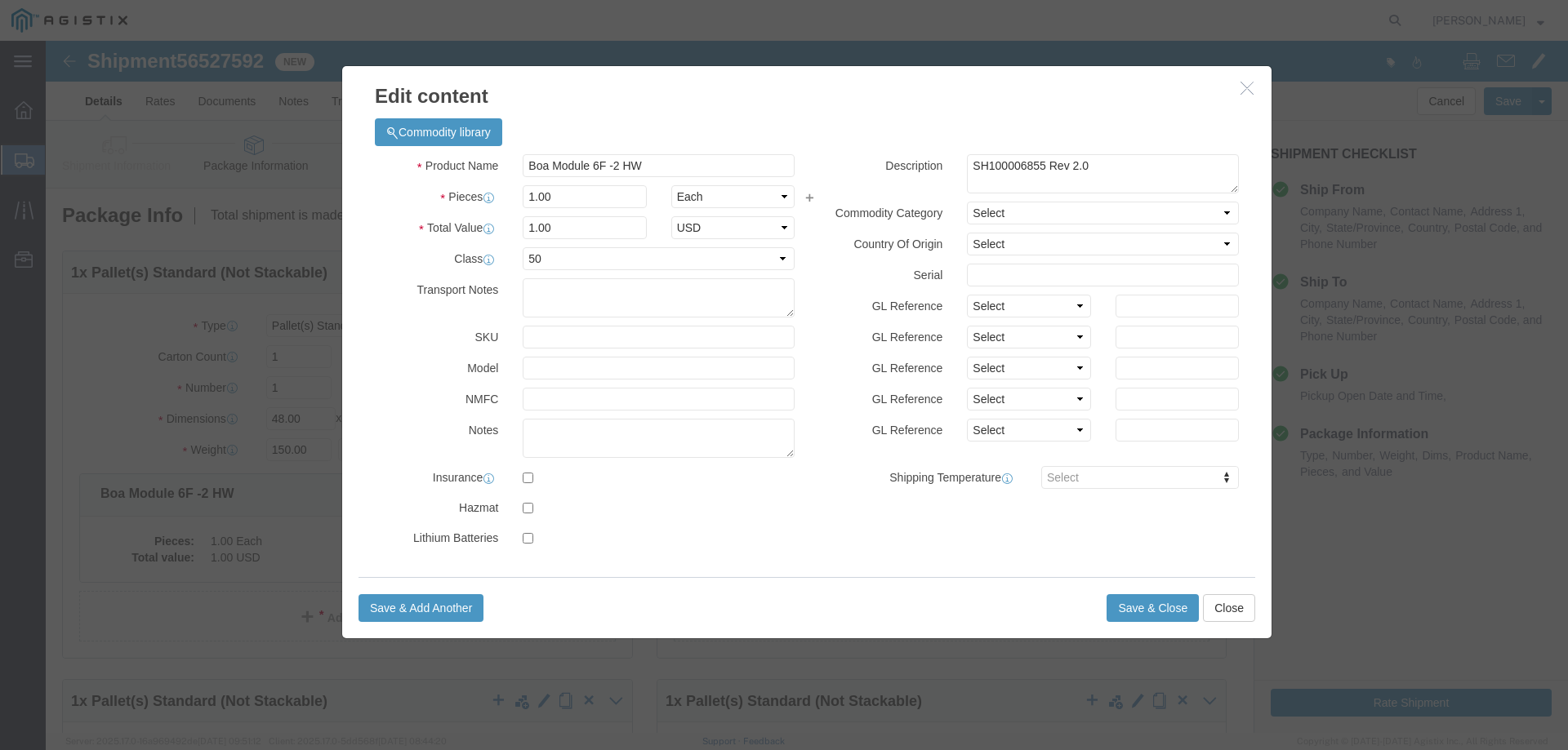
click div "Save & Add Another Save & Close Close"
click button "Close"
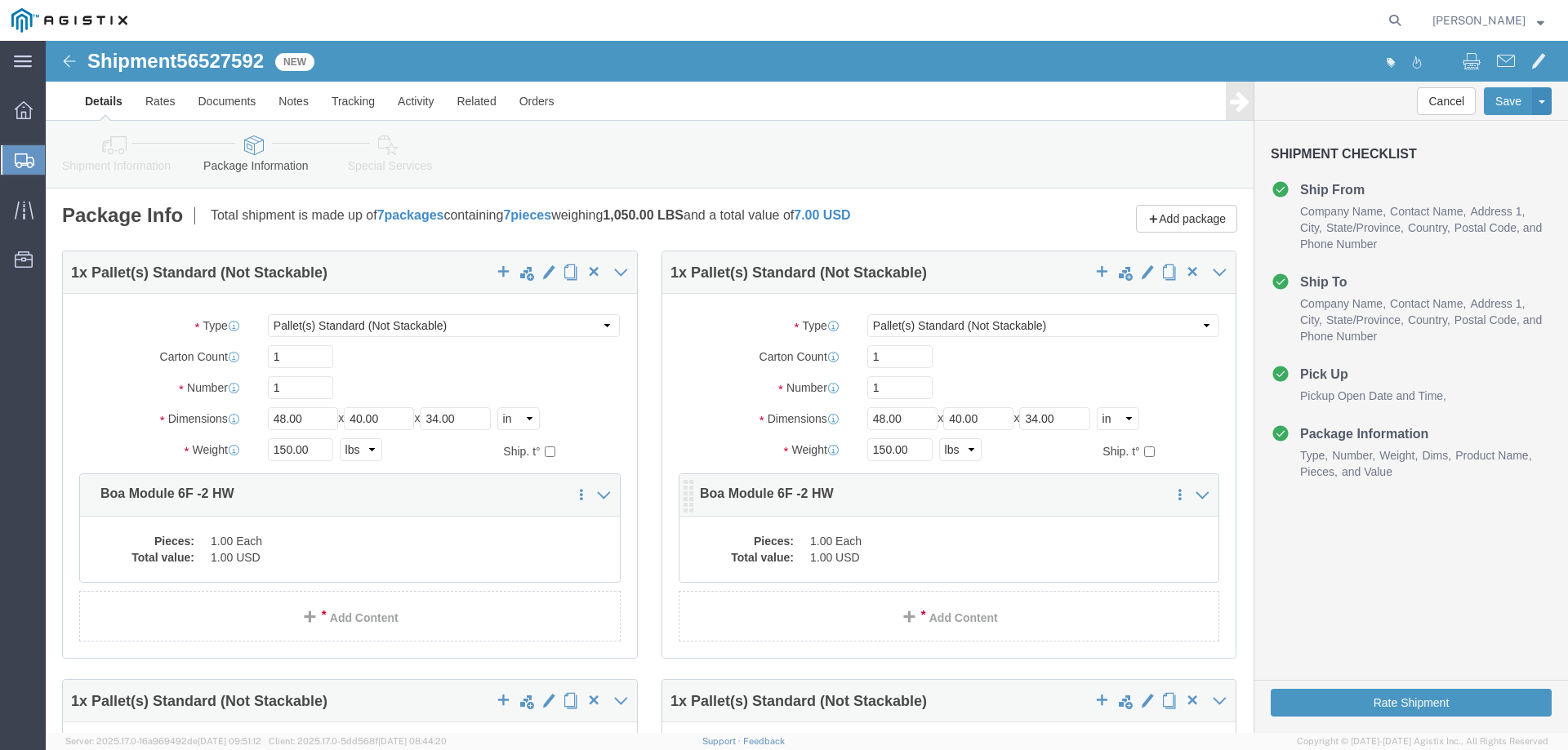
click dd "1.00 Each"
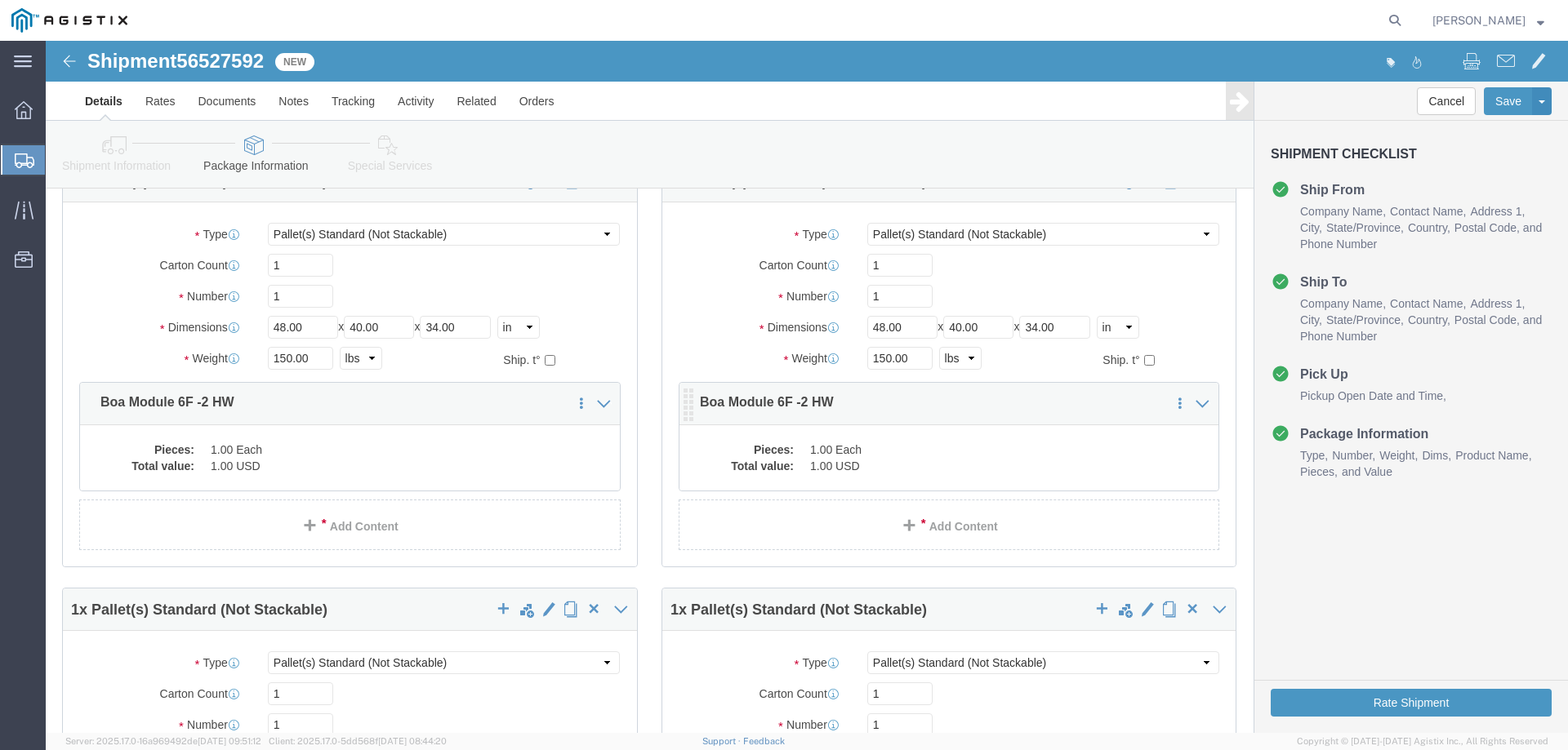
scroll to position [272, 0]
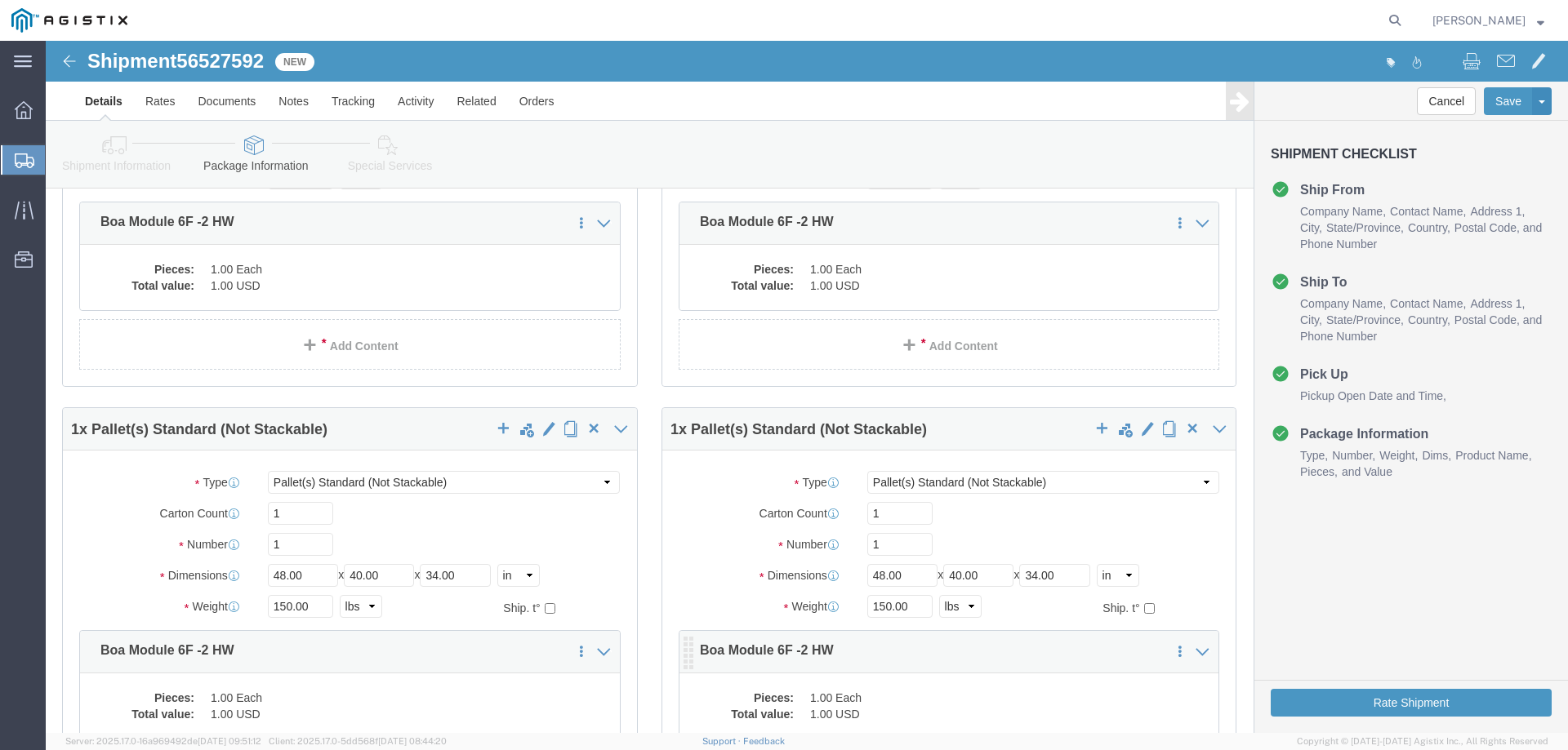
click div "Pieces: 1.00 Each Total value: 1.00 USD"
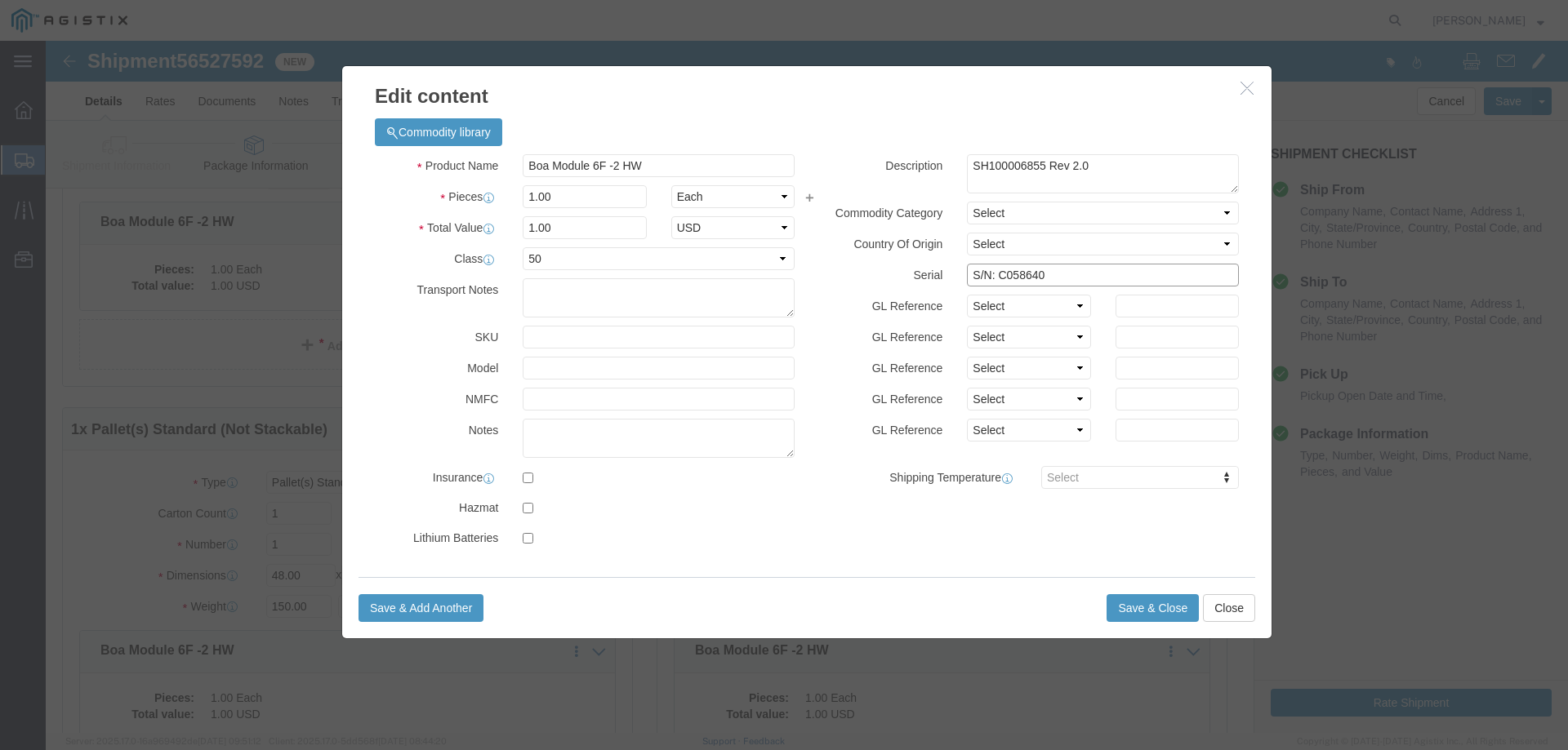
drag, startPoint x: 1023, startPoint y: 229, endPoint x: 793, endPoint y: 230, distance: 230.0
click div "Serial S/N: C058640"
click button "Save & Close"
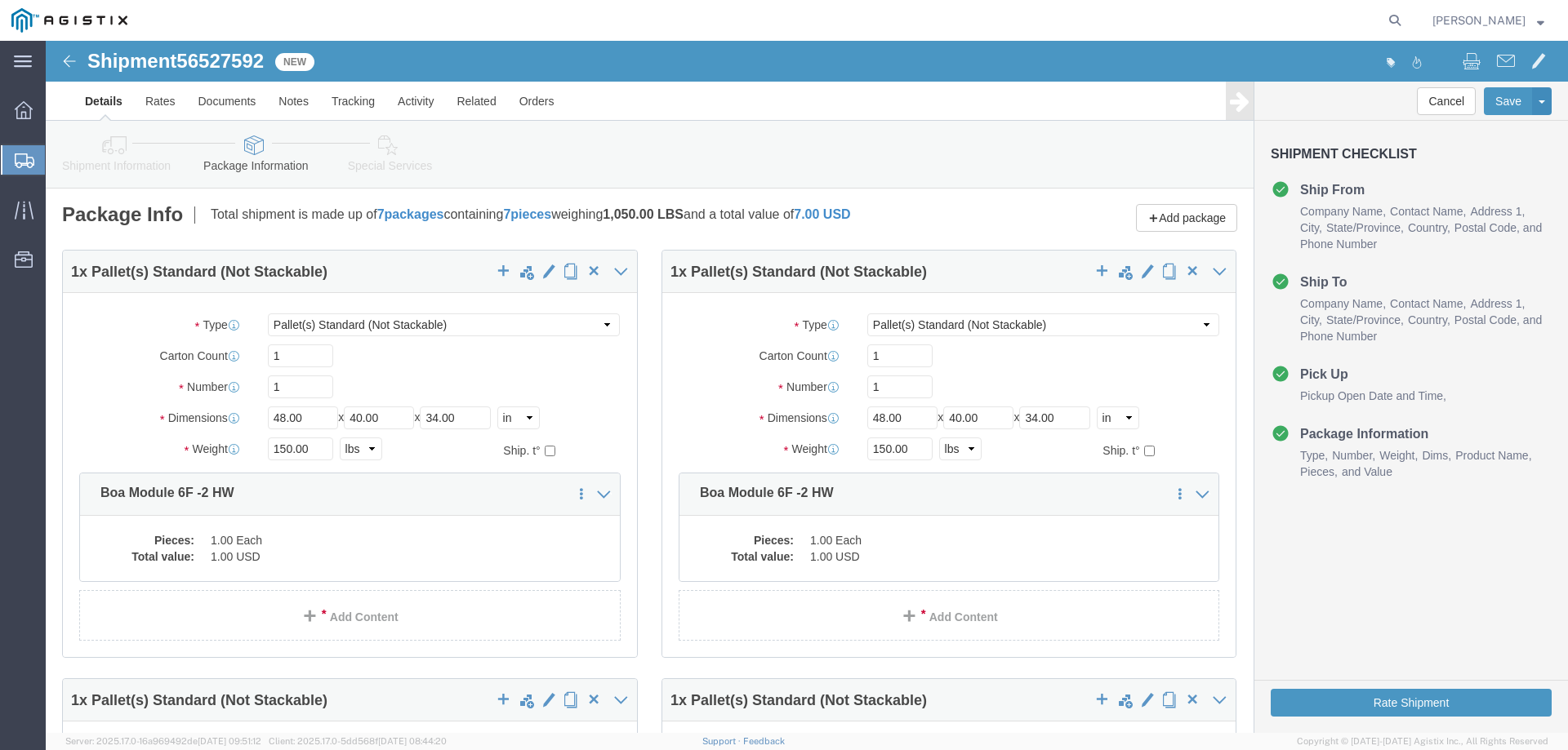
scroll to position [0, 0]
click button "Rate Shipment"
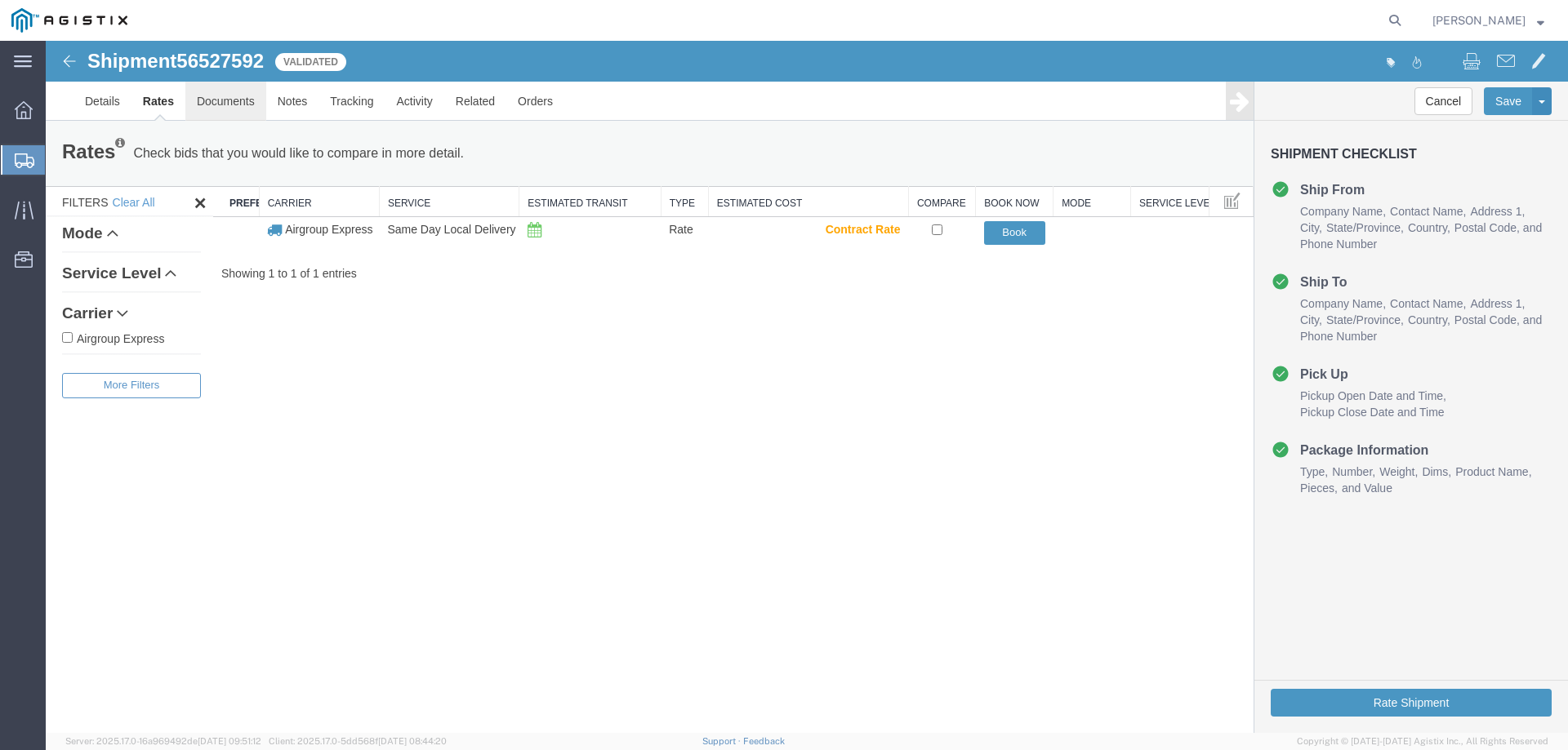
drag, startPoint x: 273, startPoint y: 144, endPoint x: 227, endPoint y: 103, distance: 61.6
click at [227, 103] on link "Documents" at bounding box center [225, 101] width 81 height 39
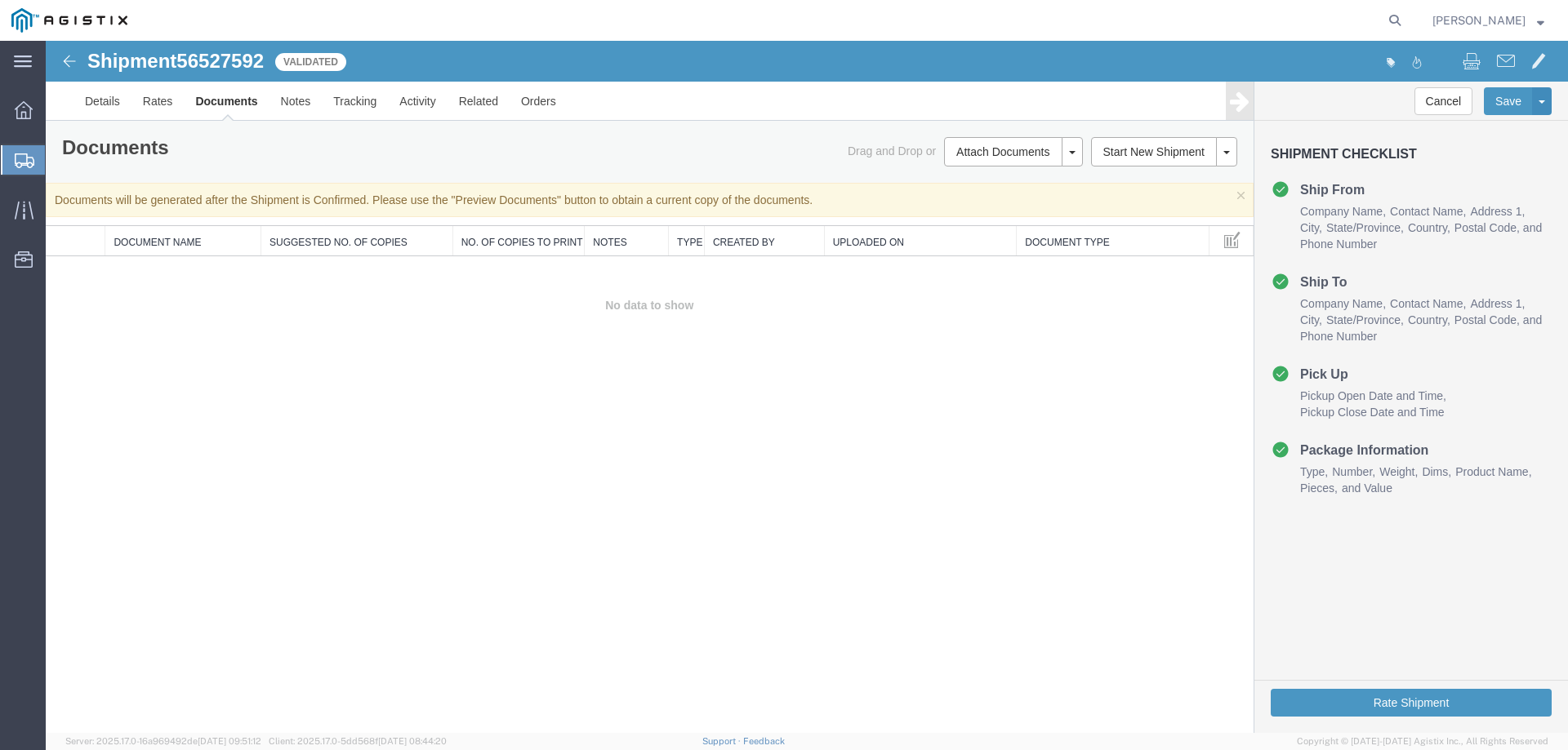
click at [73, 61] on img at bounding box center [69, 61] width 20 height 20
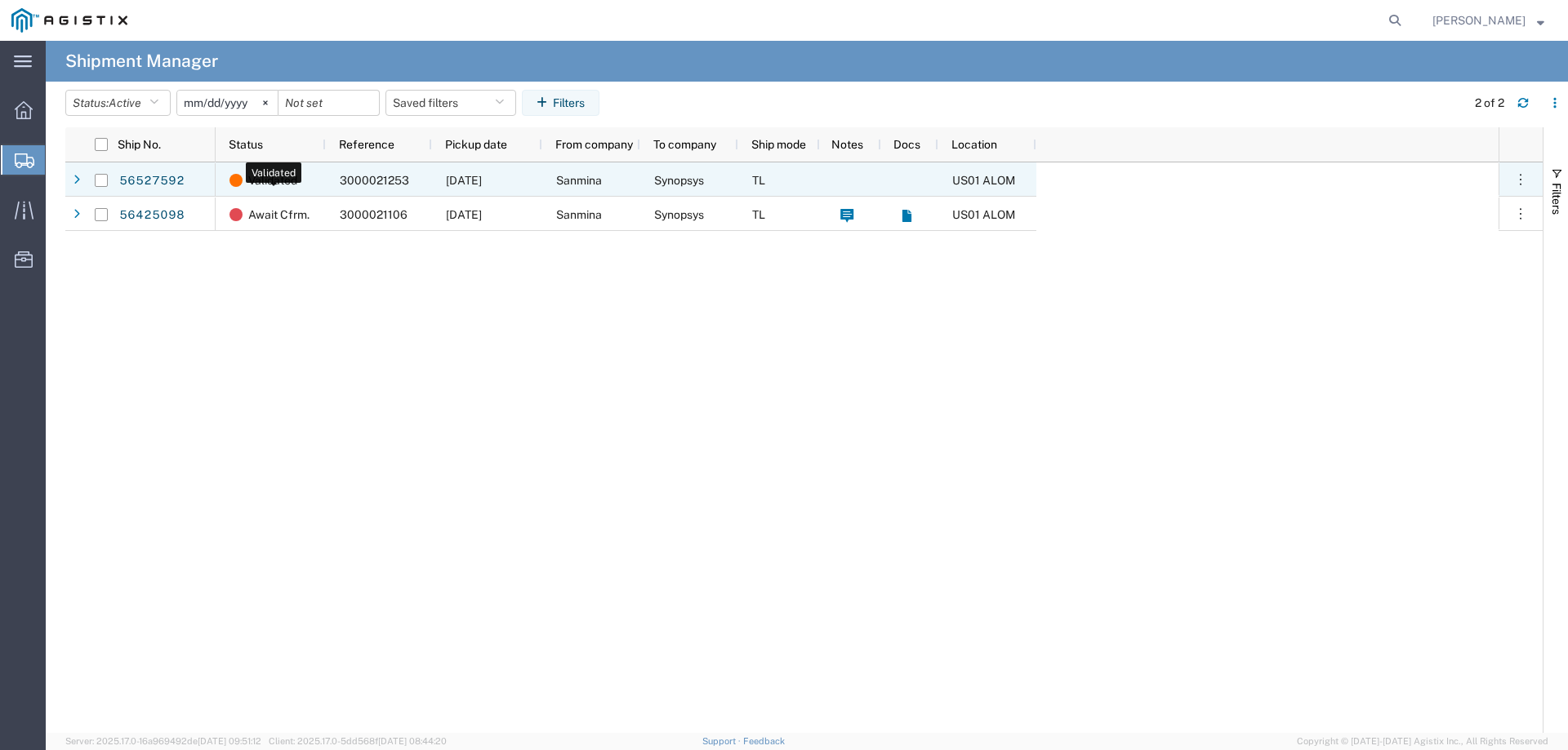
click at [265, 174] on span "Validated" at bounding box center [272, 180] width 49 height 34
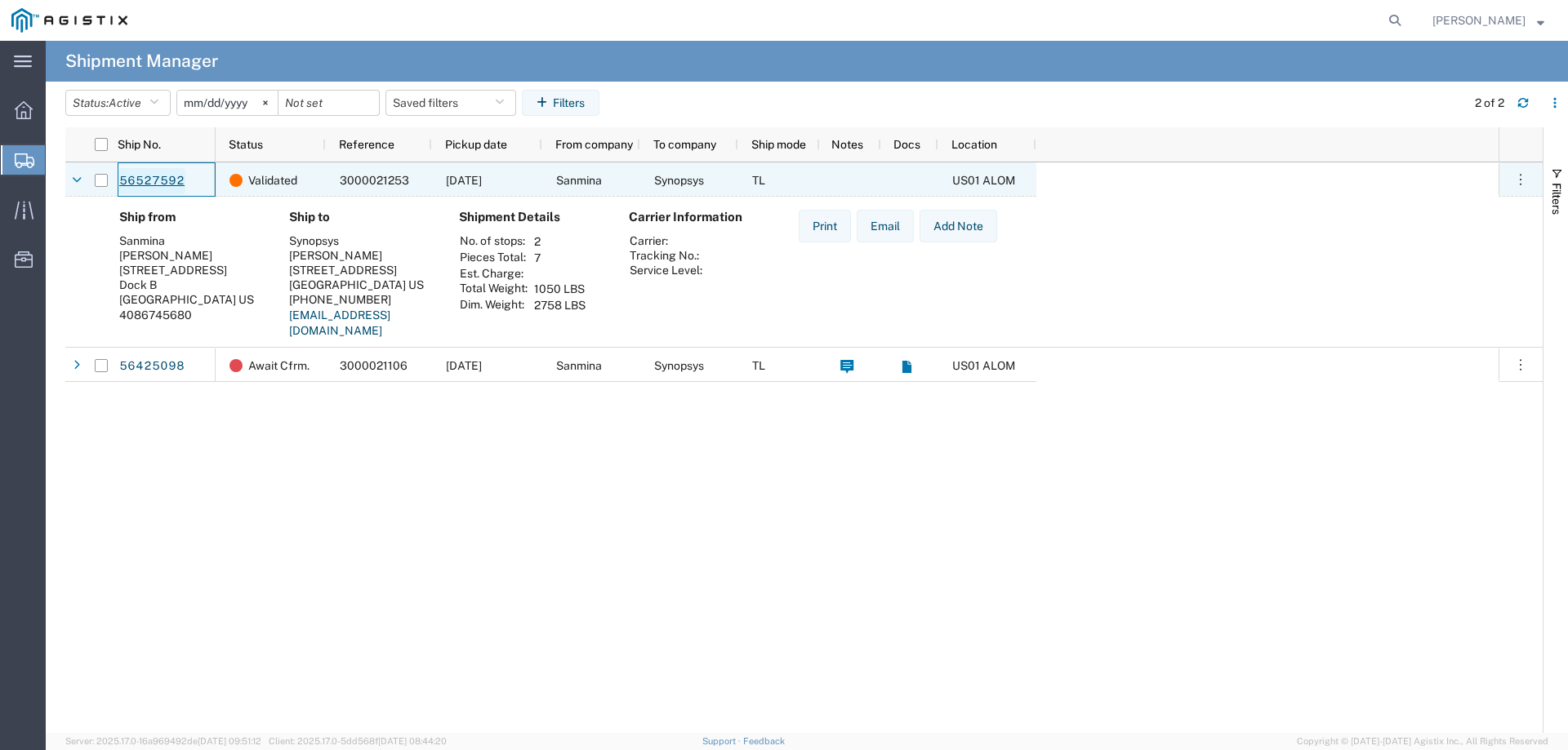
click at [144, 178] on link "56527592" at bounding box center [152, 180] width 67 height 26
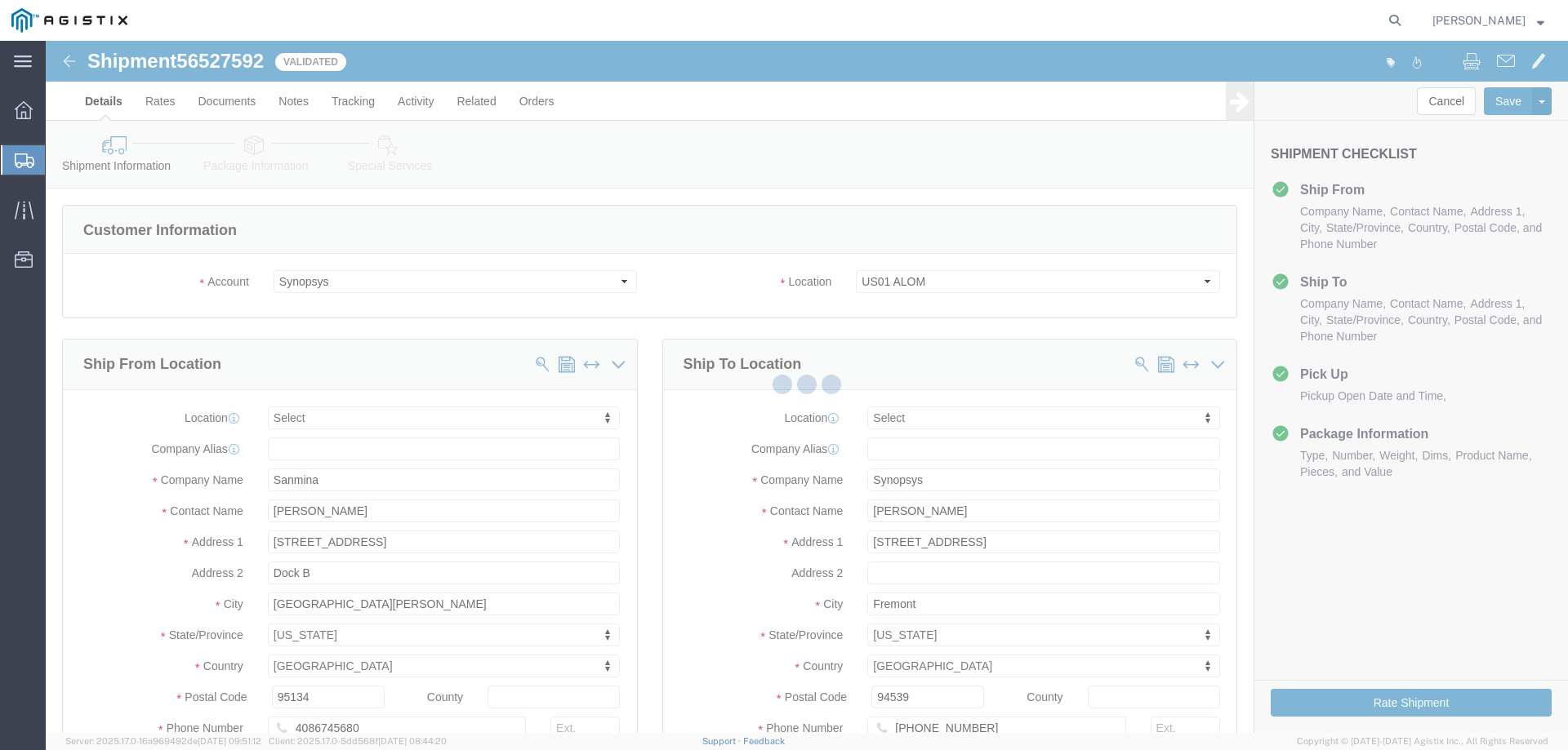
select select
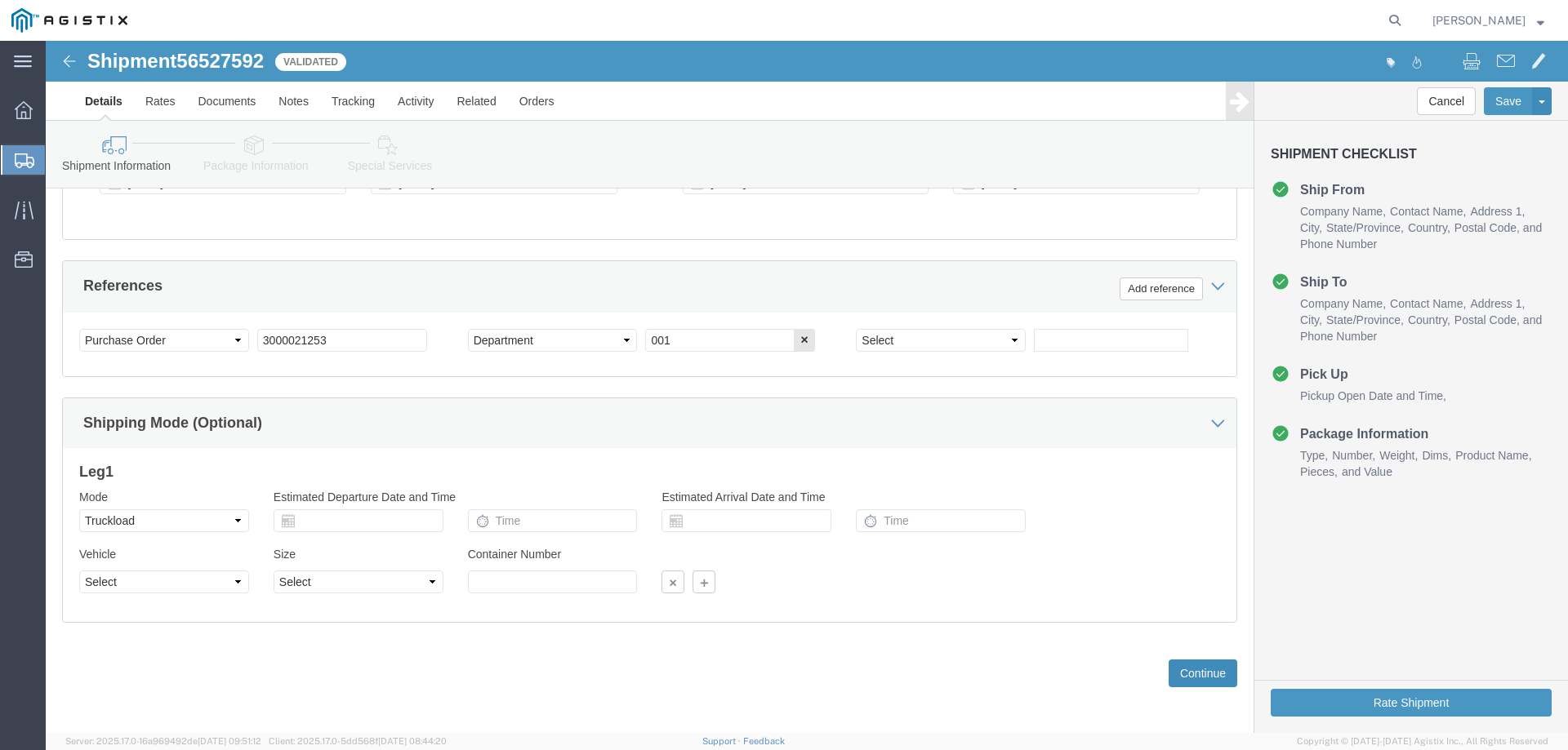
scroll to position [844, 0]
click button "Continue"
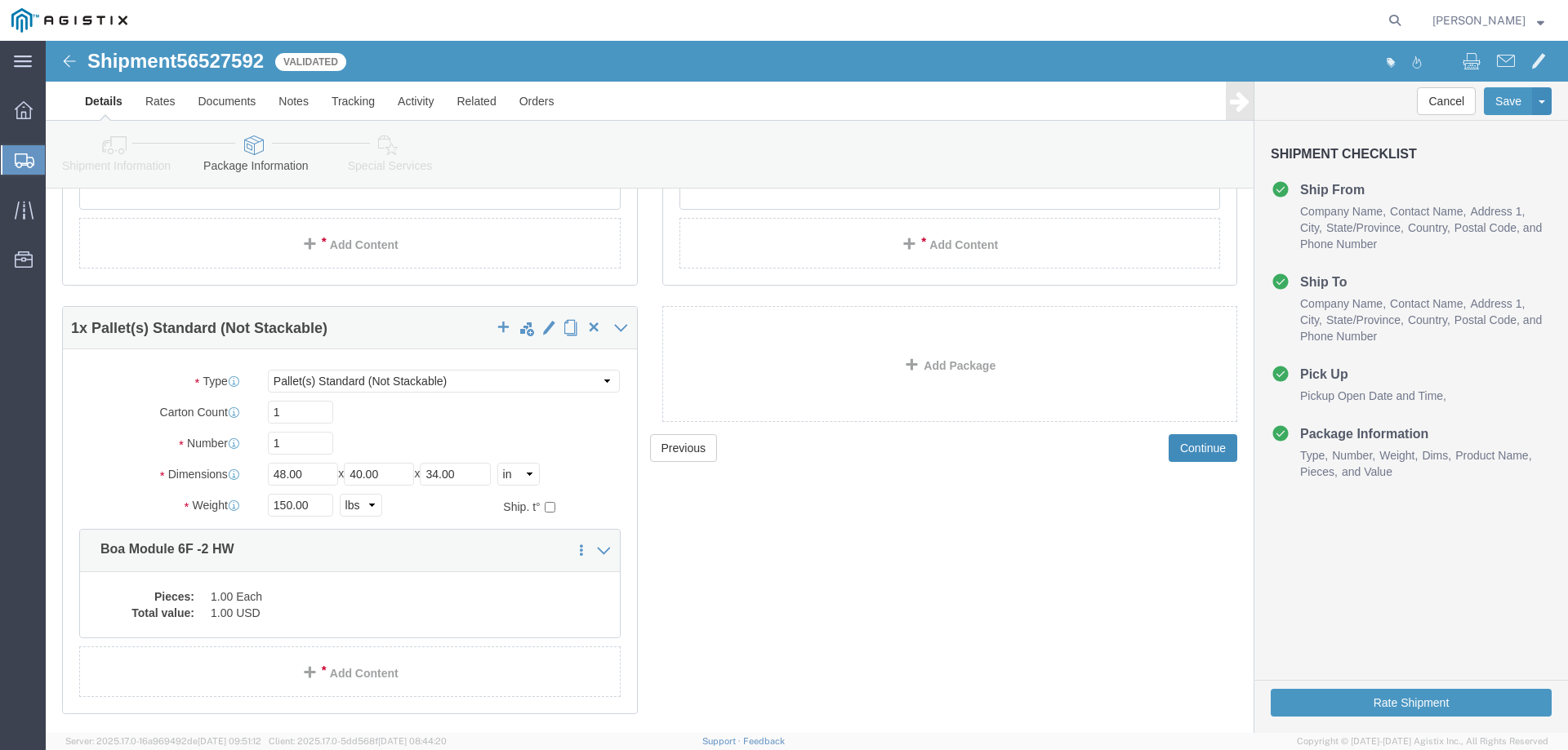
scroll to position [1282, 0]
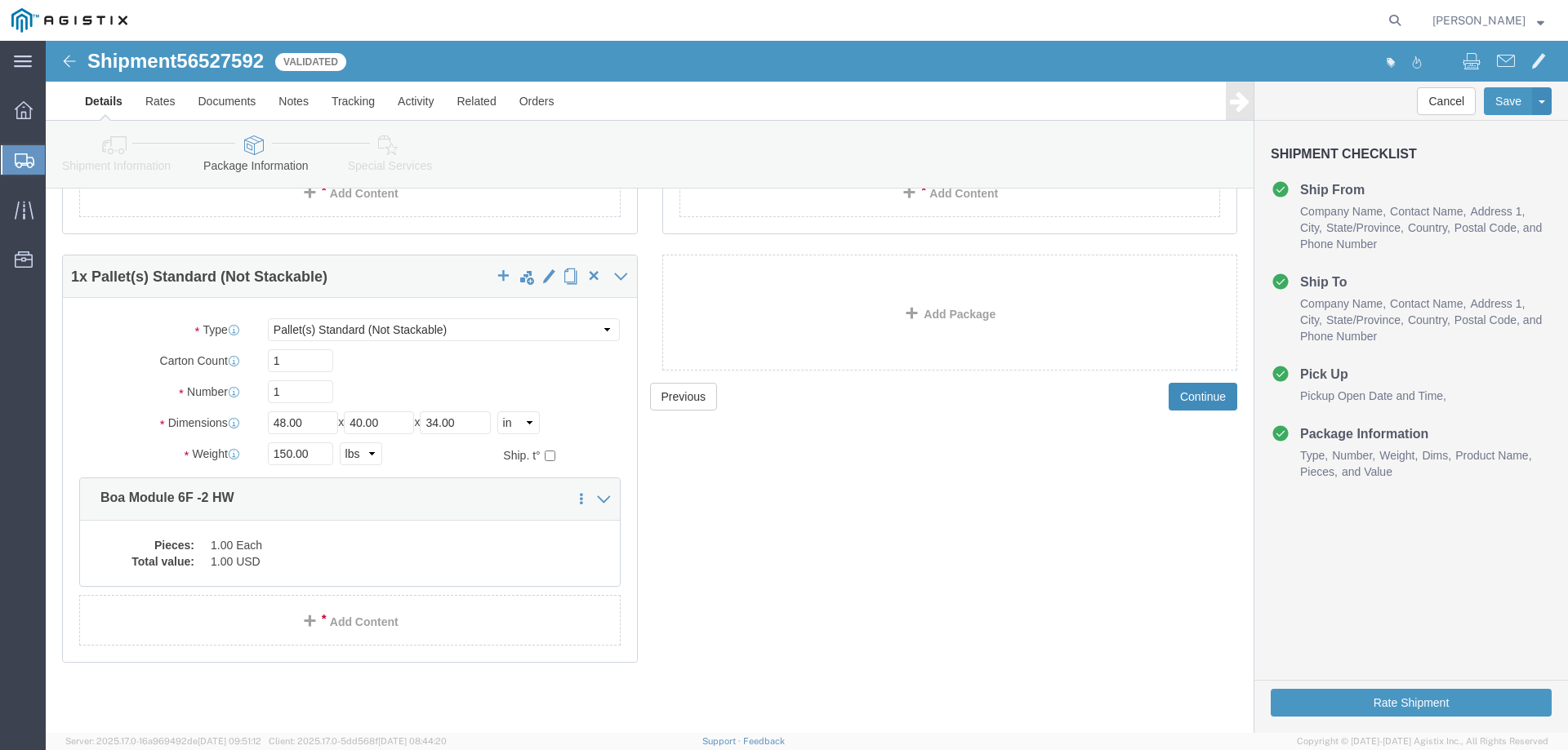
click button "Continue"
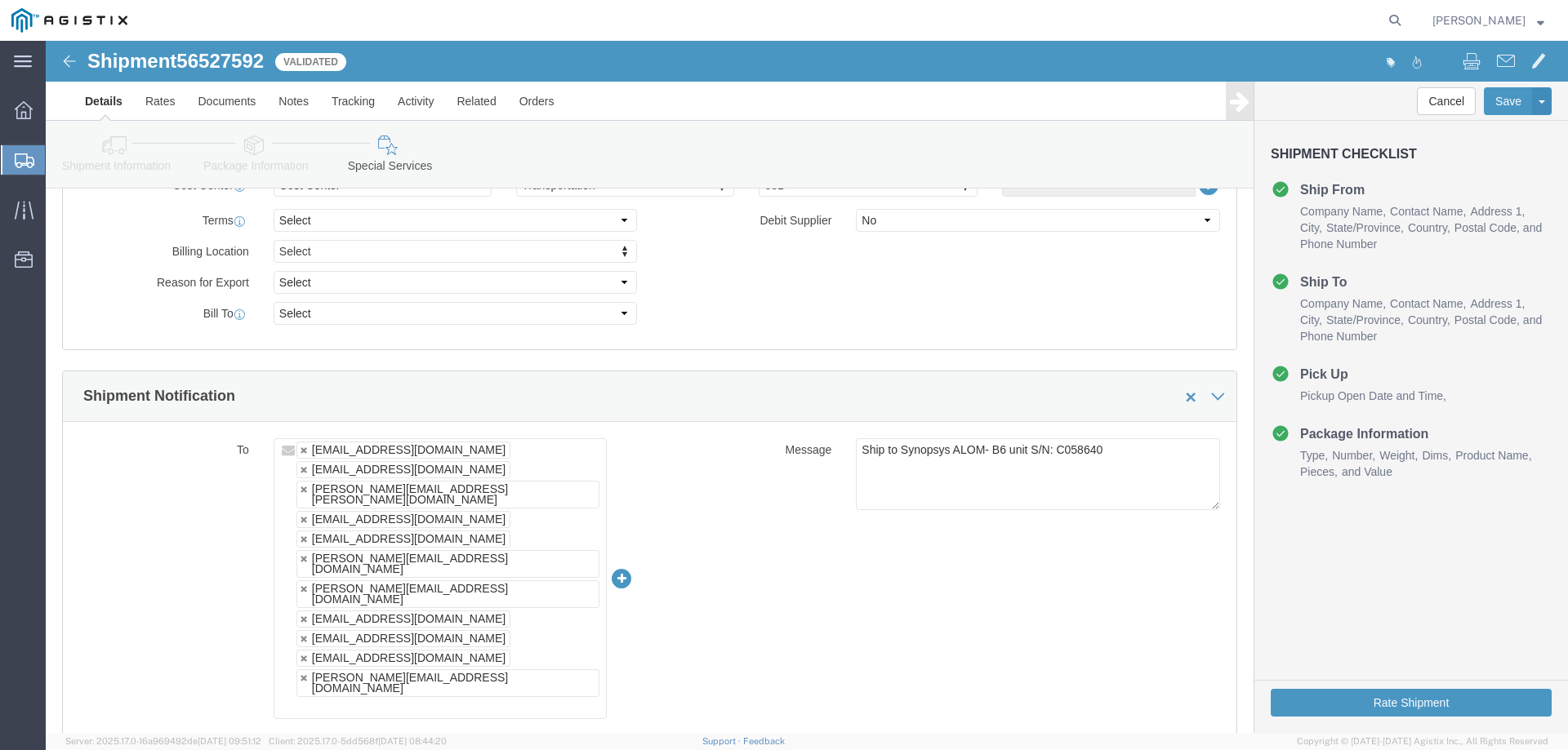
scroll to position [797, 0]
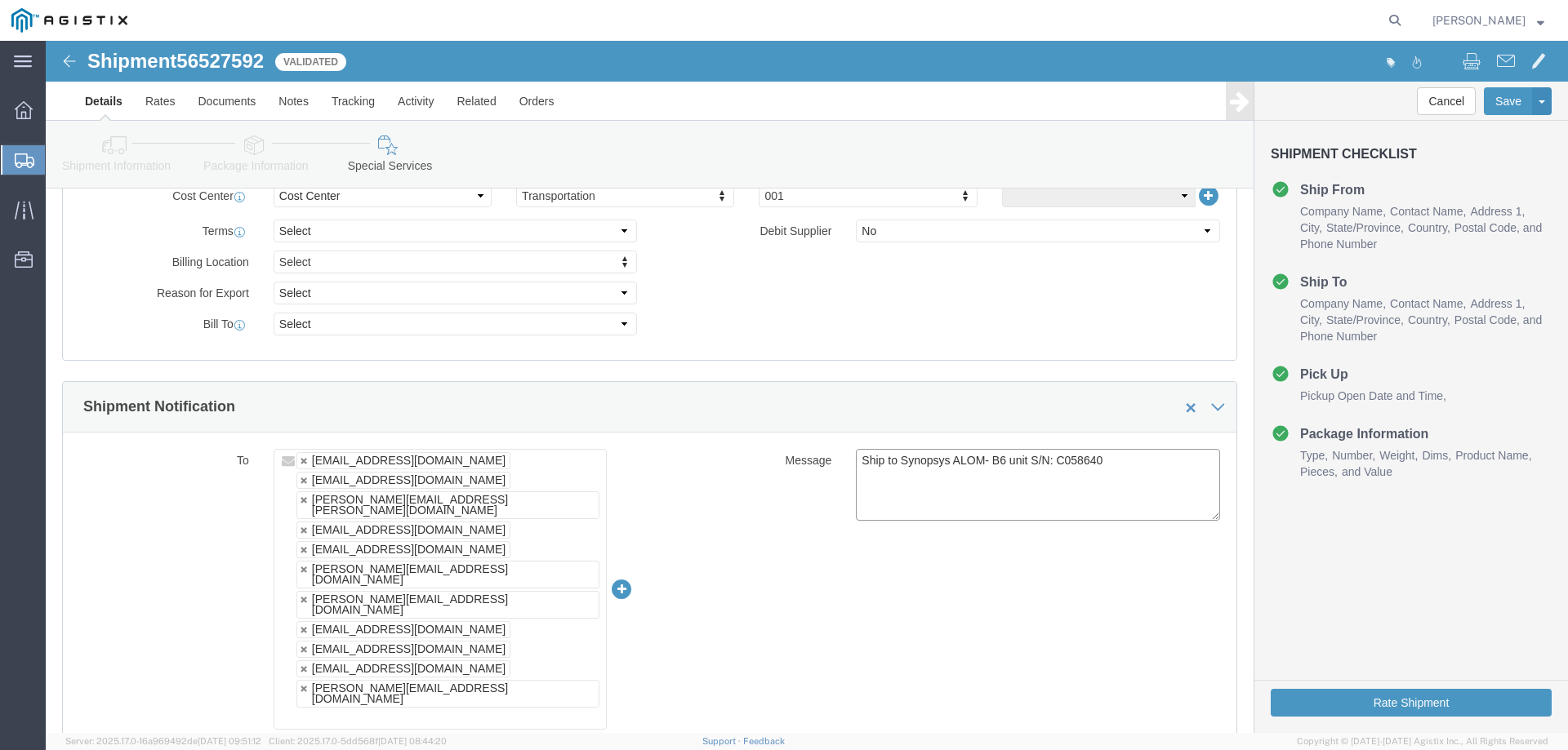
drag, startPoint x: 1060, startPoint y: 437, endPoint x: 1010, endPoint y: 422, distance: 52.2
click textarea "Ship to Synopsys ALOM- B6 unit S/N: C058640"
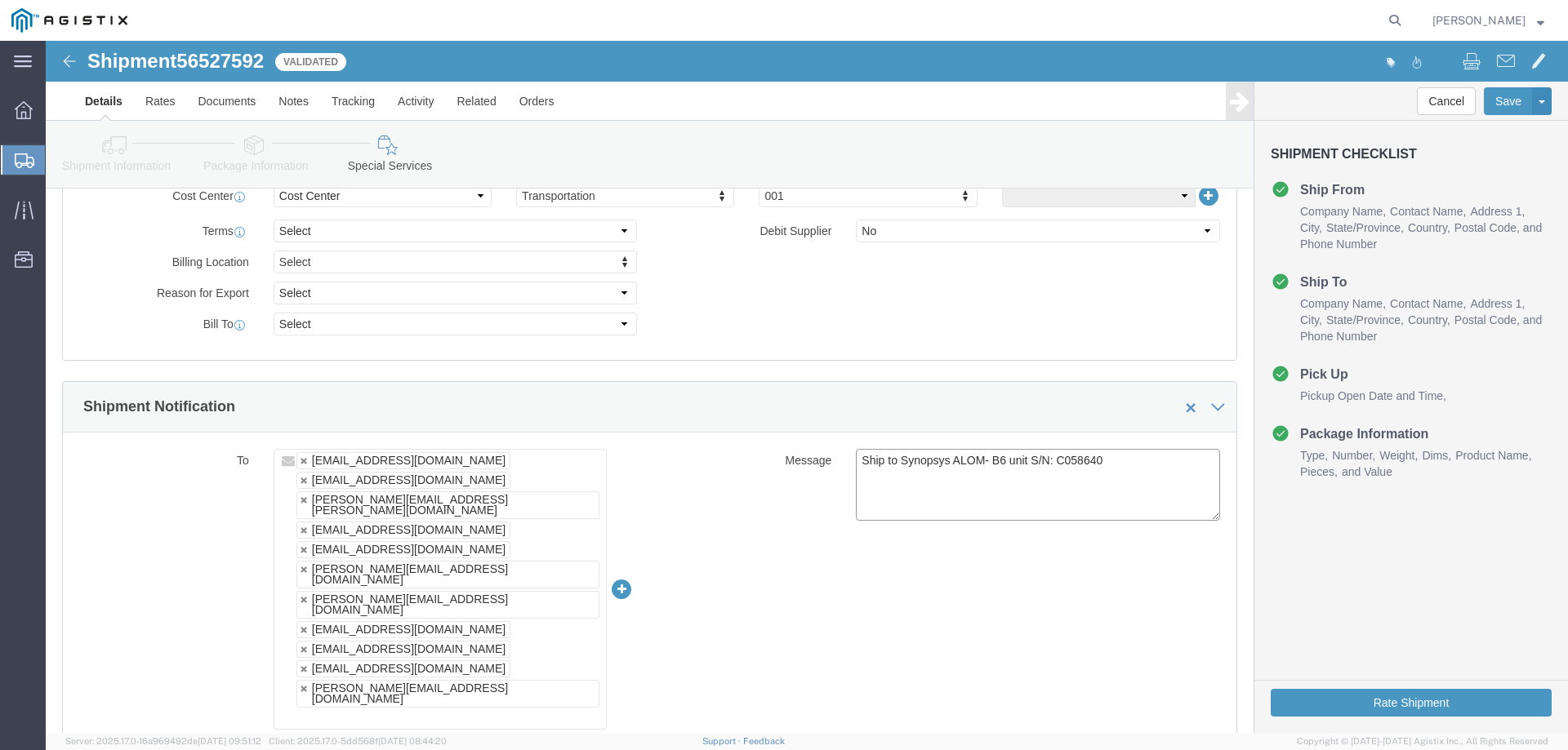
paste textarea "66118 C066123 C066124 C066128 C066129 C066130 C066133"
click link
type textarea "Ship to Synopsys ALOM- B6 unit S/N: C066118 C066123 C066124 C066128 C066129 C06…"
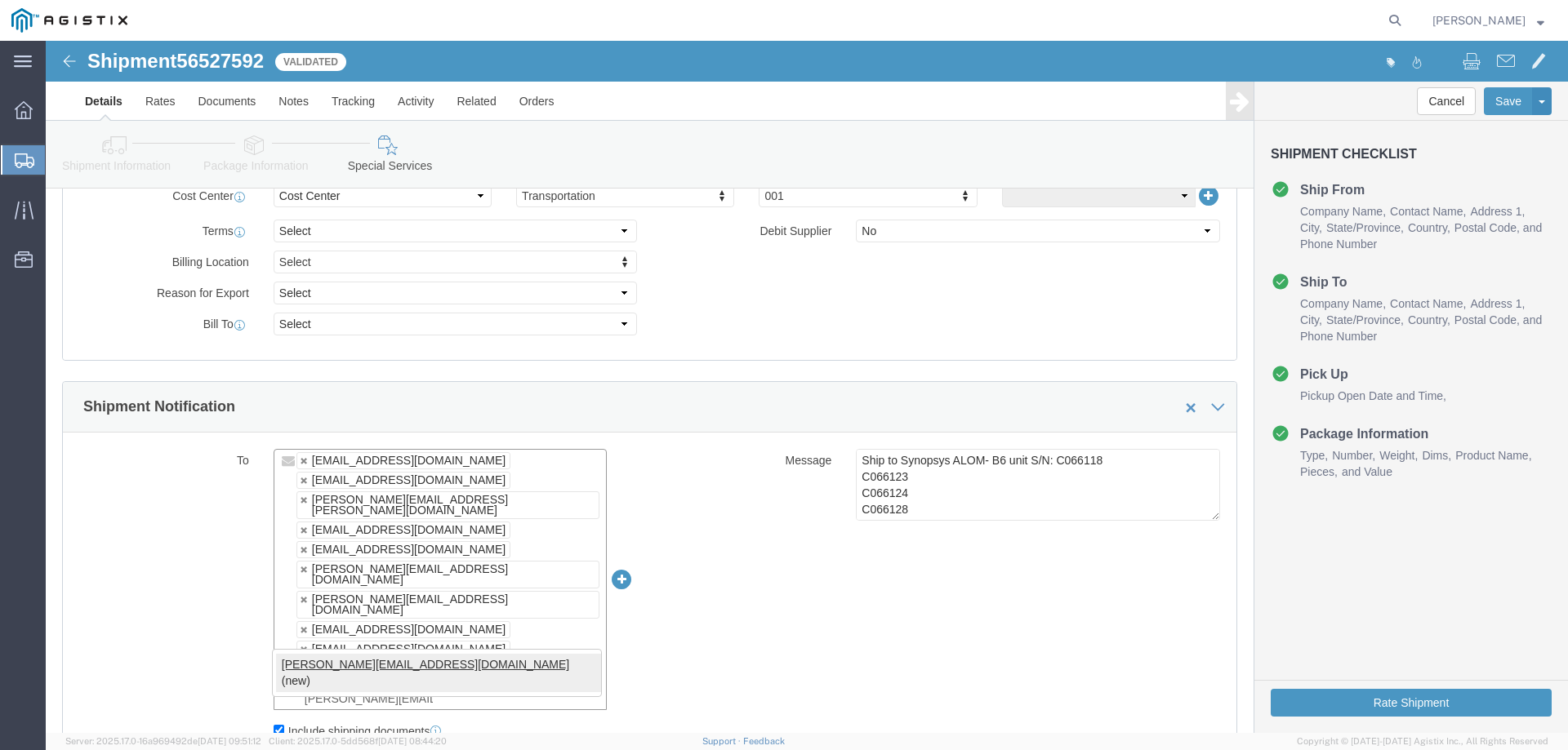
type input "[PERSON_NAME][EMAIL_ADDRESS][DOMAIN_NAME]"
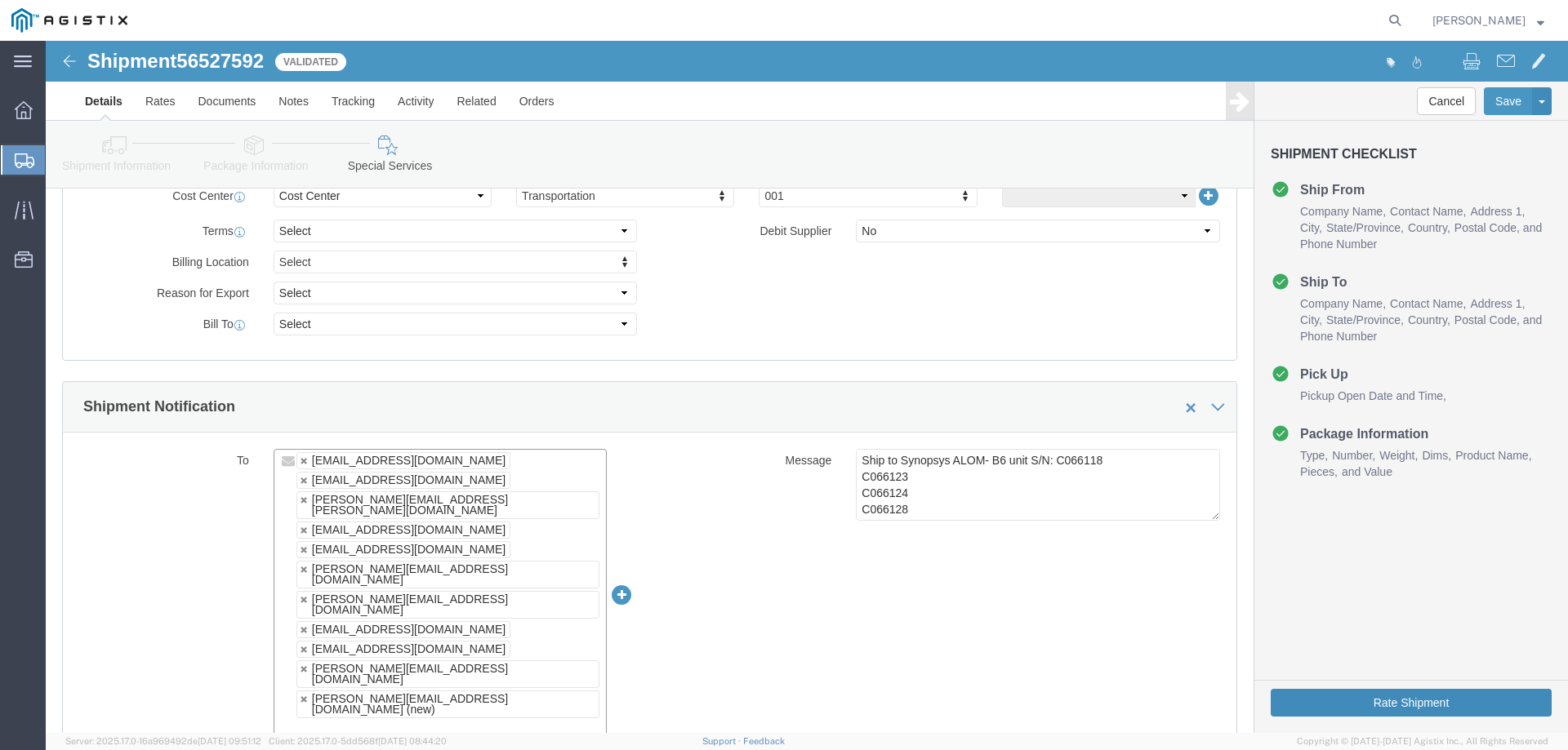
click button "Rate Shipment"
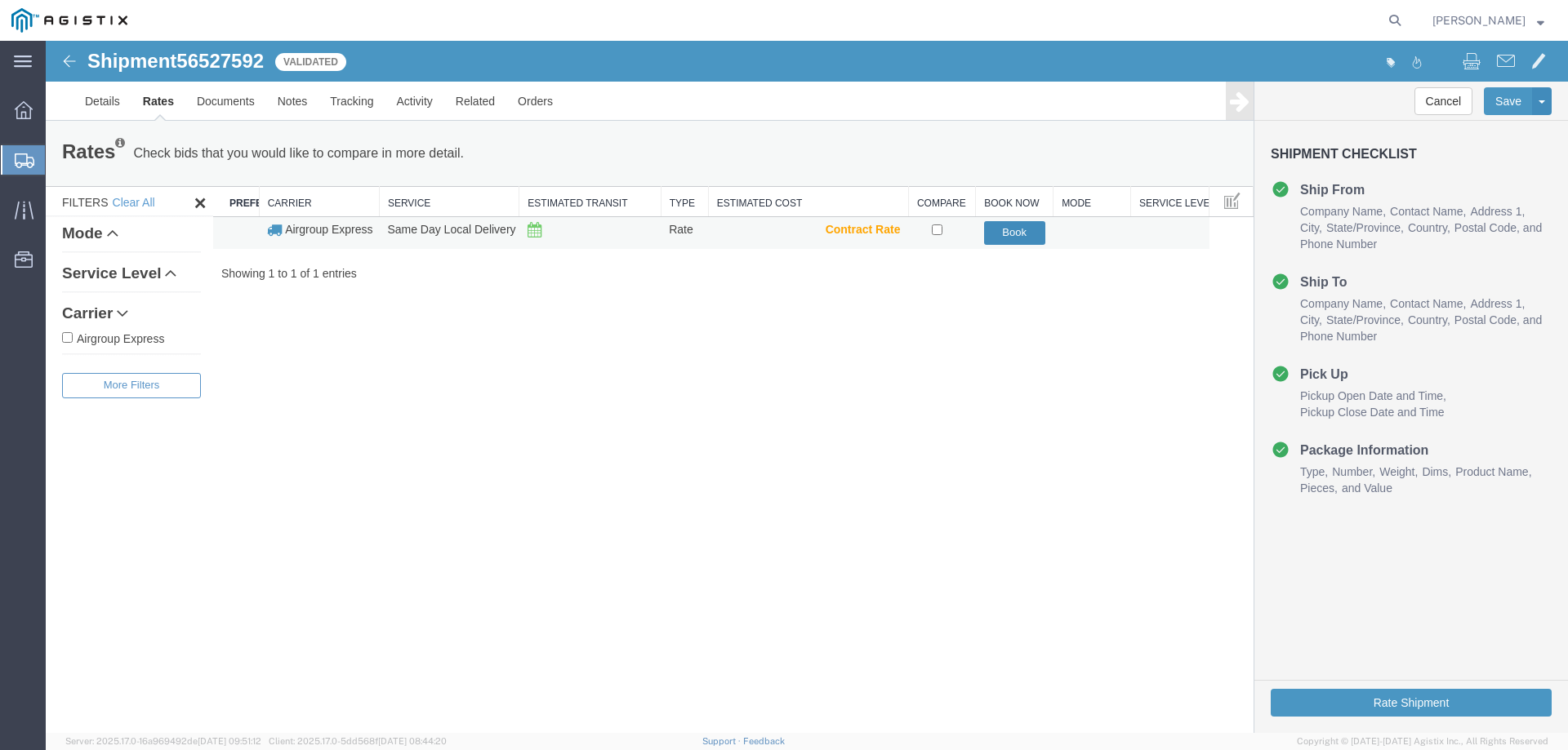
click at [1015, 240] on button "Book" at bounding box center [1014, 233] width 61 height 24
